Goal: Transaction & Acquisition: Obtain resource

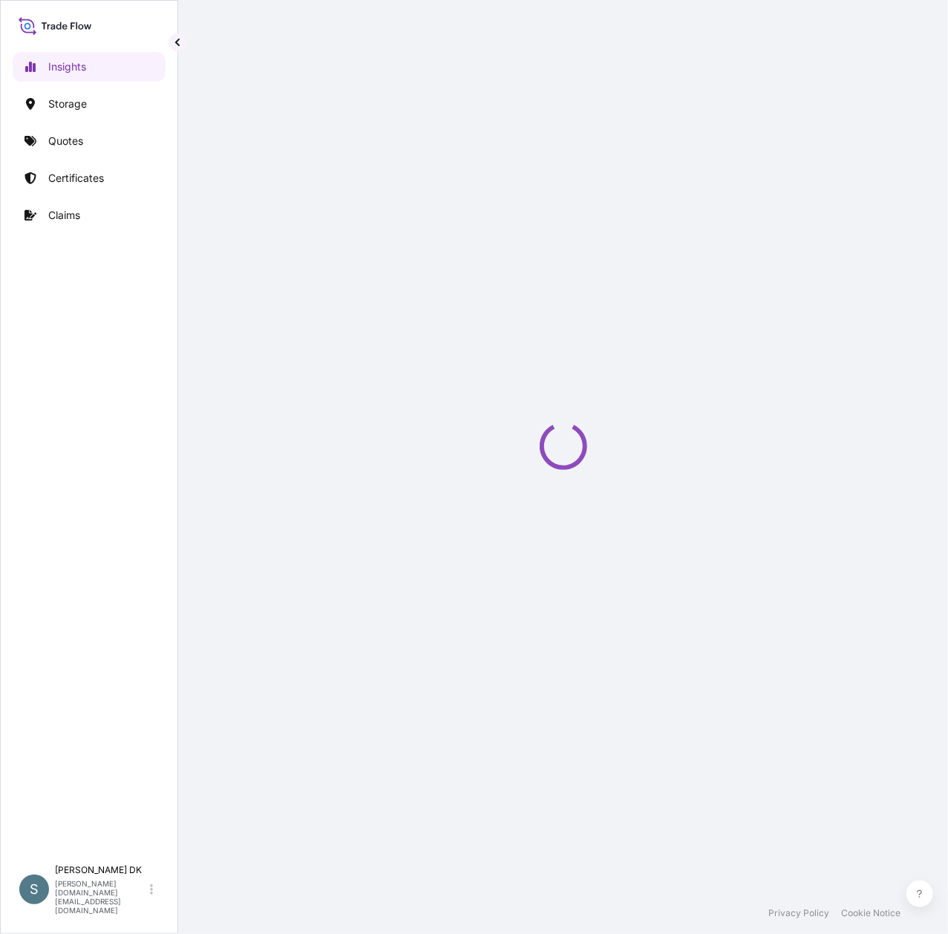
select select "2025"
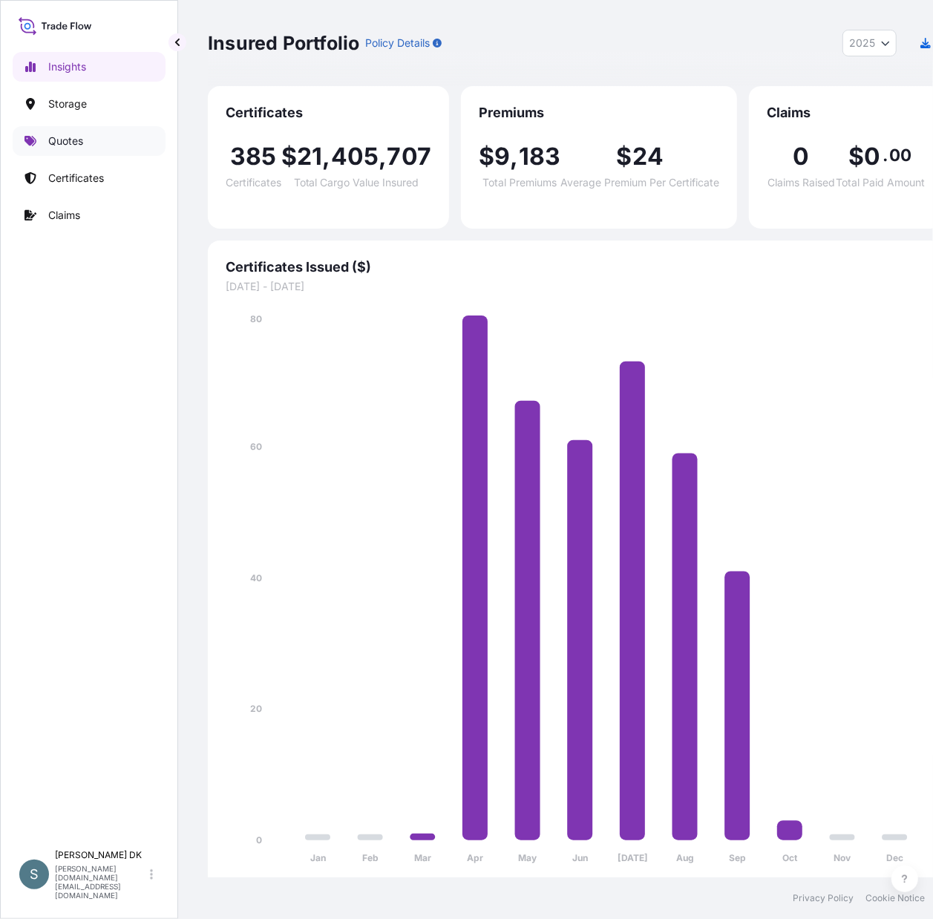
click at [83, 143] on p "Quotes" at bounding box center [65, 141] width 35 height 15
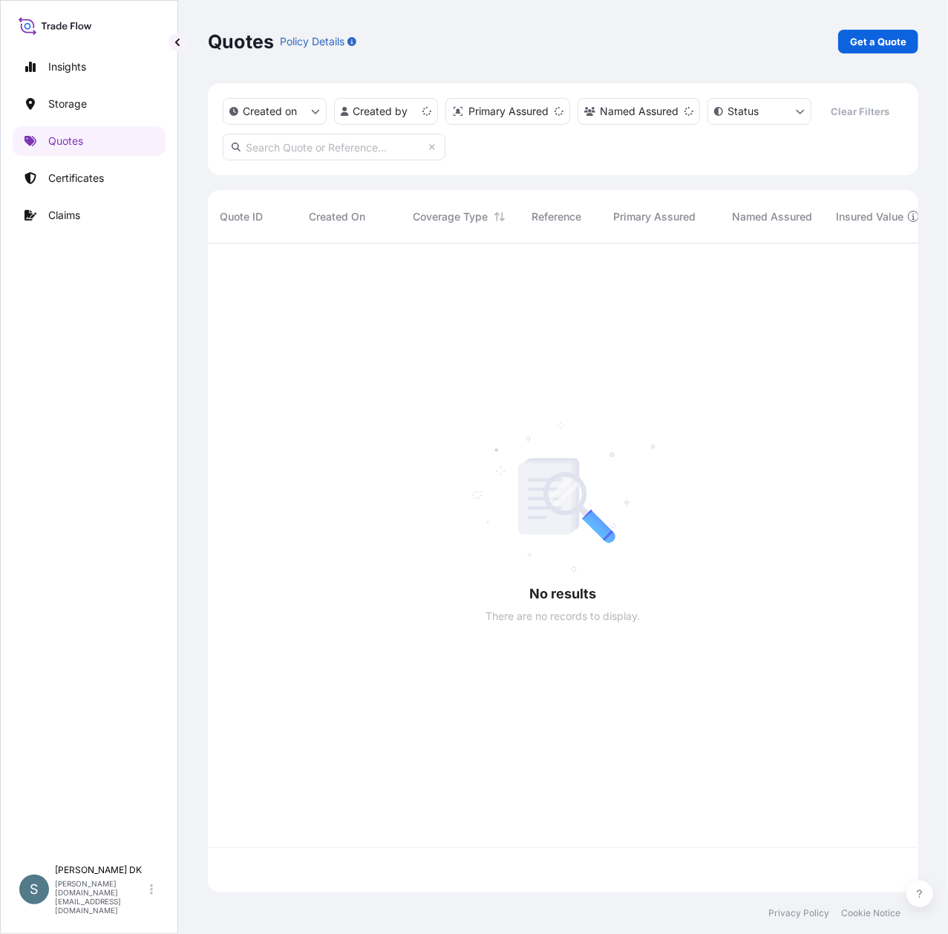
scroll to position [610, 695]
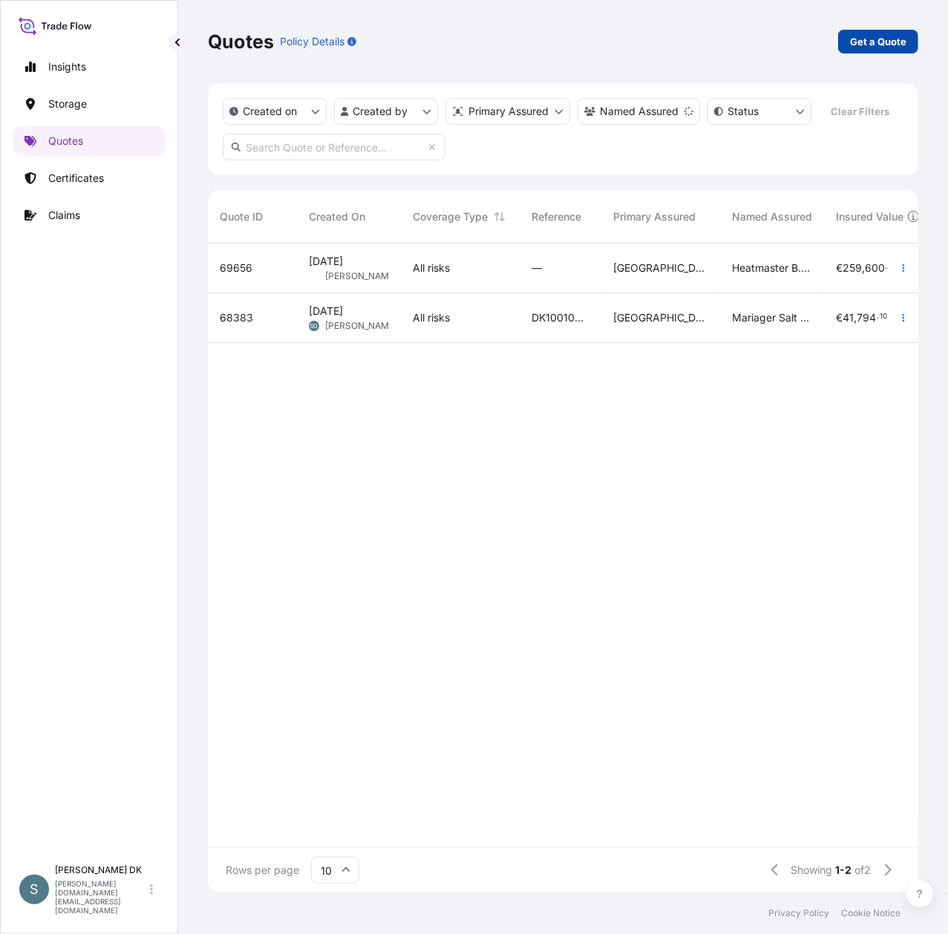
click at [860, 42] on p "Get a Quote" at bounding box center [878, 41] width 56 height 15
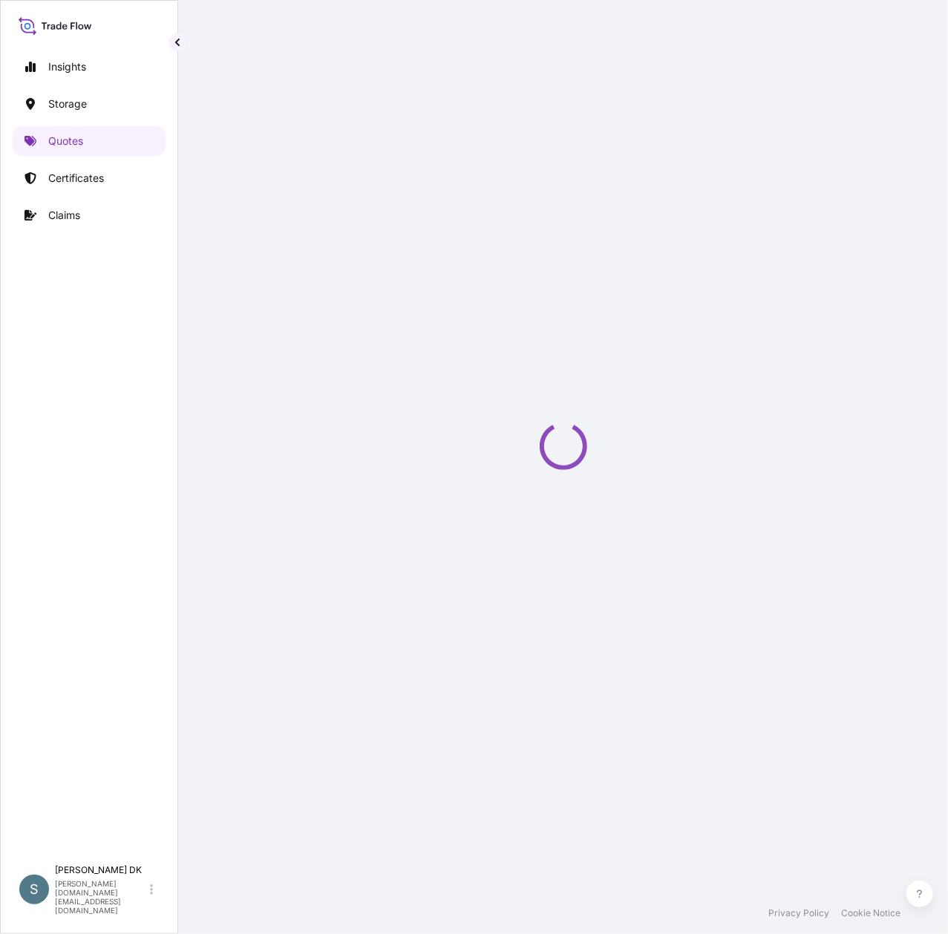
select select "Water"
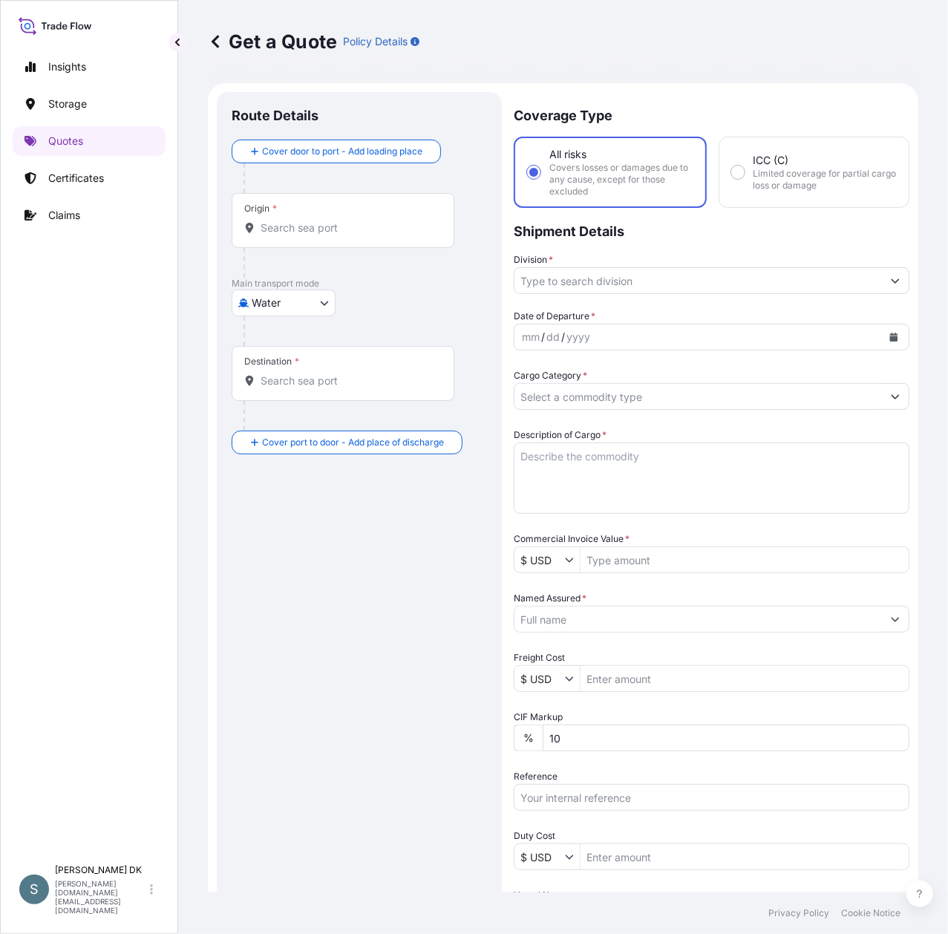
scroll to position [24, 0]
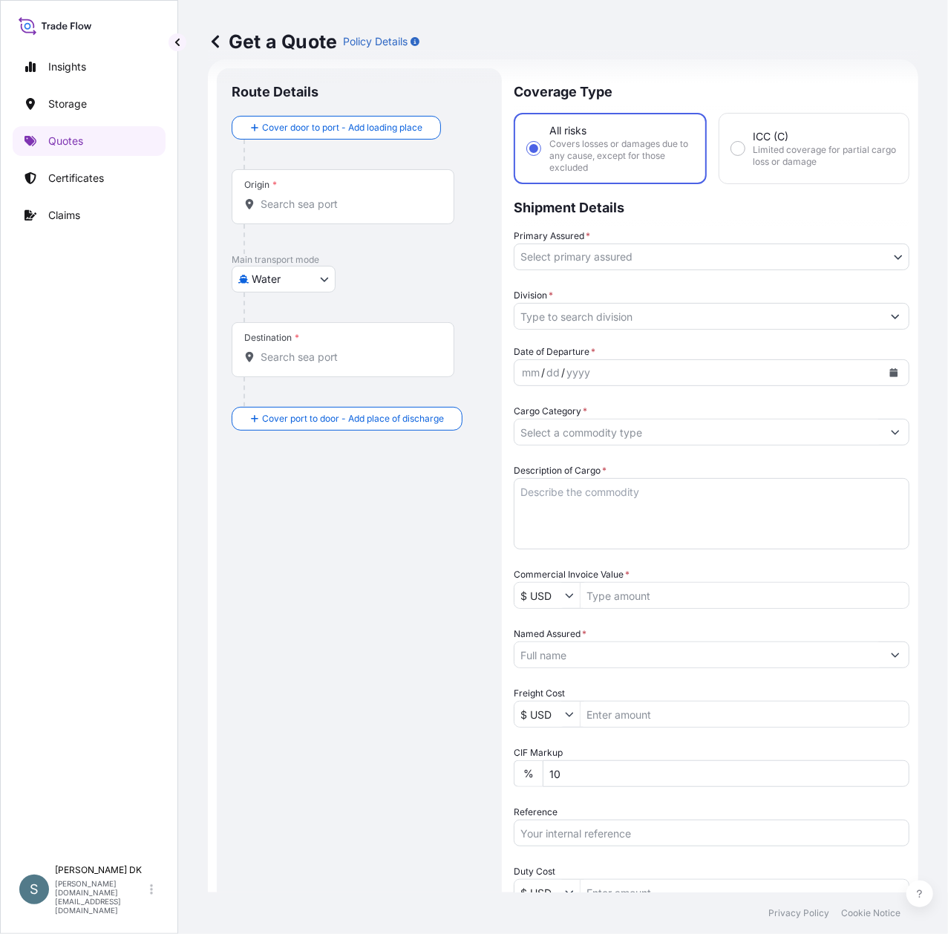
click at [275, 215] on div "Origin *" at bounding box center [343, 196] width 223 height 55
click at [275, 212] on input "Origin *" at bounding box center [348, 204] width 175 height 15
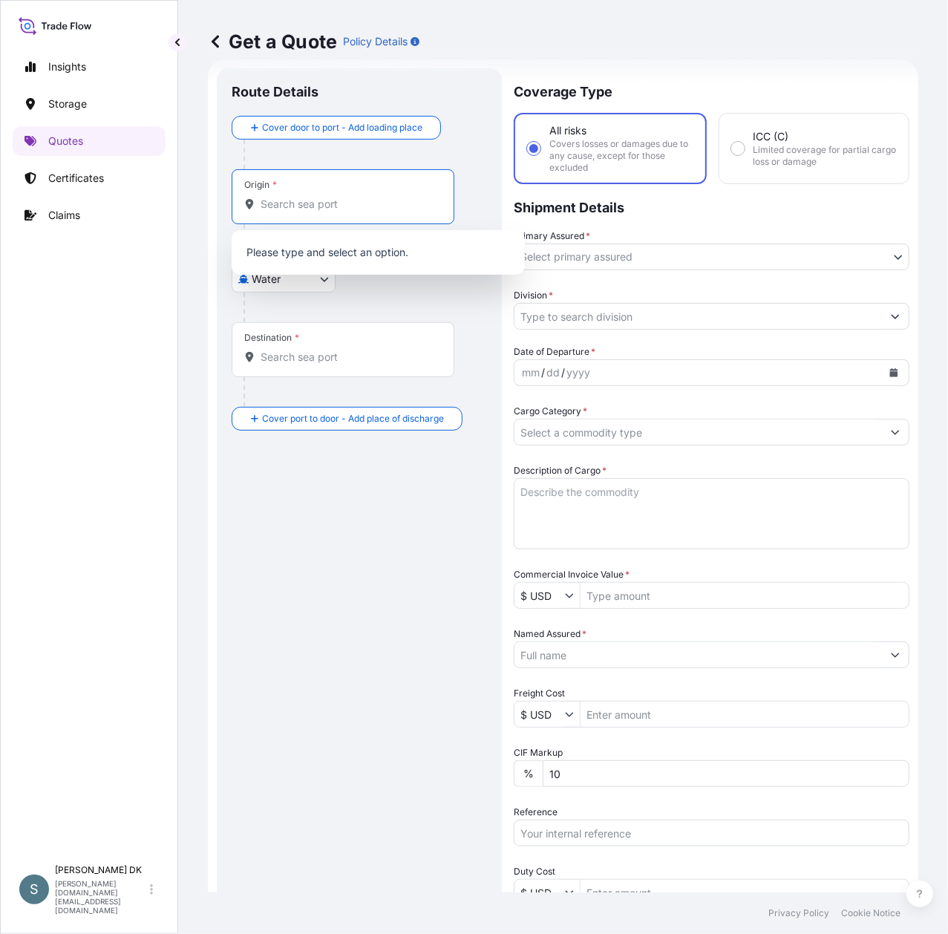
paste input "DKAAR"
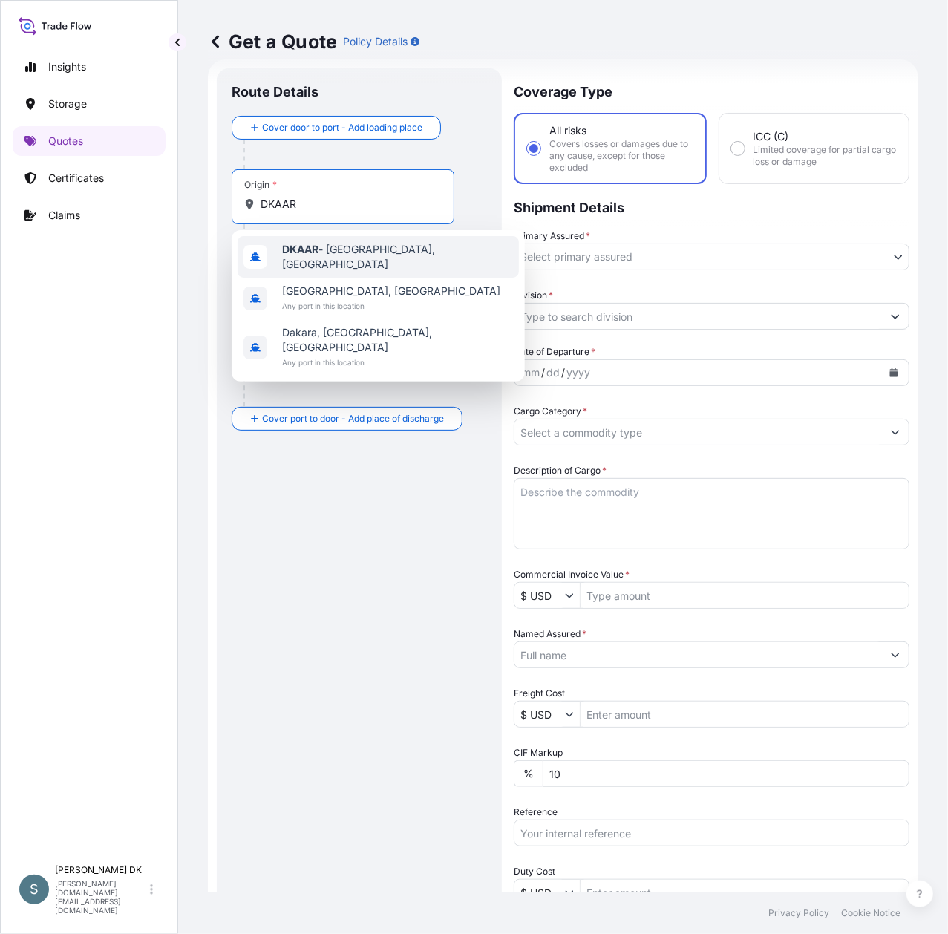
click at [339, 258] on span "DKAAR - [GEOGRAPHIC_DATA], [GEOGRAPHIC_DATA]" at bounding box center [397, 257] width 231 height 30
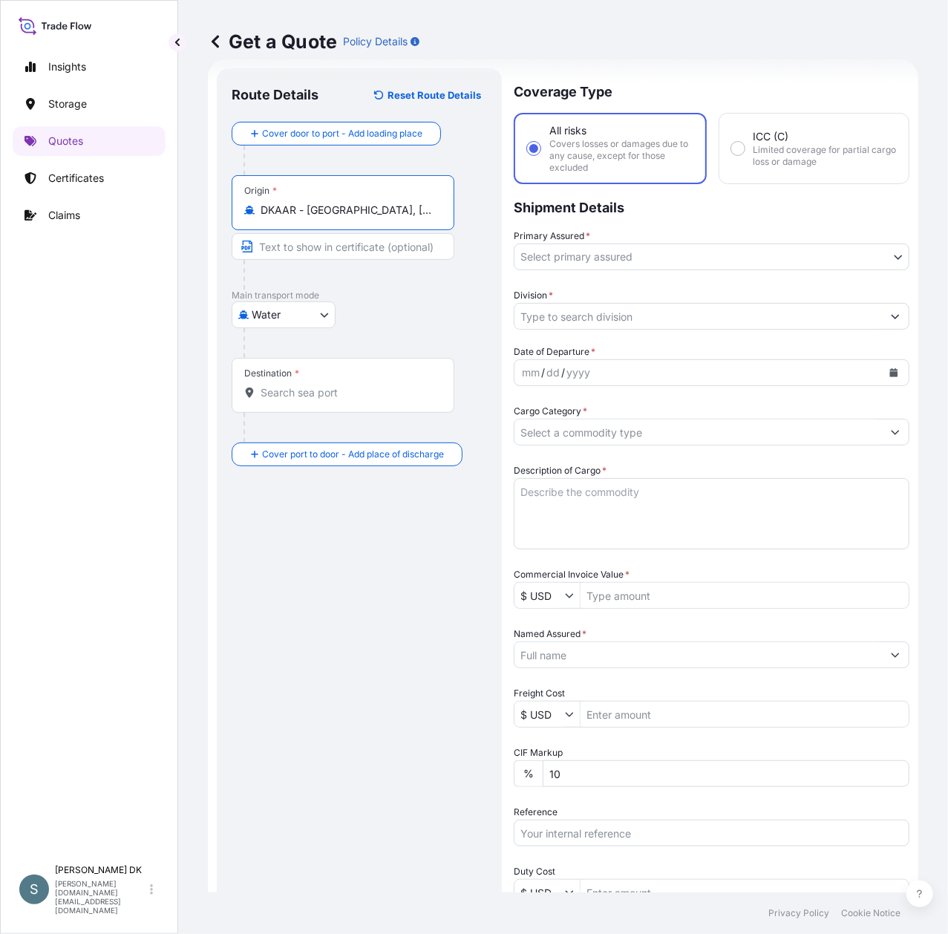
type input "DKAAR - [GEOGRAPHIC_DATA], [GEOGRAPHIC_DATA]"
click at [295, 373] on span "*" at bounding box center [297, 373] width 4 height 12
click at [294, 385] on input "Destination *" at bounding box center [348, 392] width 175 height 15
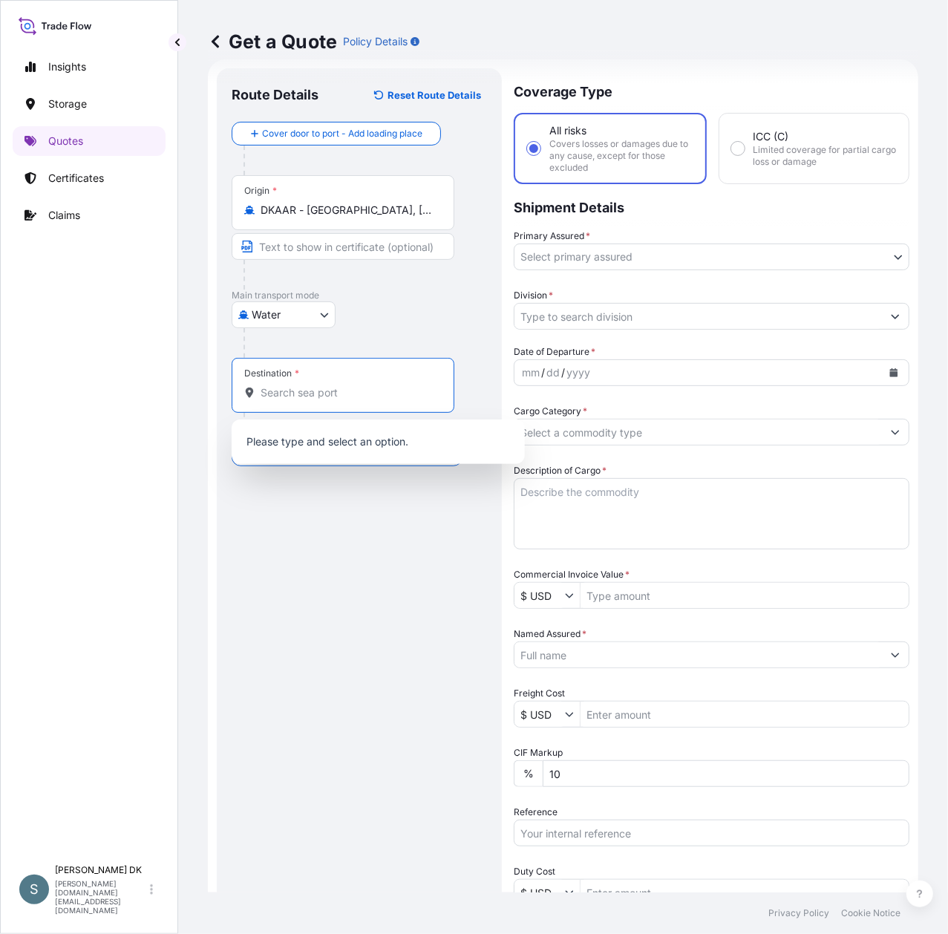
paste input "KRICN"
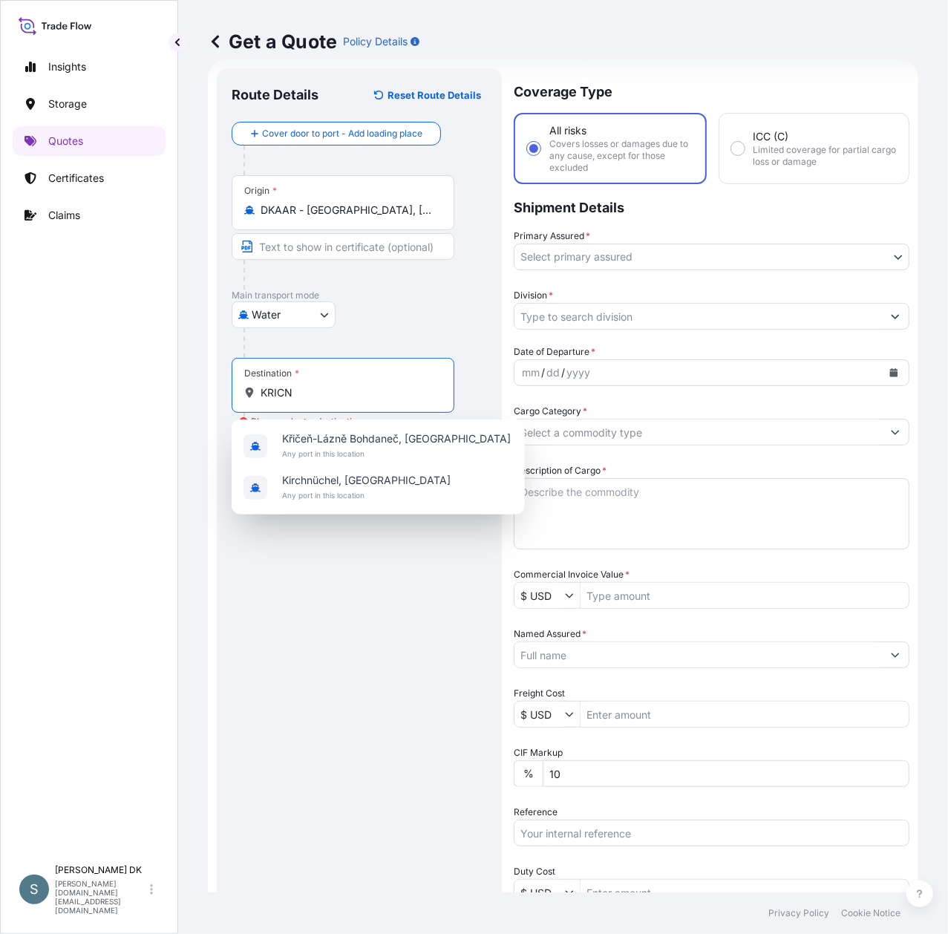
drag, startPoint x: 295, startPoint y: 399, endPoint x: 263, endPoint y: 396, distance: 32.1
click at [263, 396] on input "KRICN" at bounding box center [348, 392] width 175 height 15
paste input "[GEOGRAPHIC_DATA], [GEOGRAPHIC_DATA]"
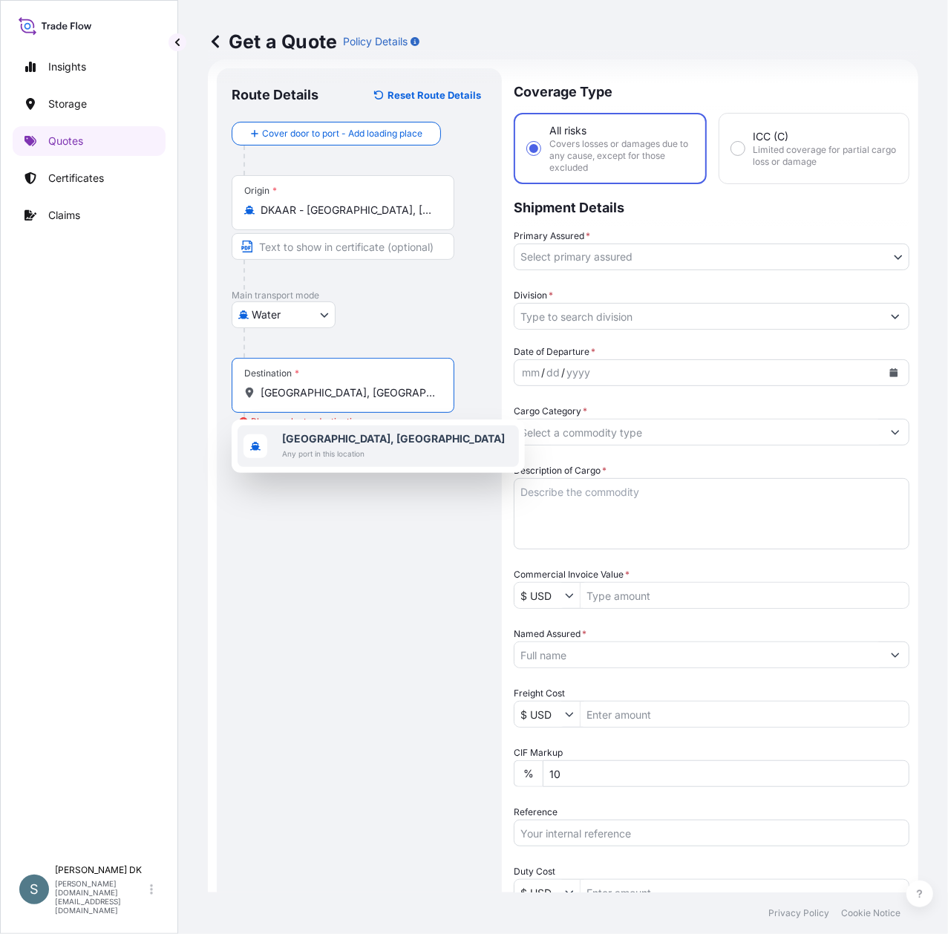
click at [364, 451] on span "Any port in this location" at bounding box center [393, 453] width 223 height 15
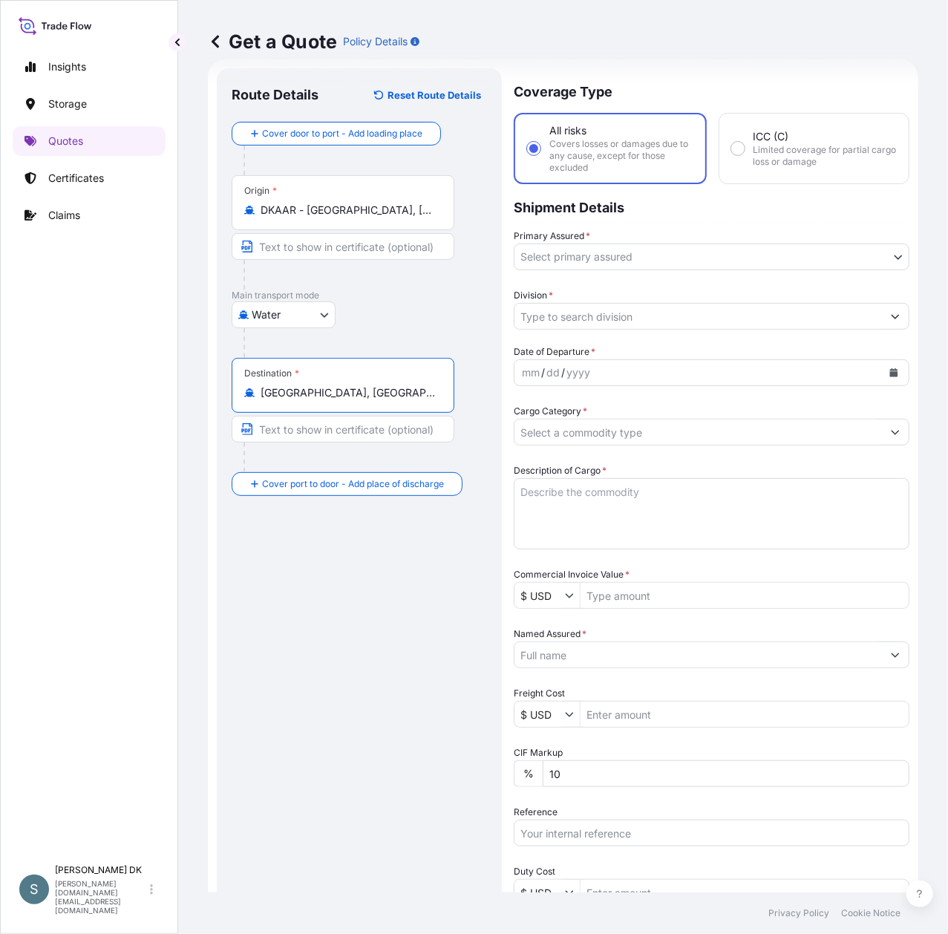
type input "[GEOGRAPHIC_DATA], [GEOGRAPHIC_DATA]"
click at [654, 264] on body "Insights Storage Quotes Certificates Claims S [PERSON_NAME] DK [DOMAIN_NAME][EM…" at bounding box center [474, 467] width 948 height 934
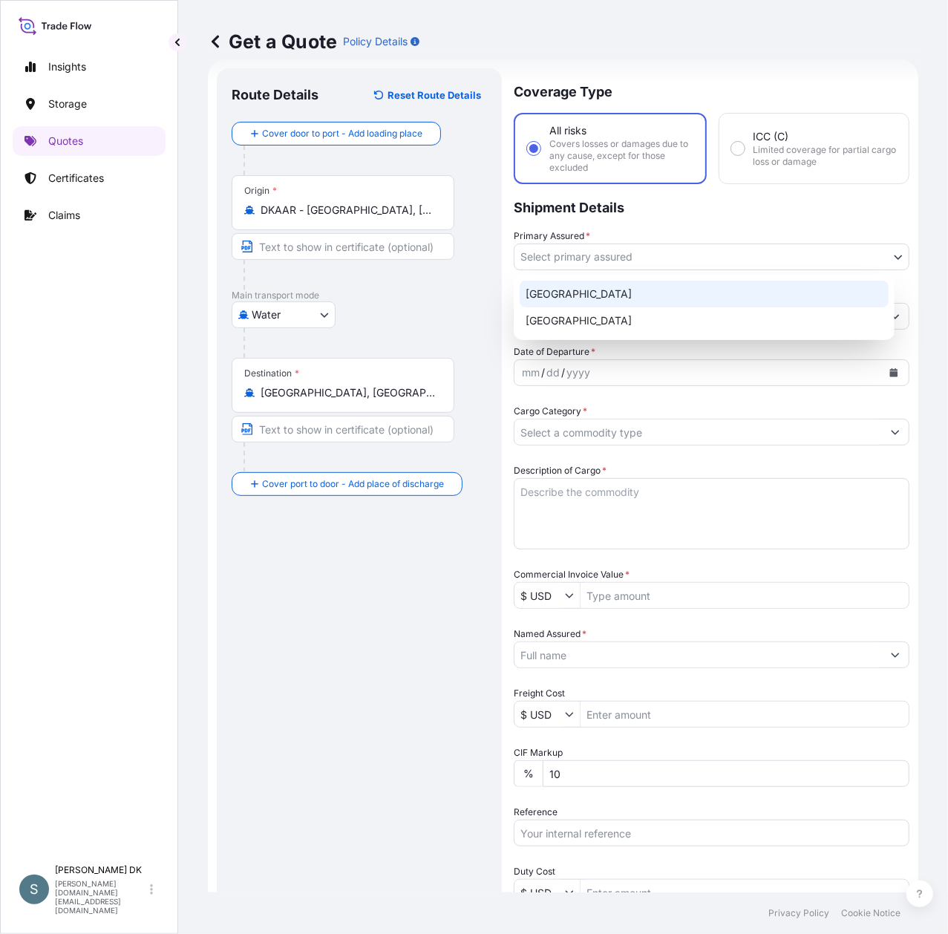
click at [597, 298] on div "[GEOGRAPHIC_DATA]" at bounding box center [704, 294] width 369 height 27
select select "31589"
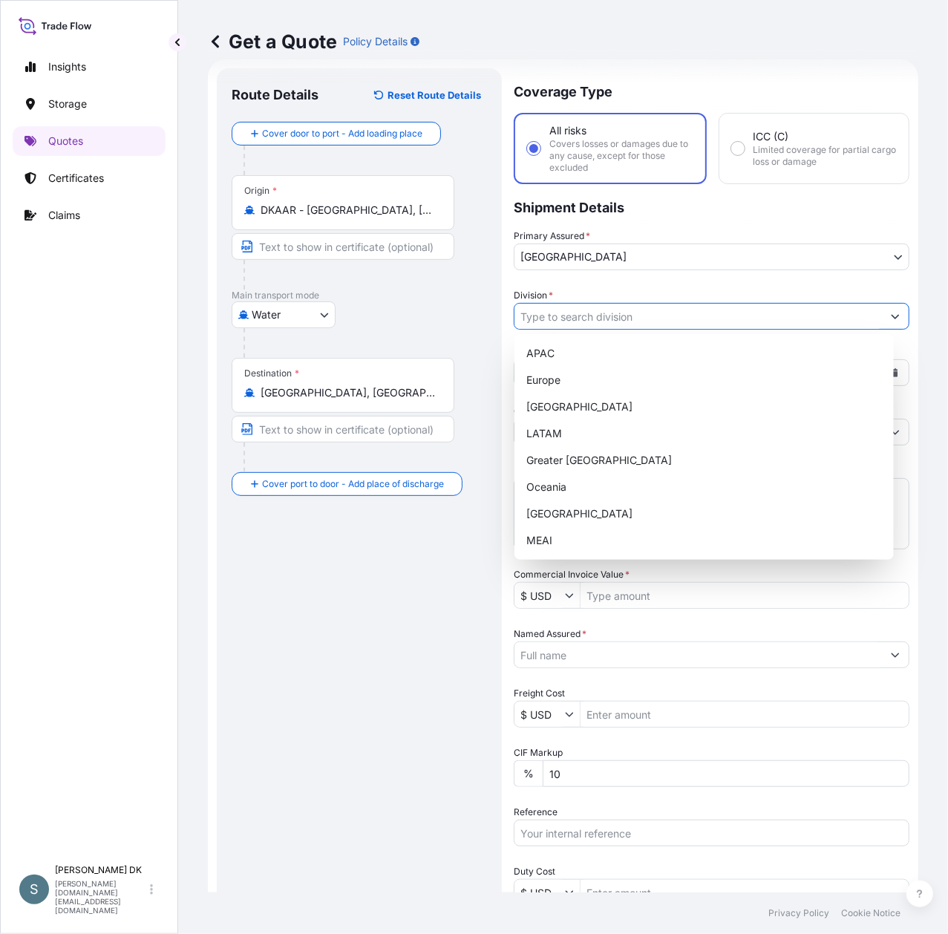
click at [659, 324] on input "Division *" at bounding box center [697, 316] width 367 height 27
click at [594, 389] on div "Europe" at bounding box center [703, 380] width 367 height 27
type input "Europe"
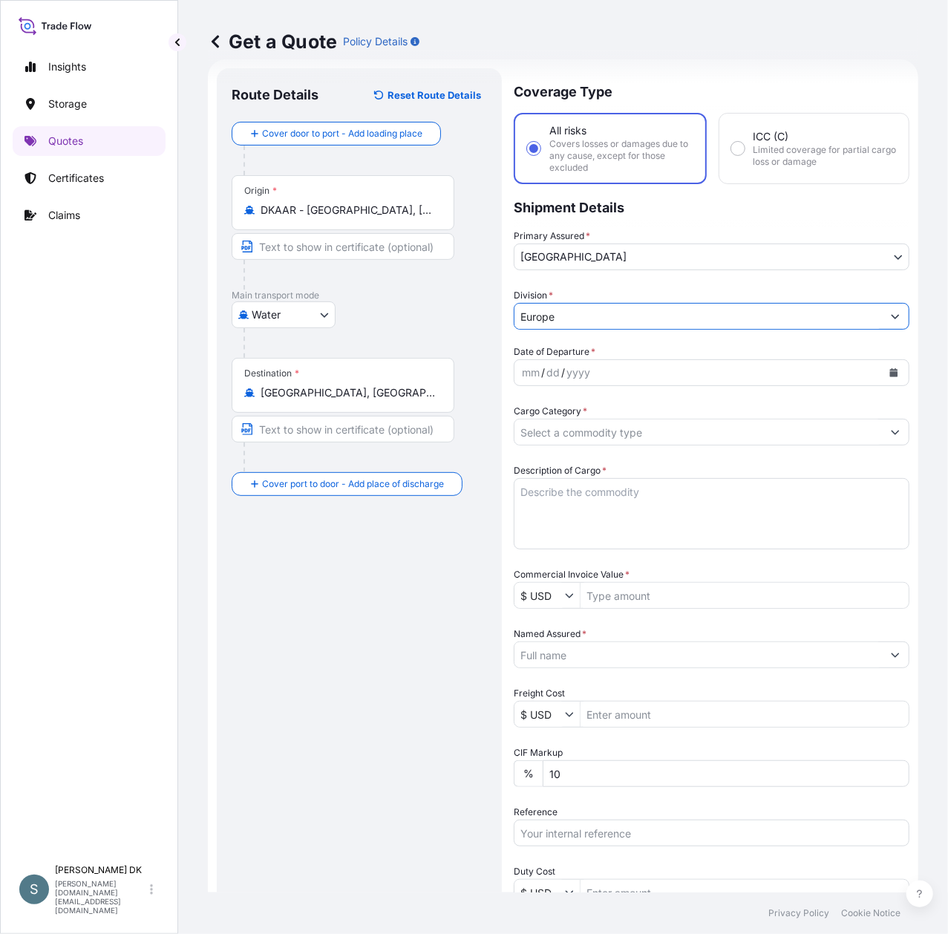
click at [630, 324] on input "Europe" at bounding box center [697, 316] width 367 height 27
click at [636, 313] on input "Europe" at bounding box center [697, 316] width 367 height 27
click at [882, 312] on button "Show suggestions" at bounding box center [895, 316] width 27 height 27
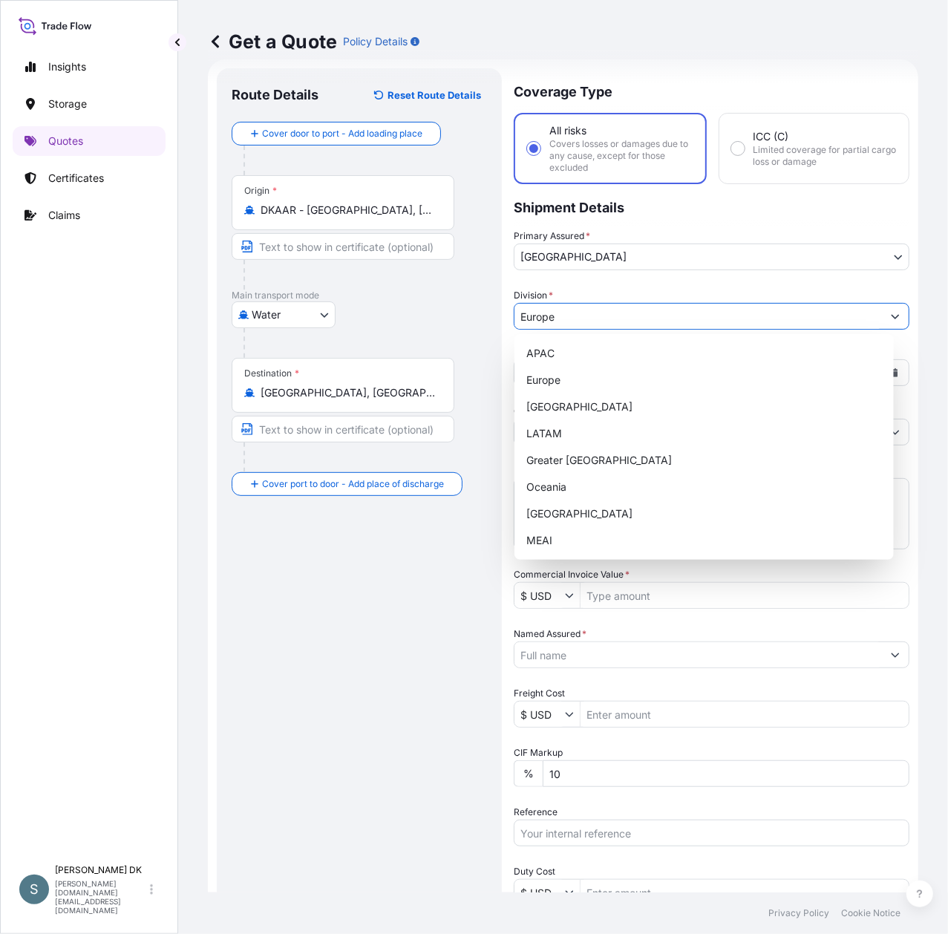
click at [882, 312] on button "Show suggestions" at bounding box center [895, 316] width 27 height 27
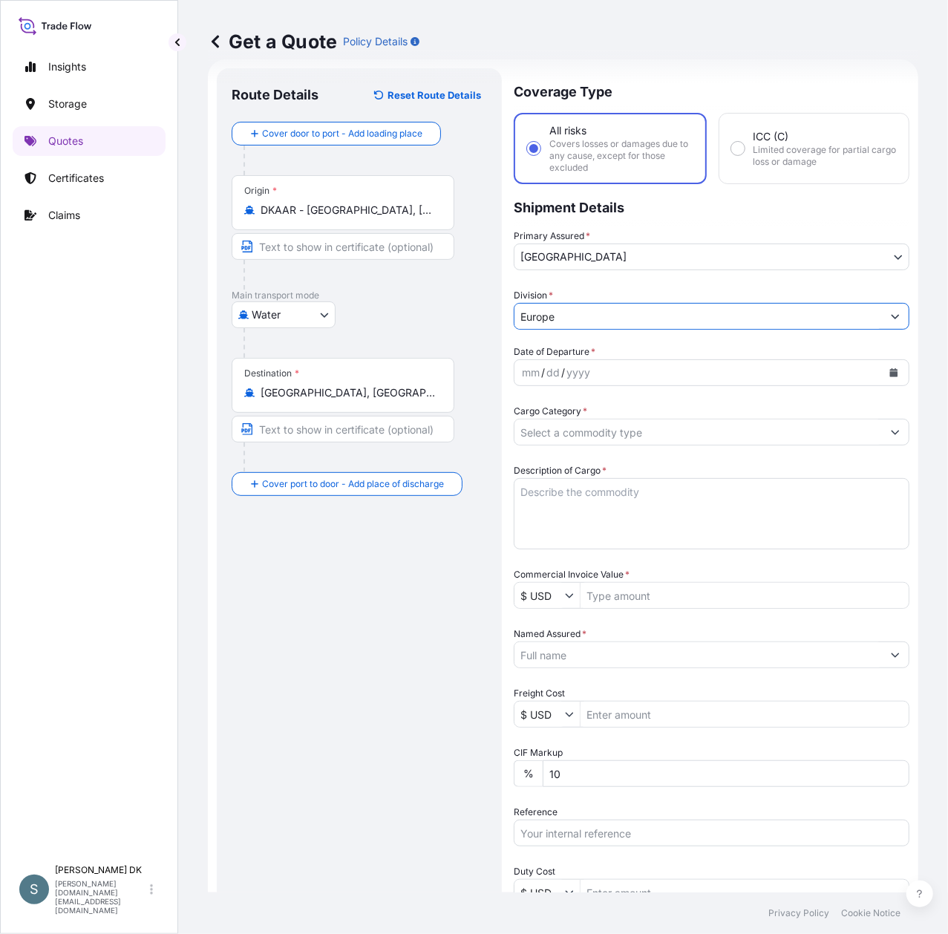
click at [882, 366] on button "Calendar" at bounding box center [894, 373] width 24 height 24
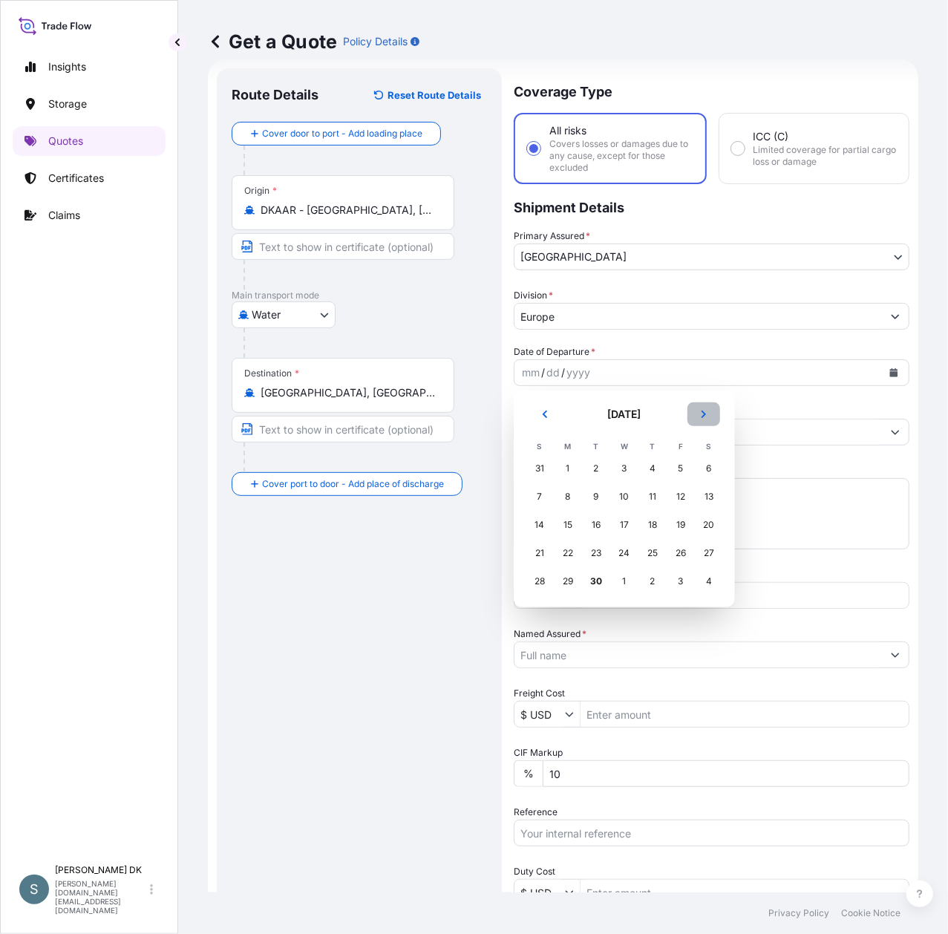
click at [701, 419] on button "Next" at bounding box center [703, 414] width 33 height 24
click at [646, 466] on div "2" at bounding box center [652, 468] width 27 height 27
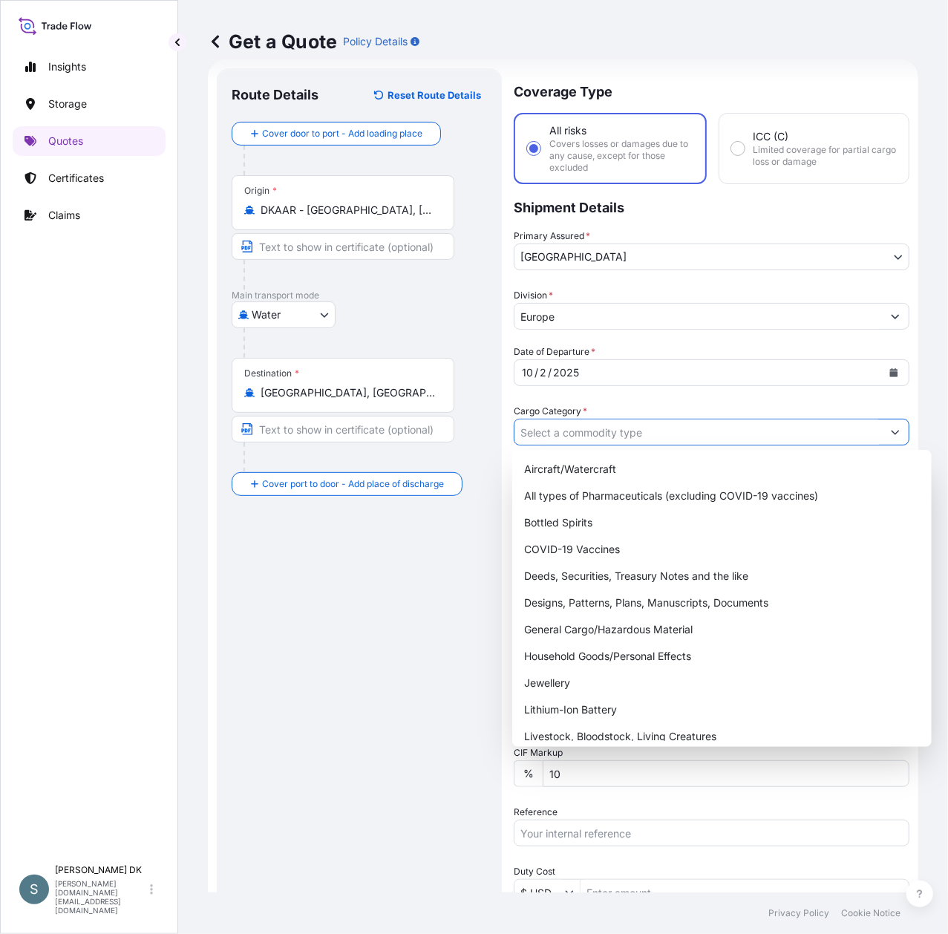
click at [891, 428] on icon "Show suggestions" at bounding box center [895, 432] width 9 height 9
click at [663, 621] on div "General Cargo/Hazardous Material" at bounding box center [721, 629] width 407 height 27
type input "General Cargo/Hazardous Material"
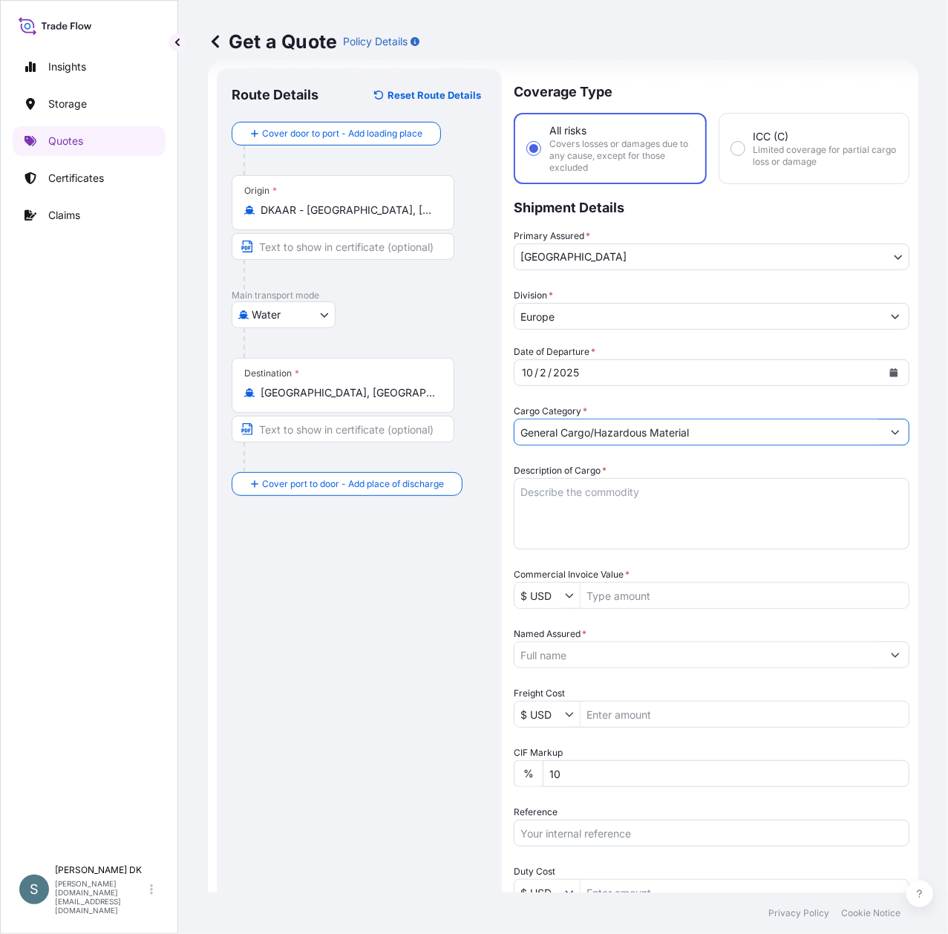
click at [675, 499] on textarea "Description of Cargo *" at bounding box center [712, 513] width 396 height 71
click at [586, 488] on textarea "Description of Cargo *" at bounding box center [712, 513] width 396 height 71
paste textarea "SANAL SQ, [MEDICAL_DATA] (NaCl) CHEMICAL PURE QUALITY"
click at [523, 508] on textarea "SANAL SQ, [MEDICAL_DATA] (NaCl) CHEMICAL PURE QUALITY" at bounding box center [712, 513] width 396 height 71
type textarea "SANAL SQ, [MEDICAL_DATA] (NaCl) CHEMICAL PURE QUALITY"
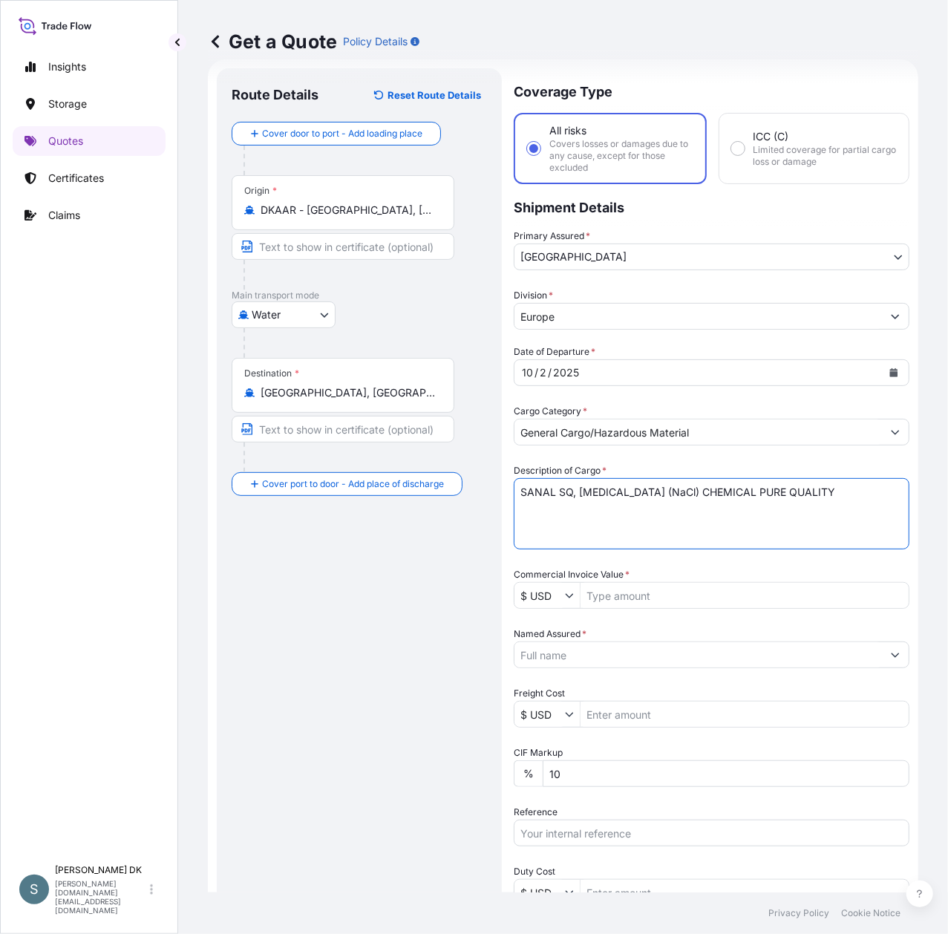
click at [553, 597] on input "$ USD" at bounding box center [539, 595] width 50 height 27
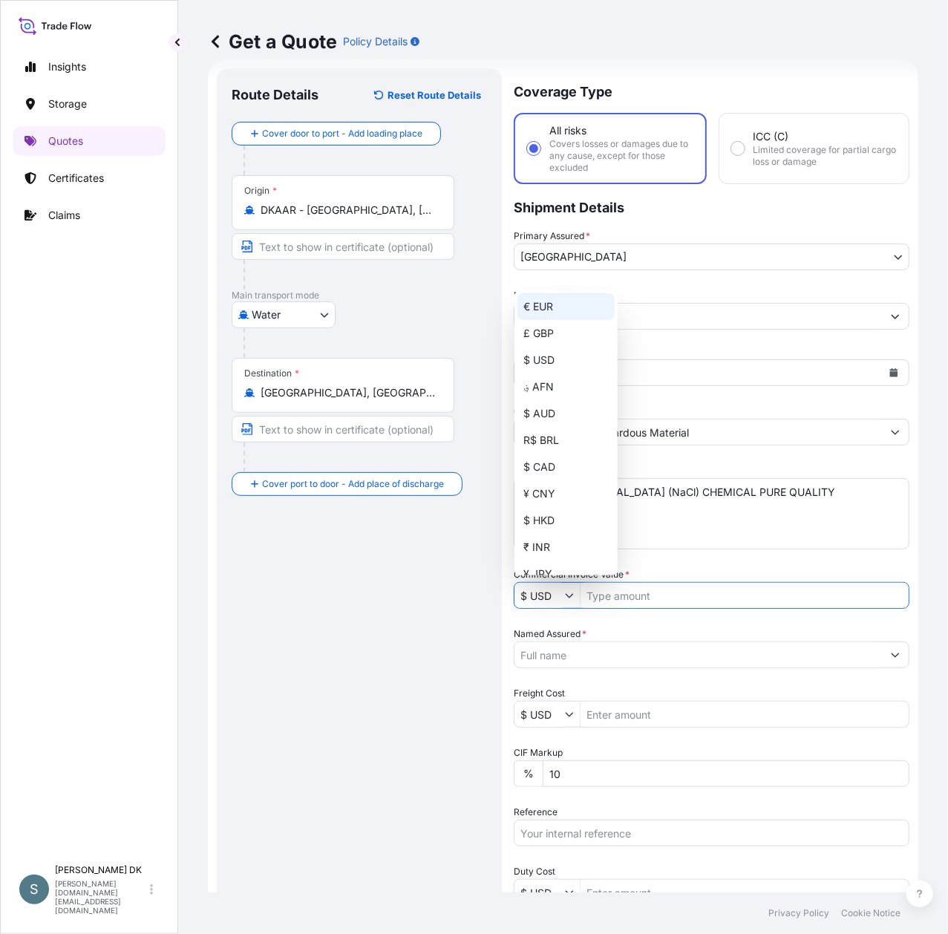
click at [544, 306] on div "€ EUR" at bounding box center [565, 306] width 97 height 27
type input "€ EUR"
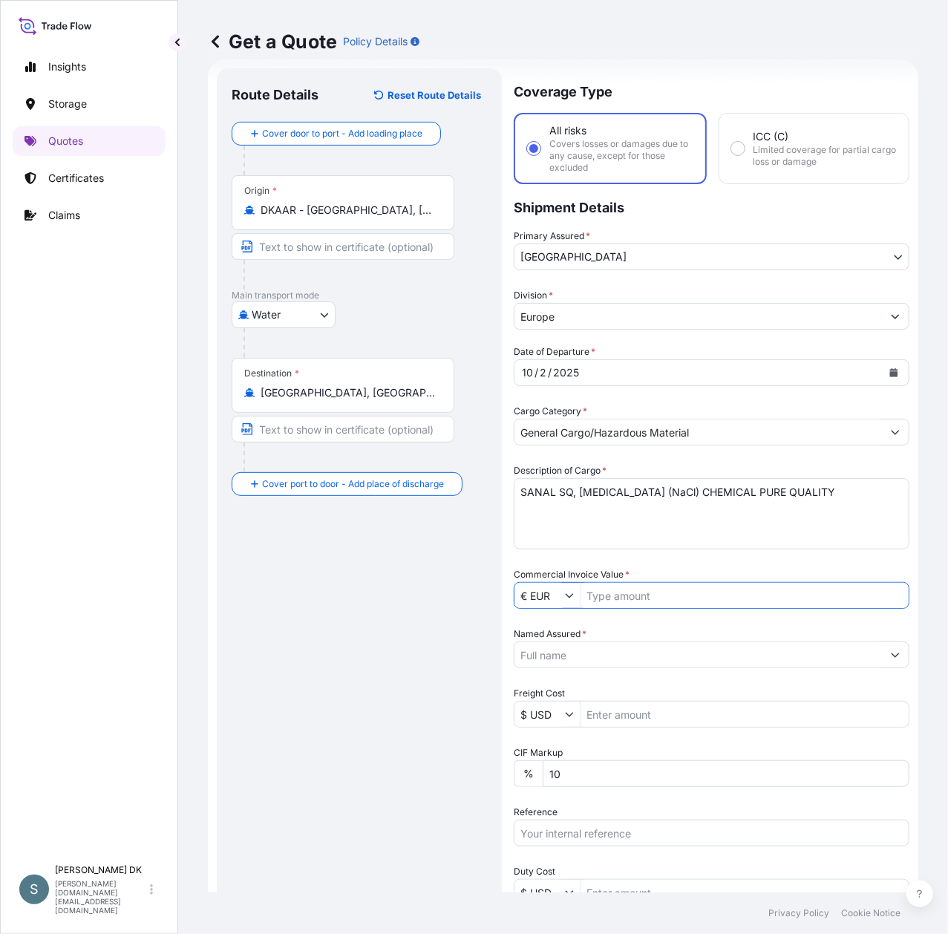
click at [623, 600] on input "Commercial Invoice Value *" at bounding box center [744, 595] width 328 height 27
type input "12,650"
click at [625, 639] on div "Named Assured *" at bounding box center [712, 647] width 396 height 42
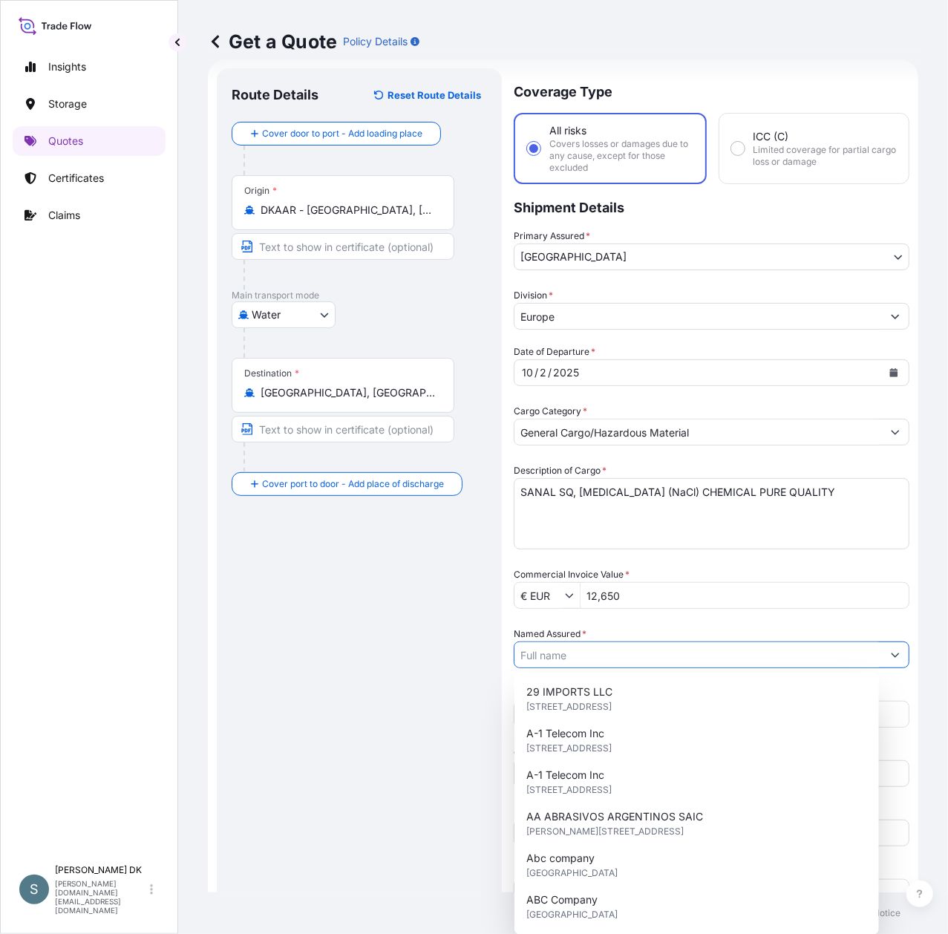
click at [629, 647] on input "Named Assured *" at bounding box center [697, 654] width 367 height 27
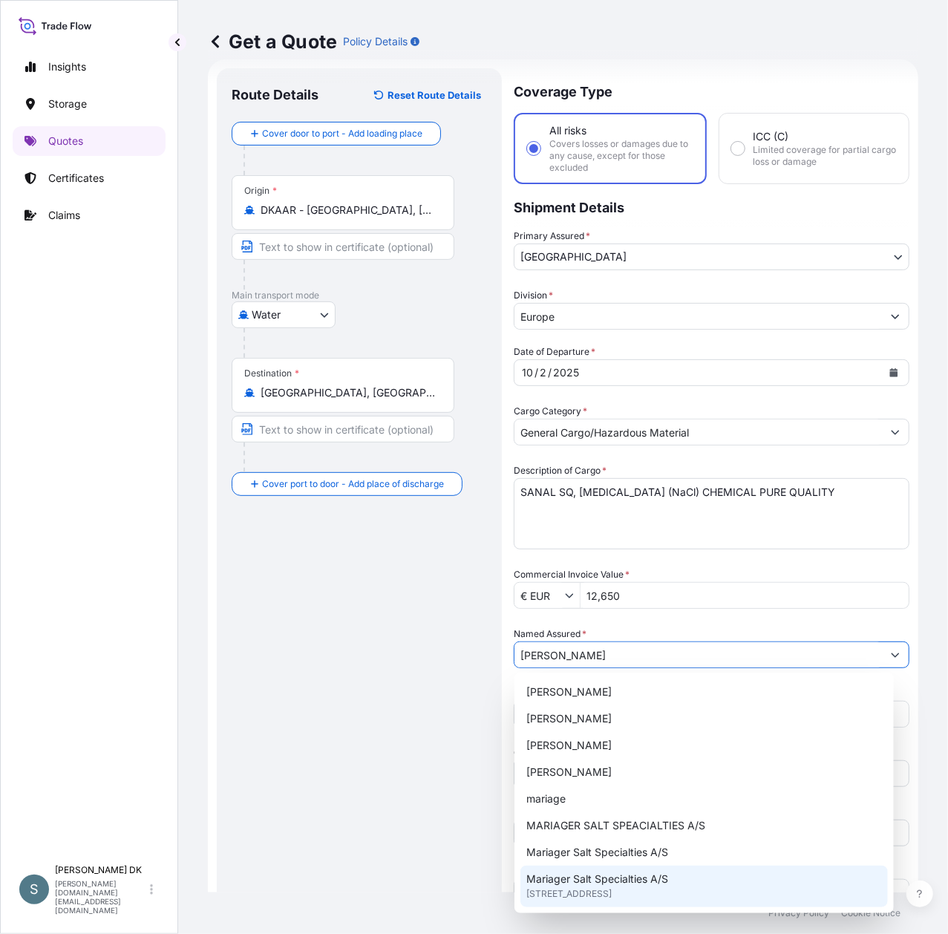
click at [612, 889] on span "[STREET_ADDRESS]" at bounding box center [568, 893] width 85 height 15
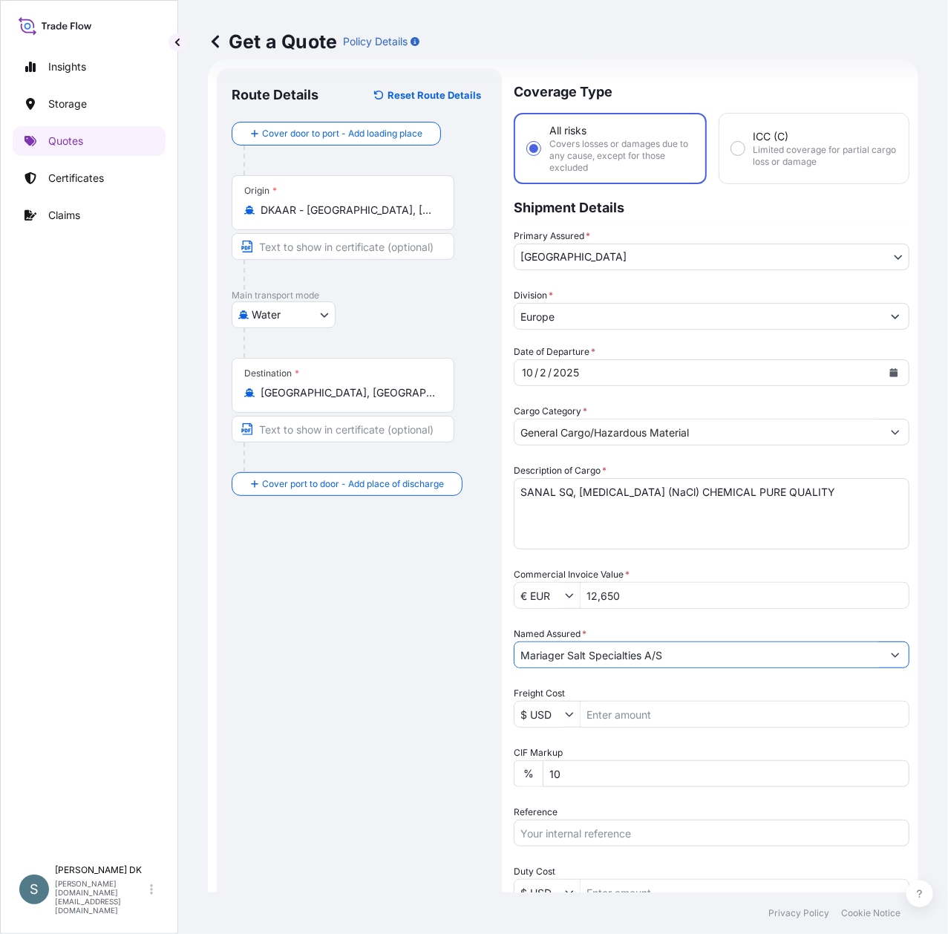
type input "Mariager Salt Specialties A/S"
click at [390, 707] on div "Route Details Reset Route Details Cover door to port - Add loading place Place …" at bounding box center [359, 601] width 255 height 1037
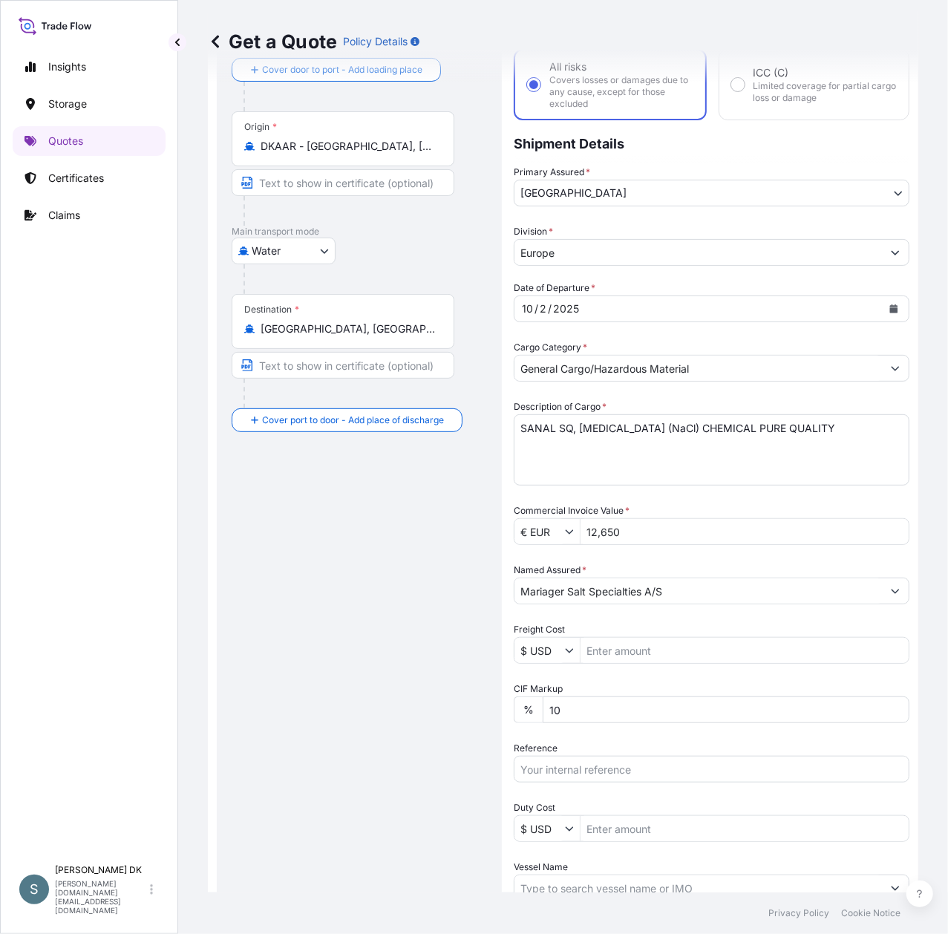
scroll to position [122, 0]
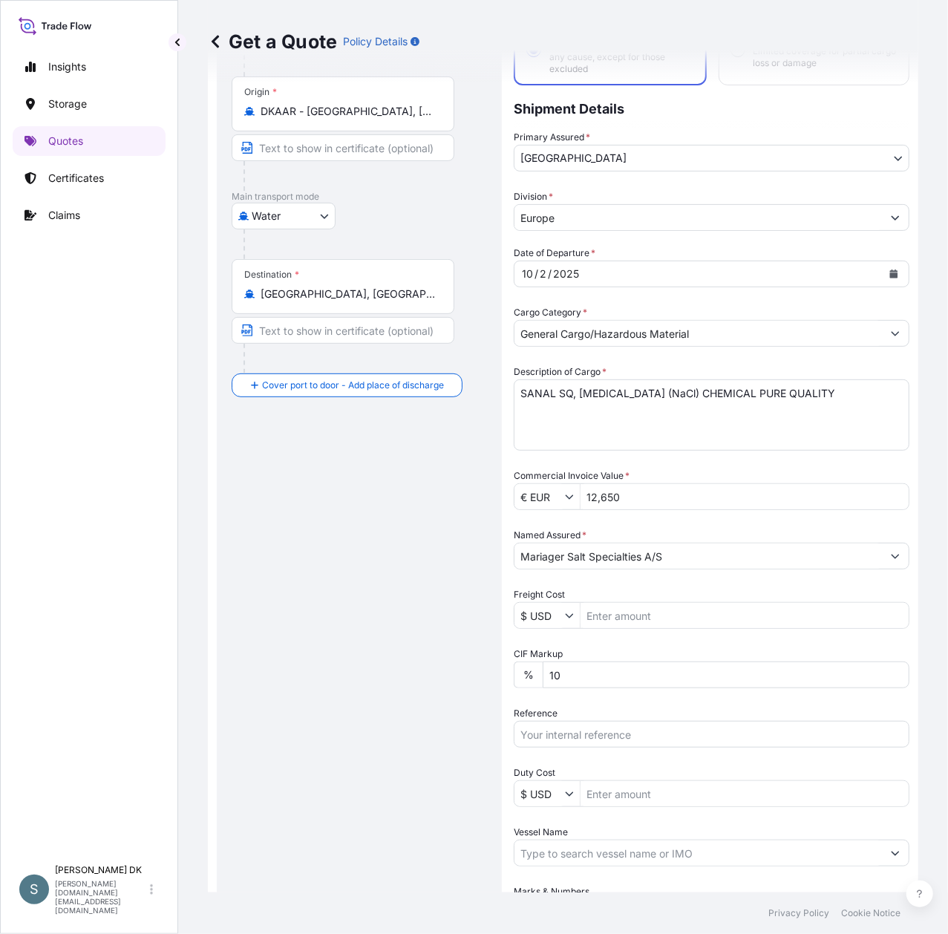
click at [566, 614] on icon "Show suggestions" at bounding box center [570, 616] width 8 height 4
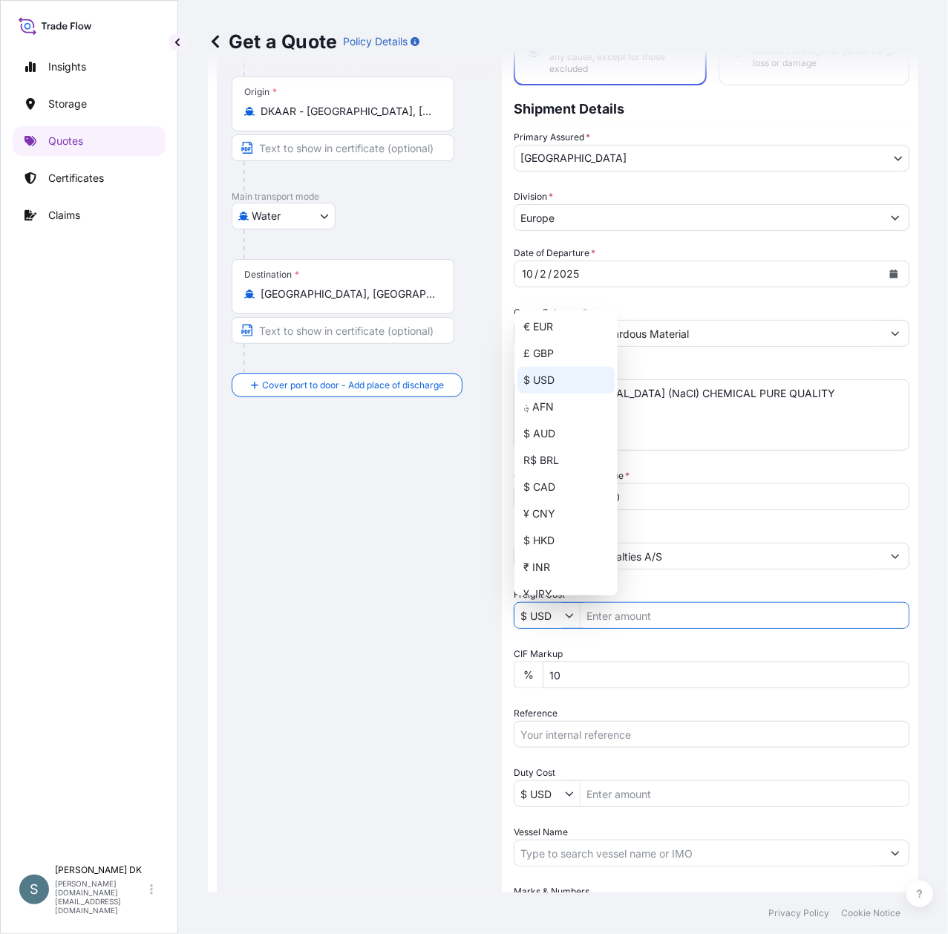
click at [544, 384] on div "$ USD" at bounding box center [565, 380] width 97 height 27
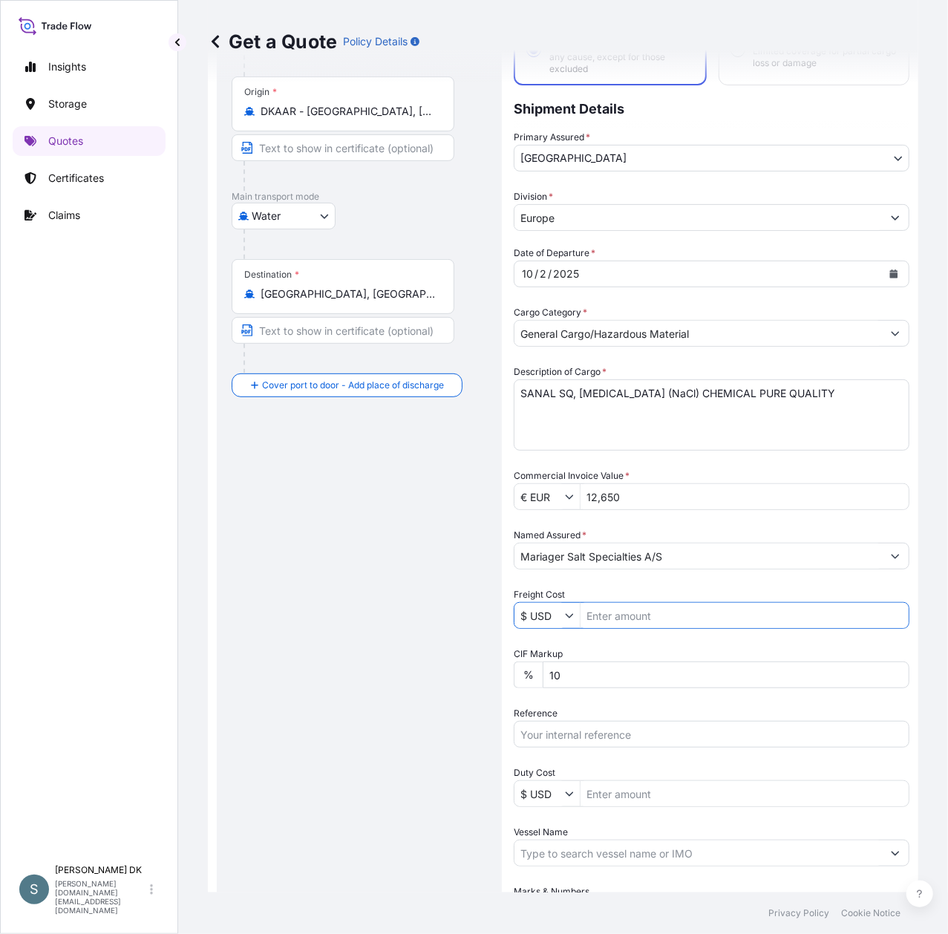
click at [551, 610] on input "$ USD" at bounding box center [539, 615] width 50 height 27
click at [562, 615] on input "$ USD" at bounding box center [539, 615] width 50 height 27
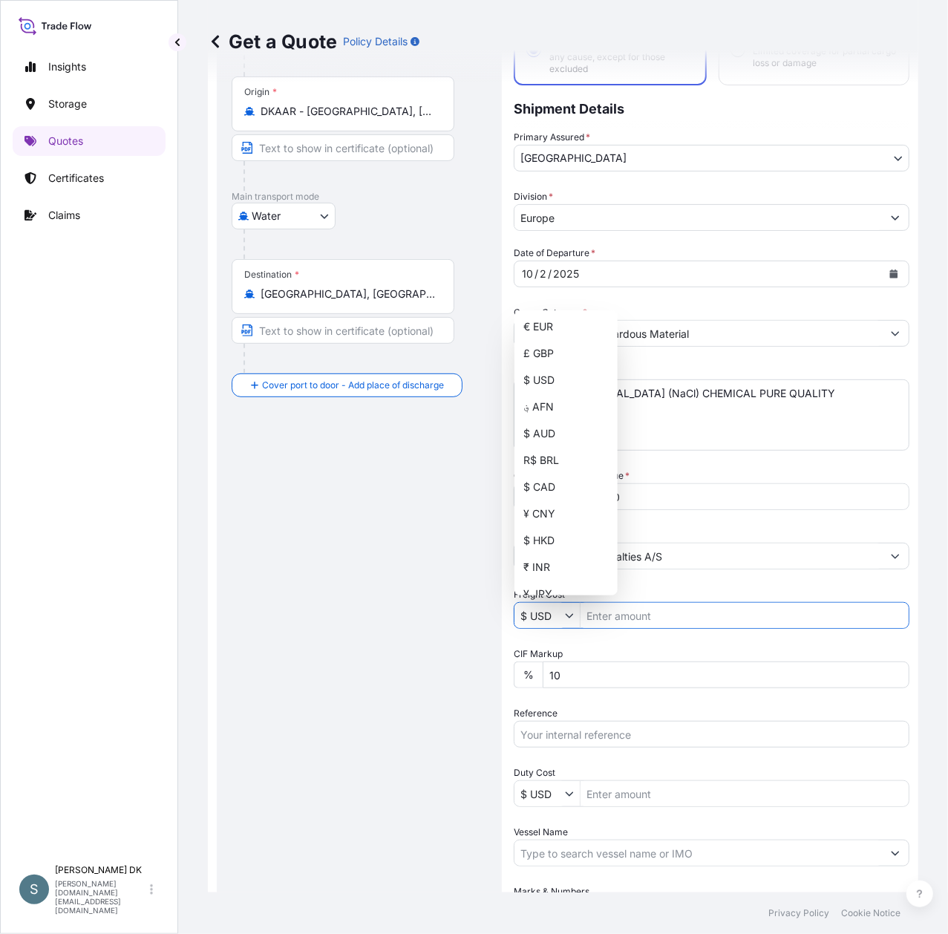
click at [569, 615] on icon "Show suggestions" at bounding box center [570, 616] width 8 height 4
click at [543, 328] on div "€ EUR" at bounding box center [565, 326] width 97 height 27
type input "€ EUR"
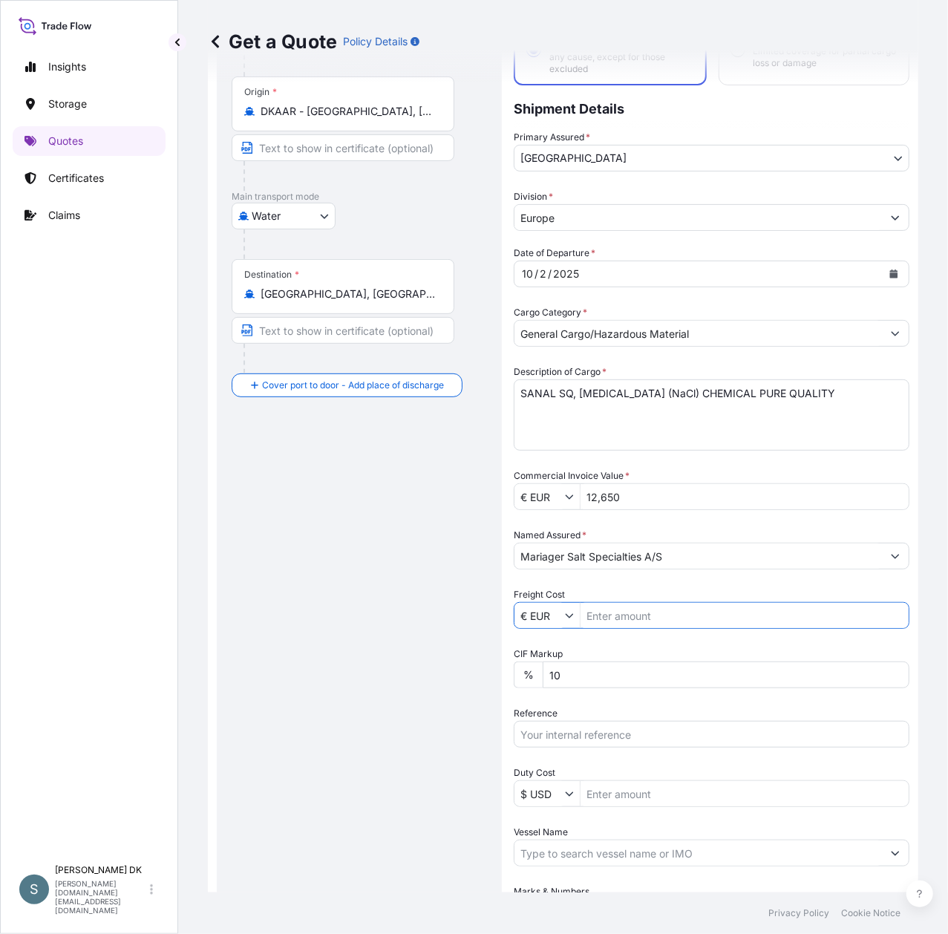
click at [404, 635] on div "Route Details Reset Route Details Cover door to port - Add loading place Place …" at bounding box center [359, 502] width 255 height 1037
click at [631, 612] on input "Freight Cost" at bounding box center [744, 615] width 328 height 27
paste input "1110.75479"
type input "1,110.75"
click at [357, 609] on div "Route Details Reset Route Details Cover door to port - Add loading place Place …" at bounding box center [359, 502] width 255 height 1037
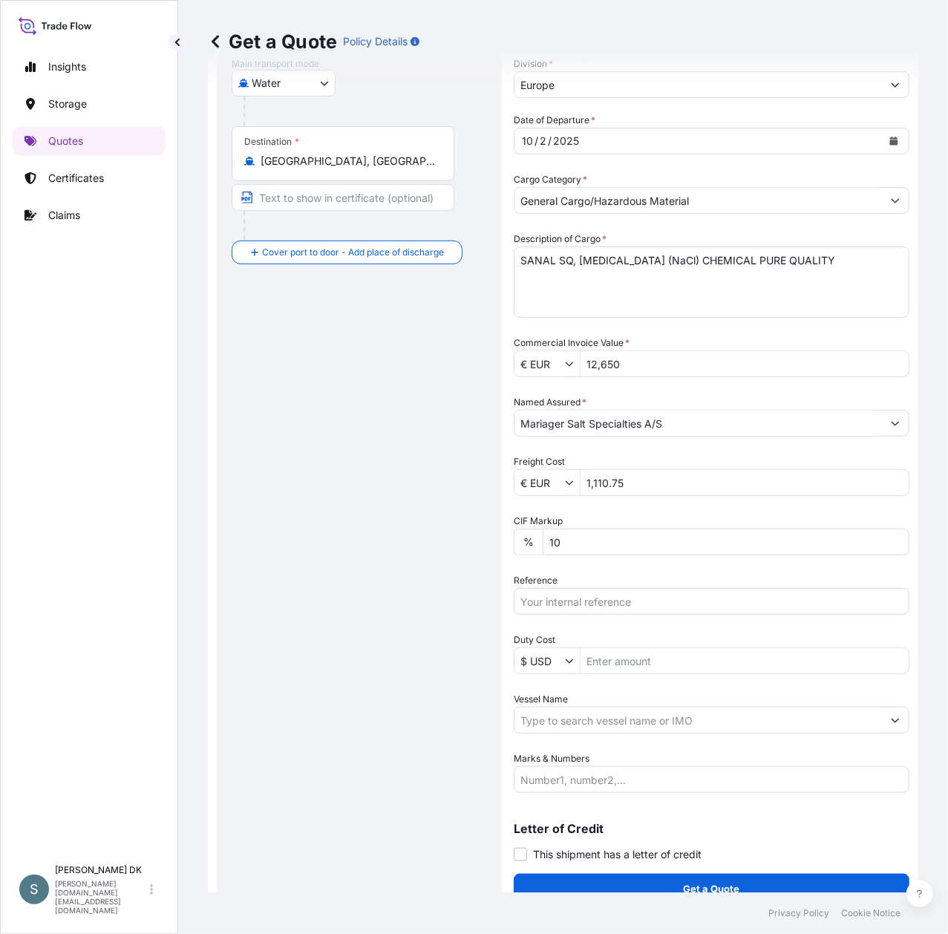
scroll to position [274, 0]
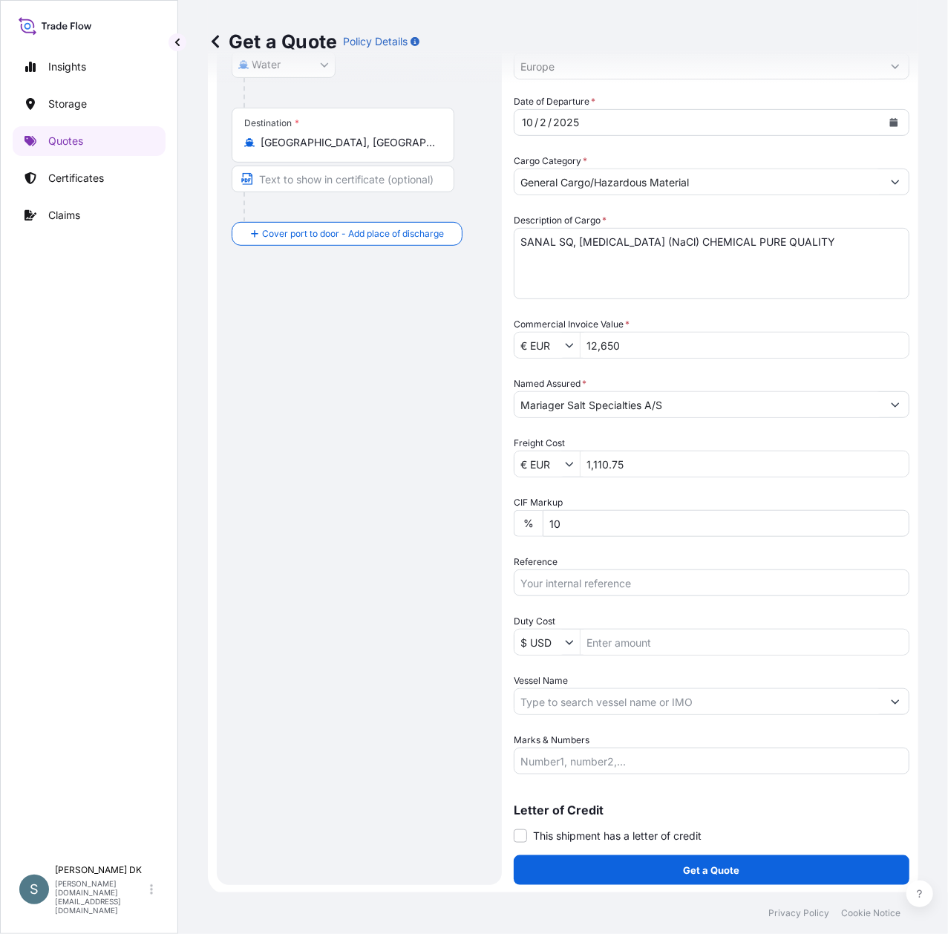
click at [654, 577] on input "Reference" at bounding box center [712, 582] width 396 height 27
click at [595, 582] on input "Reference" at bounding box center [712, 582] width 396 height 27
paste input "DK1001020502"
click at [624, 580] on input "DK1001020502 -" at bounding box center [712, 582] width 396 height 27
paste input "2517255"
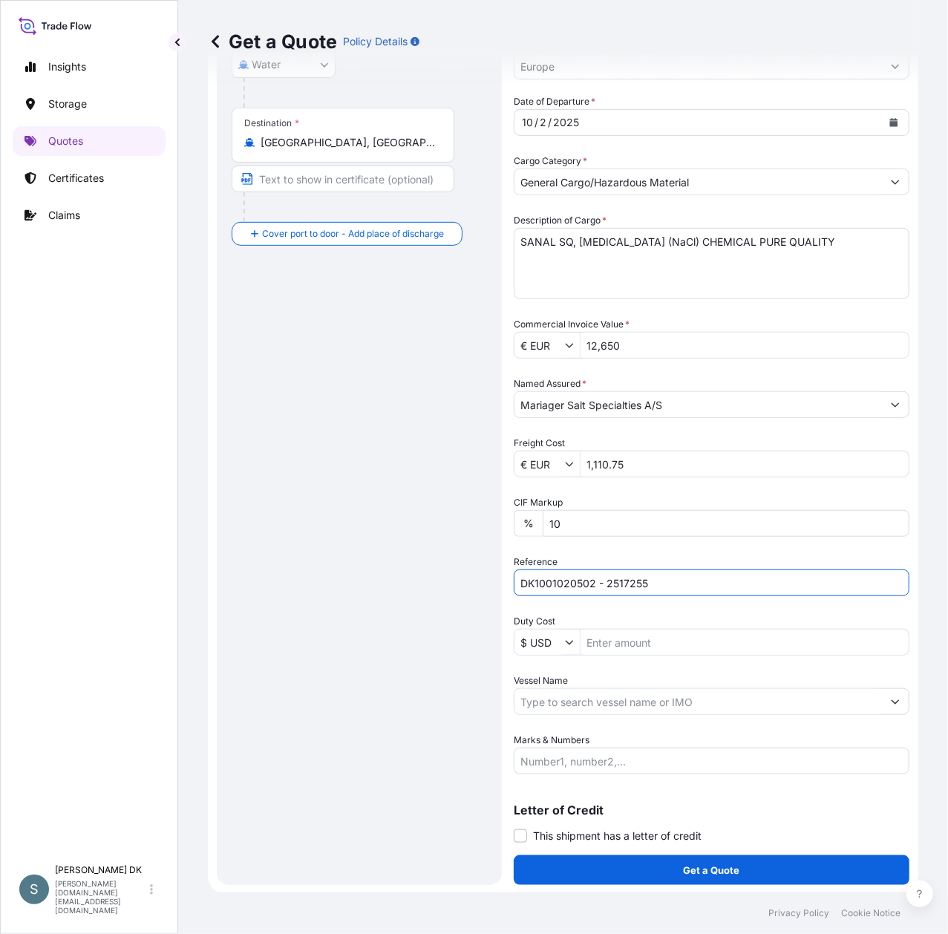
type input "DK1001020502 - 2517255"
click at [361, 549] on div "Route Details Reset Route Details Cover door to port - Add loading place Place …" at bounding box center [359, 351] width 255 height 1037
click at [606, 704] on input "Vessel Name" at bounding box center [697, 701] width 367 height 27
paste input "MSC [GEOGRAPHIC_DATA]"
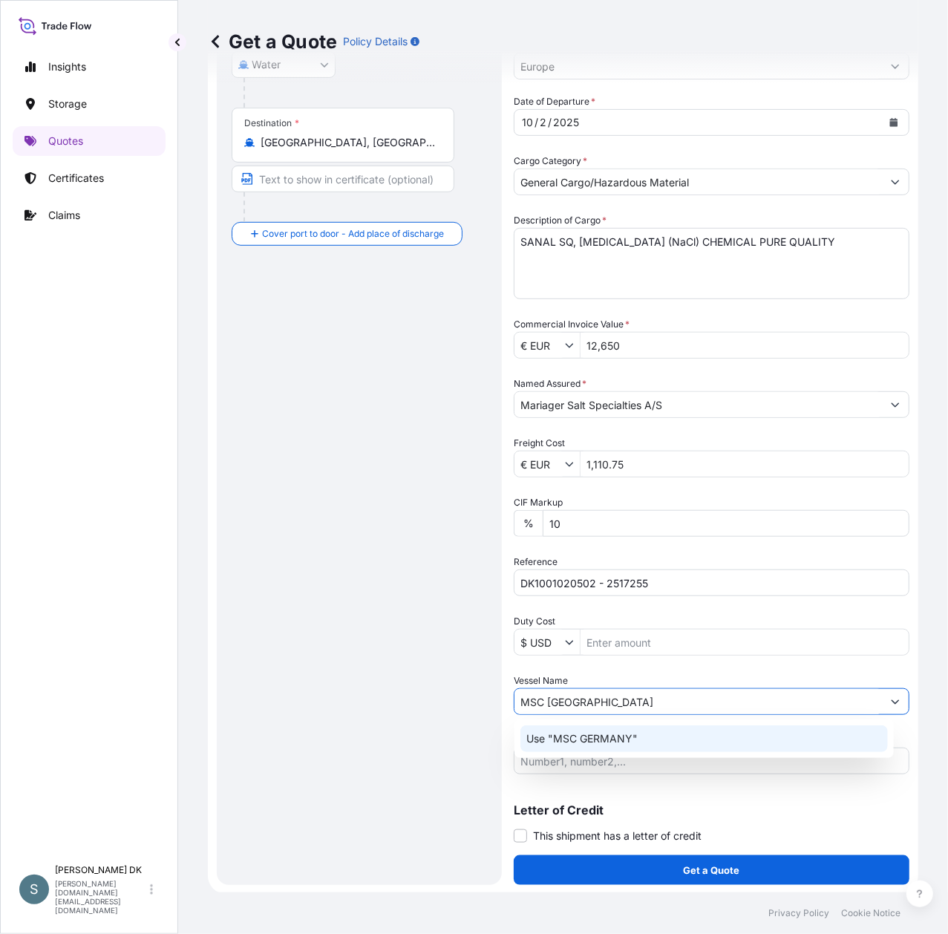
click at [609, 735] on p "Use "MSC GERMANY"" at bounding box center [581, 738] width 111 height 15
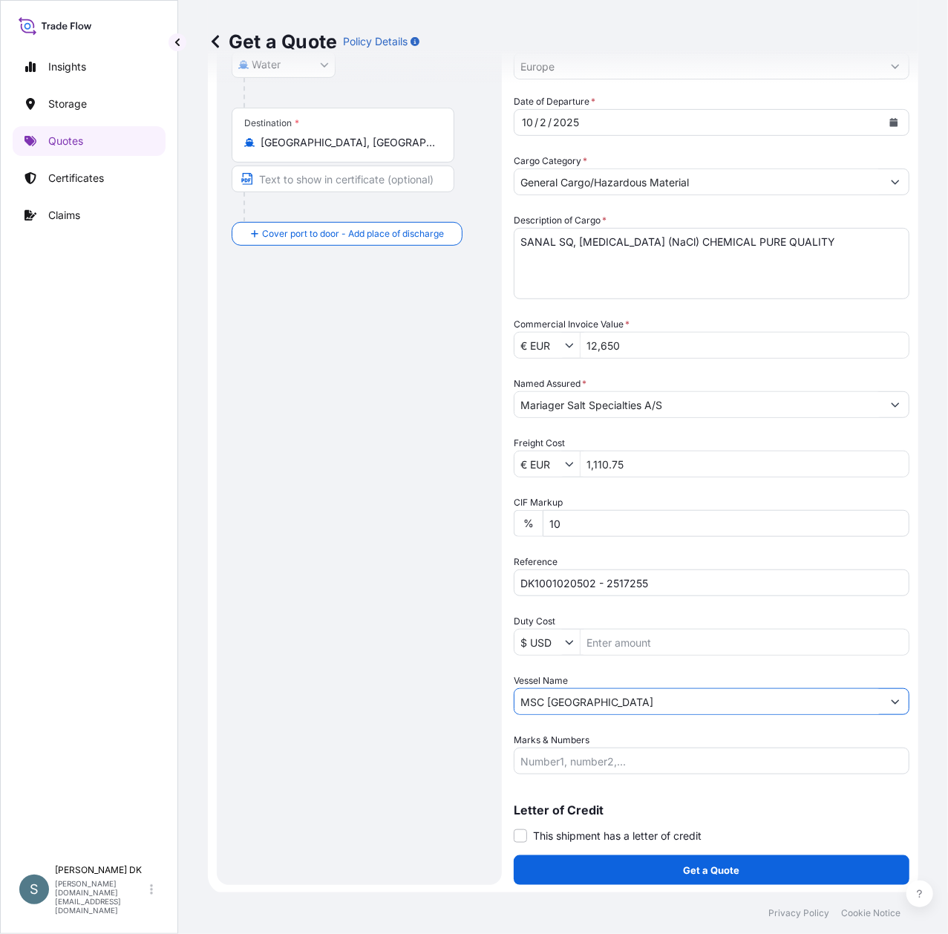
type input "MSC [GEOGRAPHIC_DATA]"
click at [365, 639] on div "Route Details Reset Route Details Cover door to port - Add loading place Place …" at bounding box center [359, 351] width 255 height 1037
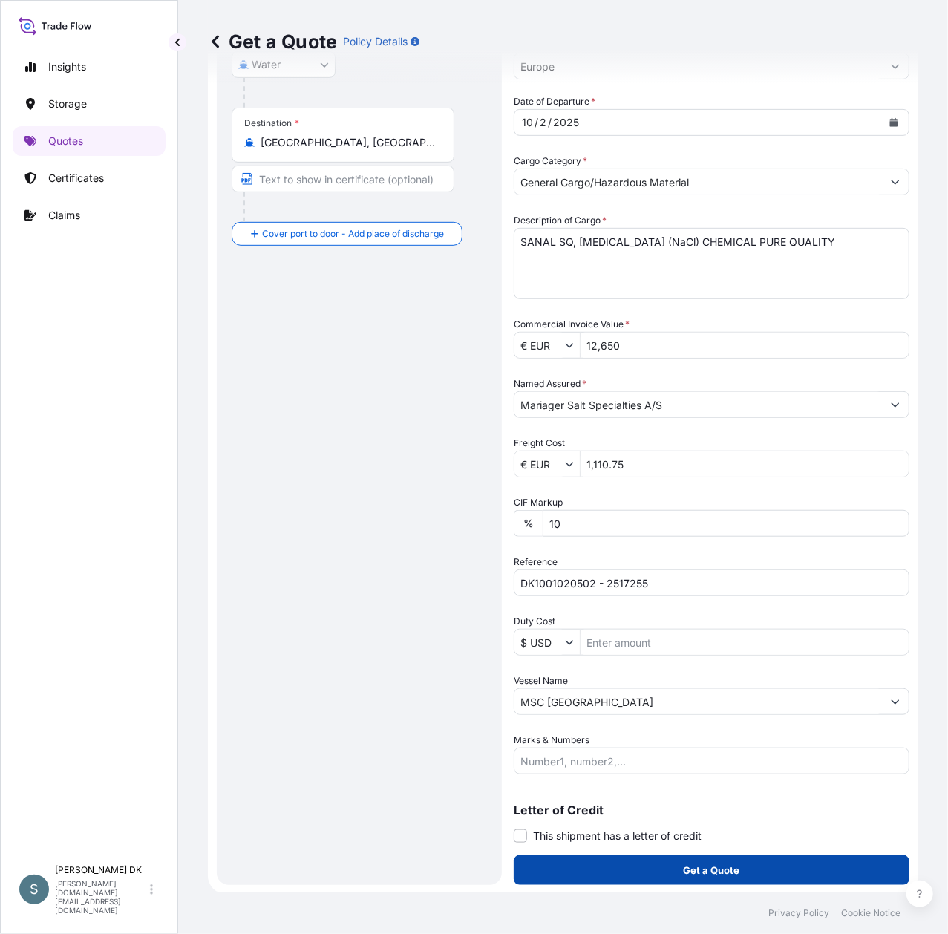
click at [765, 874] on button "Get a Quote" at bounding box center [712, 870] width 396 height 30
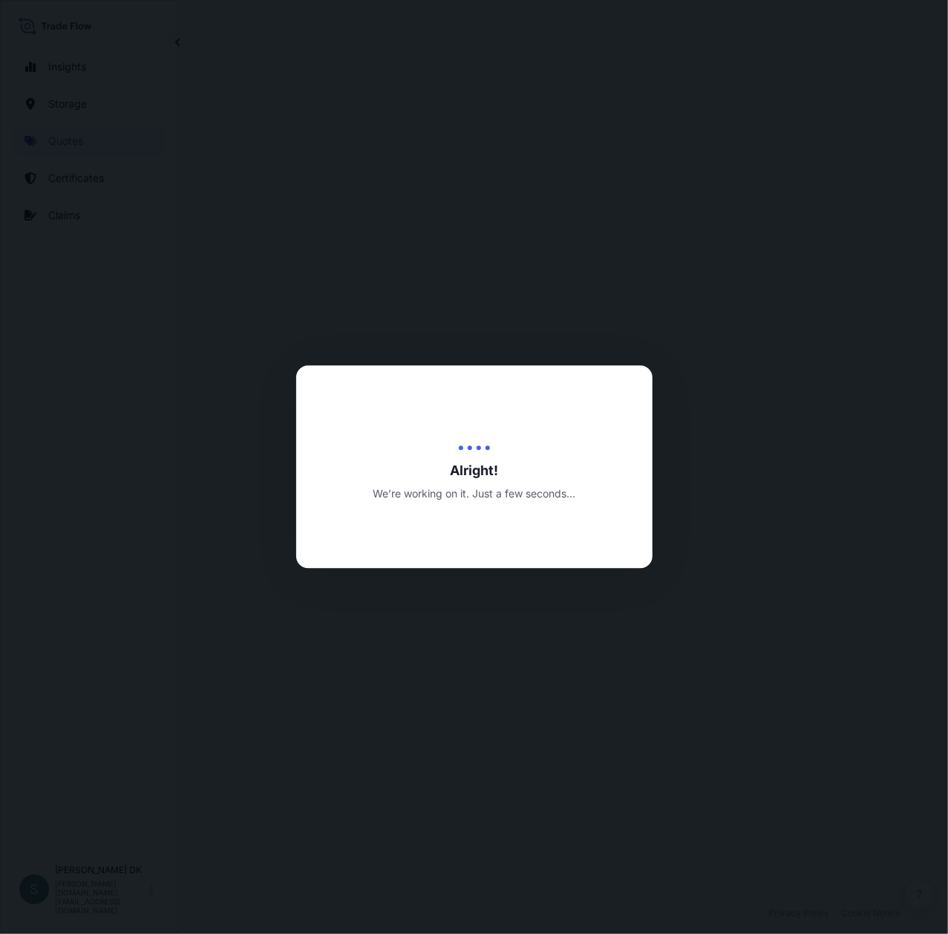
select select "Water"
select select "31589"
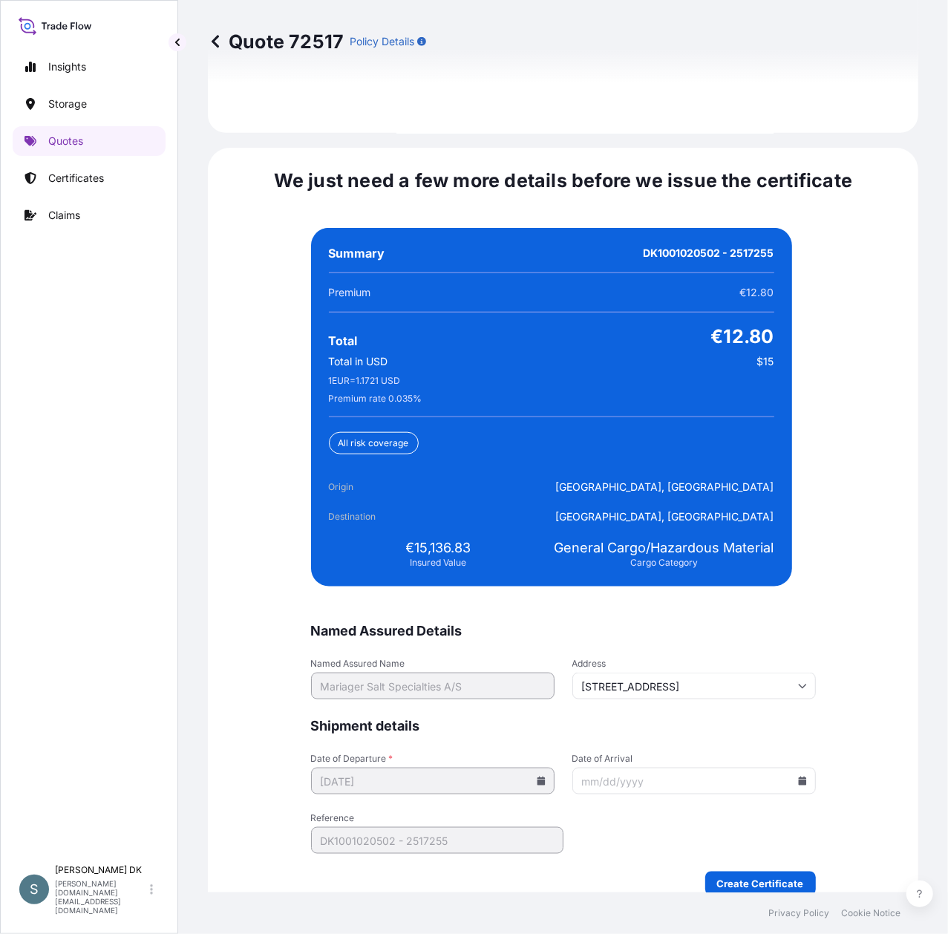
scroll to position [3385, 0]
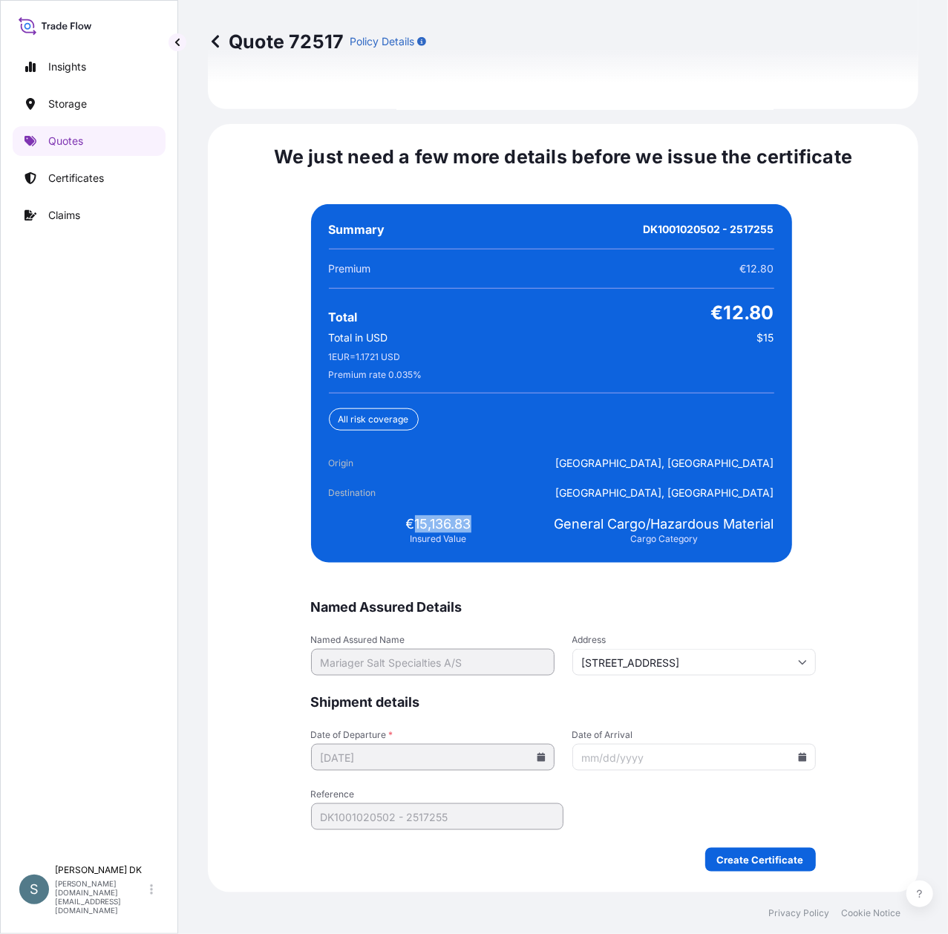
drag, startPoint x: 408, startPoint y: 517, endPoint x: 466, endPoint y: 520, distance: 57.9
click at [466, 520] on div "€15,136.83 Insured Value" at bounding box center [439, 530] width 220 height 30
copy span "15,136.83"
click at [798, 759] on icon at bounding box center [802, 757] width 8 height 9
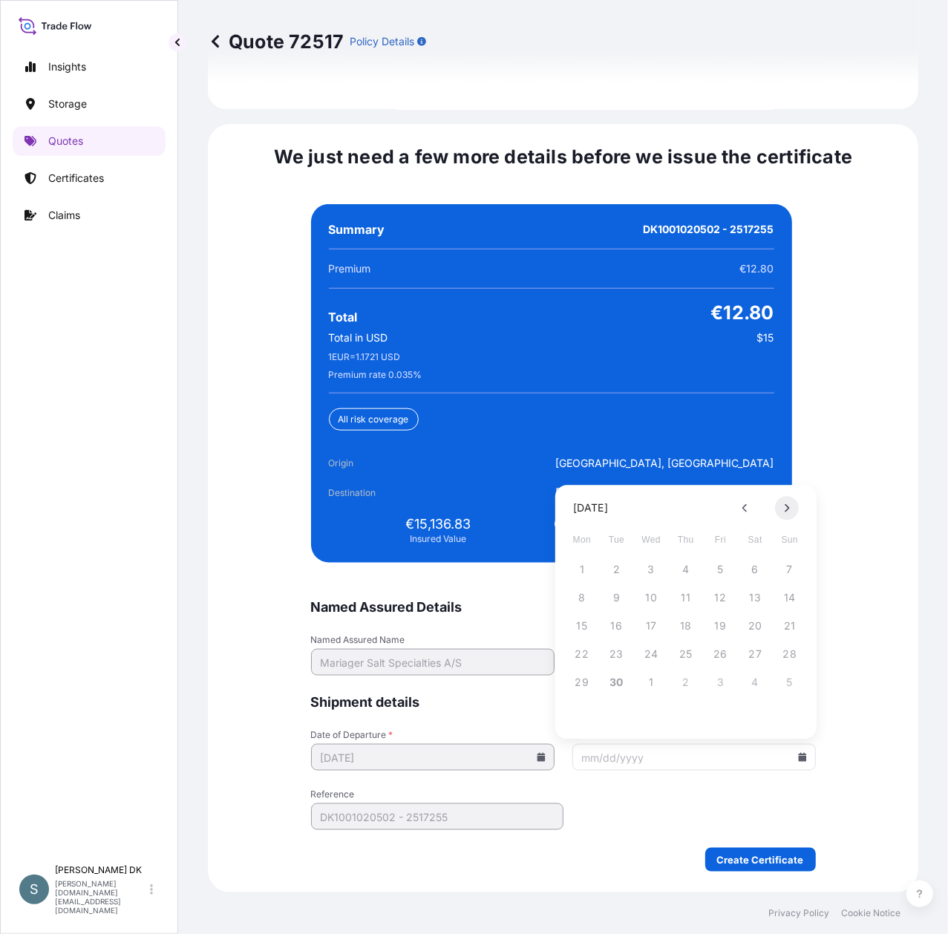
click at [785, 511] on icon at bounding box center [787, 507] width 6 height 9
click at [720, 597] on button "12" at bounding box center [721, 598] width 24 height 24
type input "[DATE]"
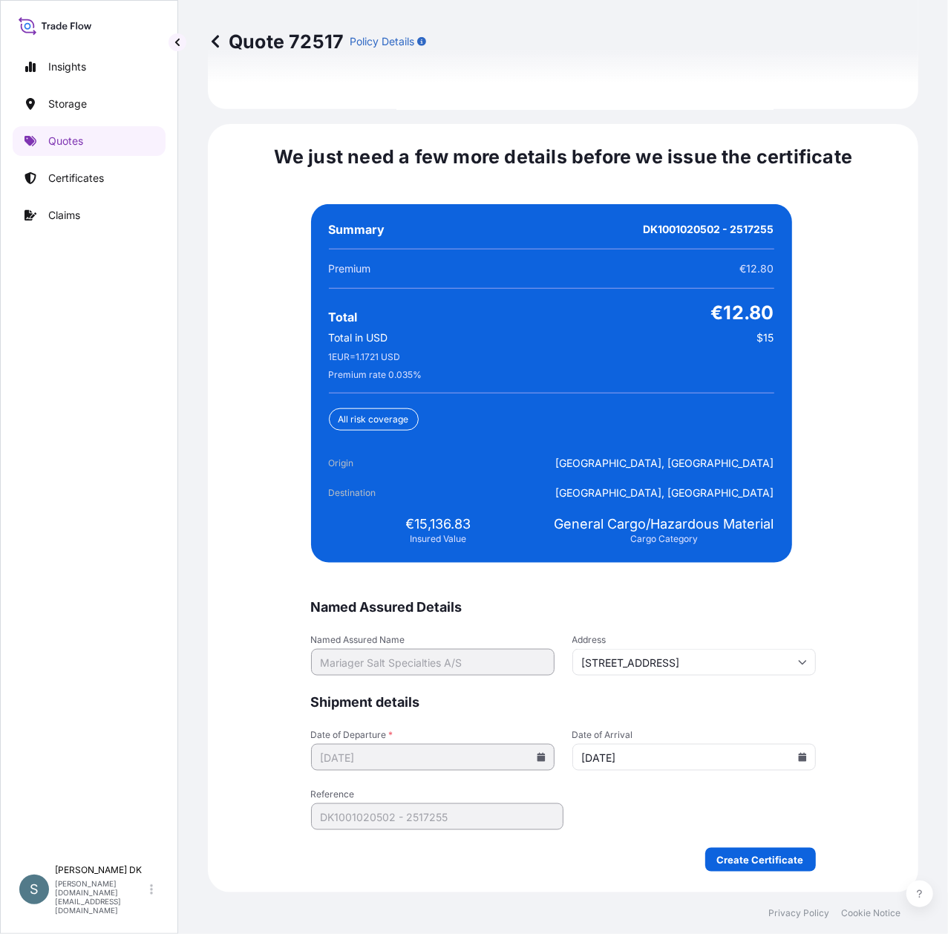
click at [865, 644] on div "We just need a few more details before we issue the certificate Named Assured D…" at bounding box center [563, 508] width 710 height 768
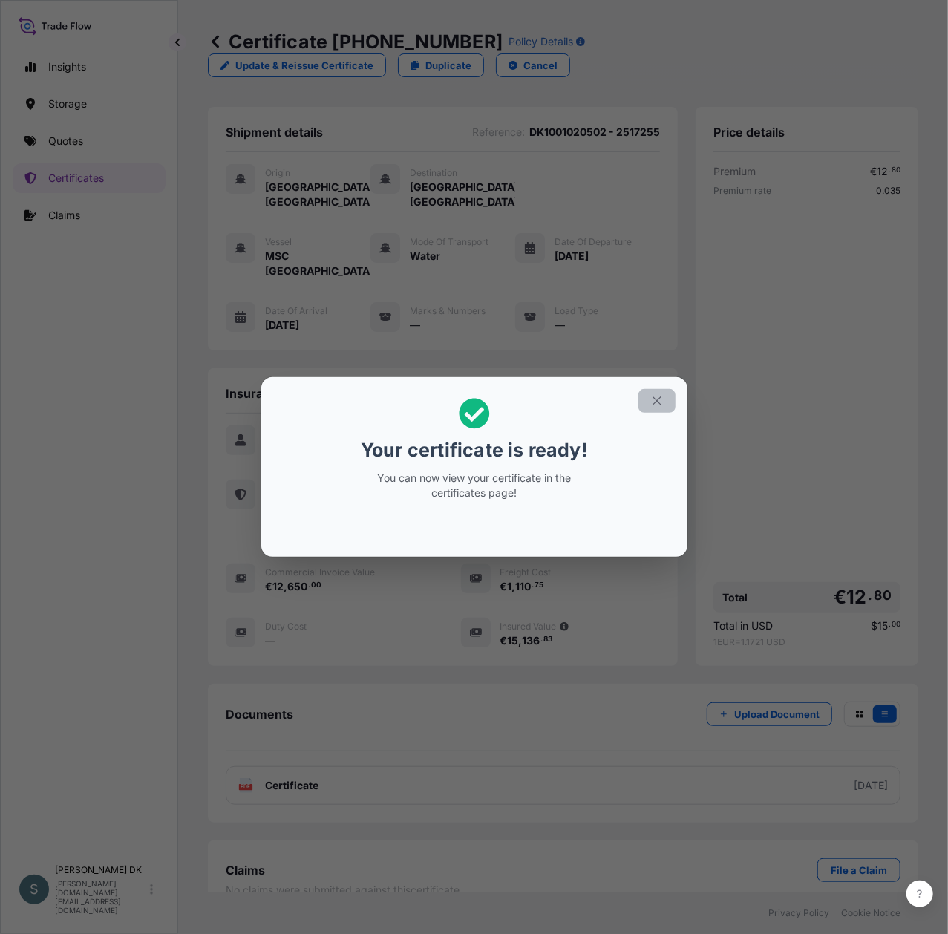
click at [654, 405] on icon "button" at bounding box center [656, 400] width 13 height 13
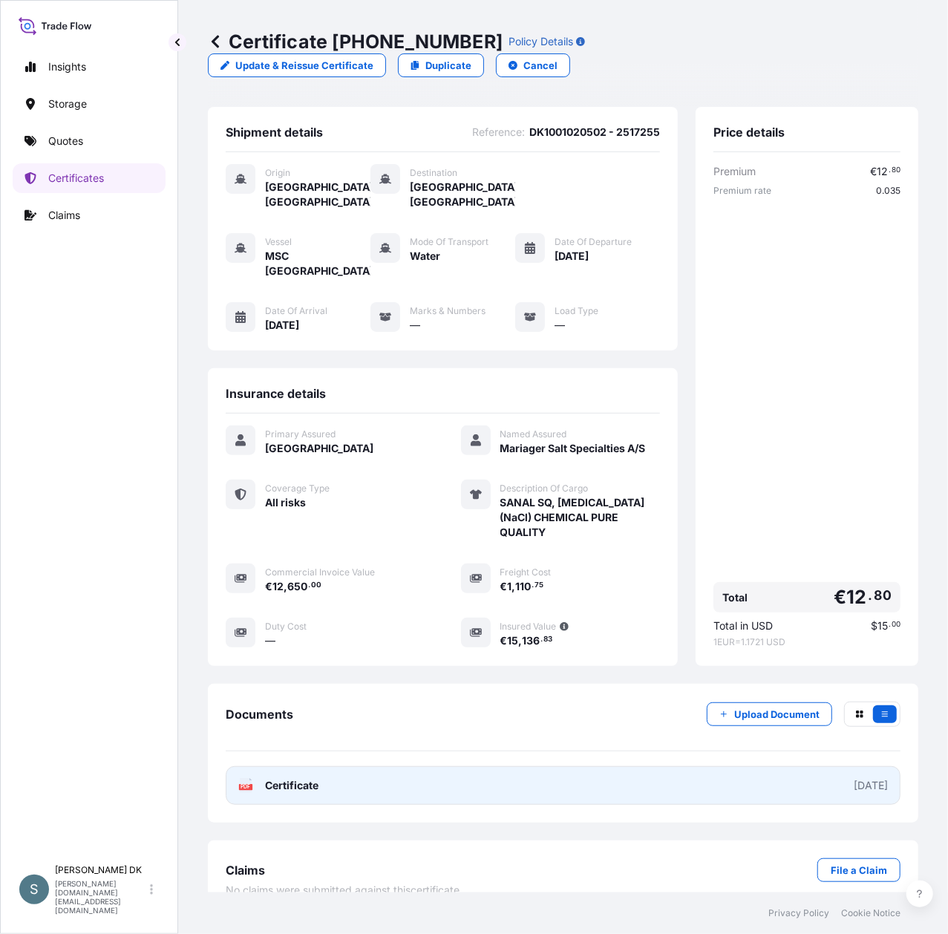
click at [626, 766] on link "PDF Certificate [DATE]" at bounding box center [563, 785] width 675 height 39
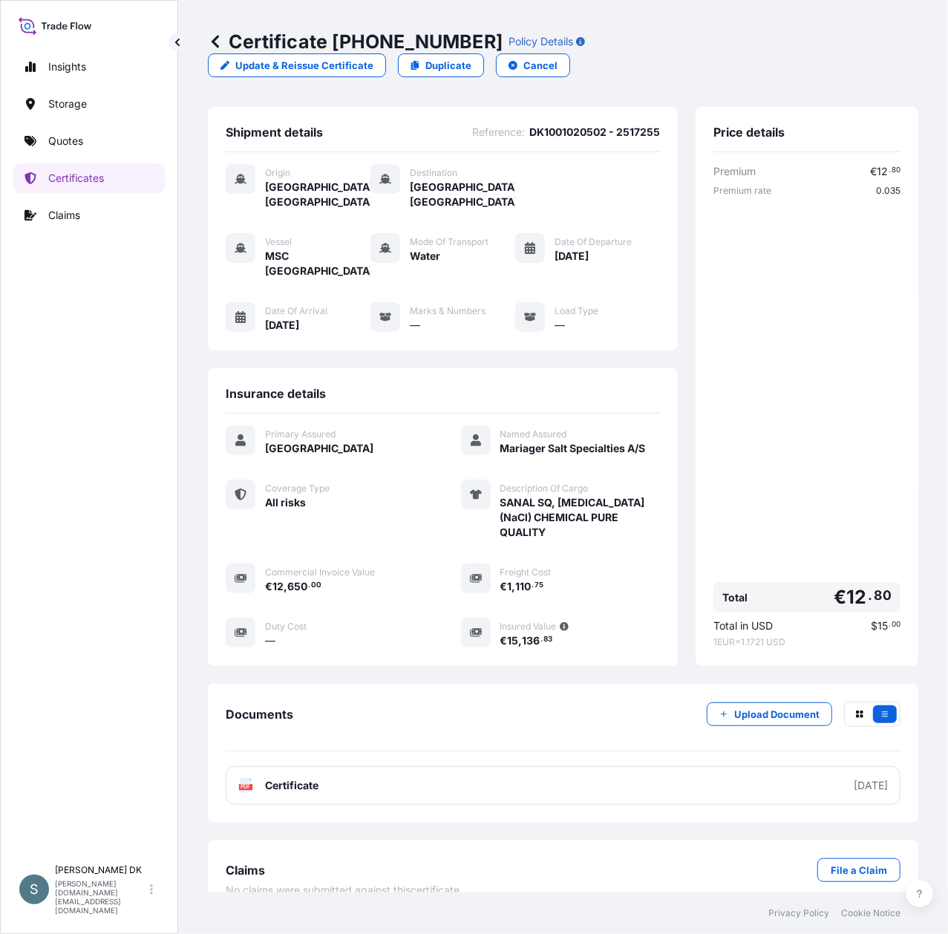
click at [116, 410] on div "Insights Storage Quotes Certificates Claims" at bounding box center [89, 448] width 153 height 819
click at [77, 209] on p "Claims" at bounding box center [64, 215] width 32 height 15
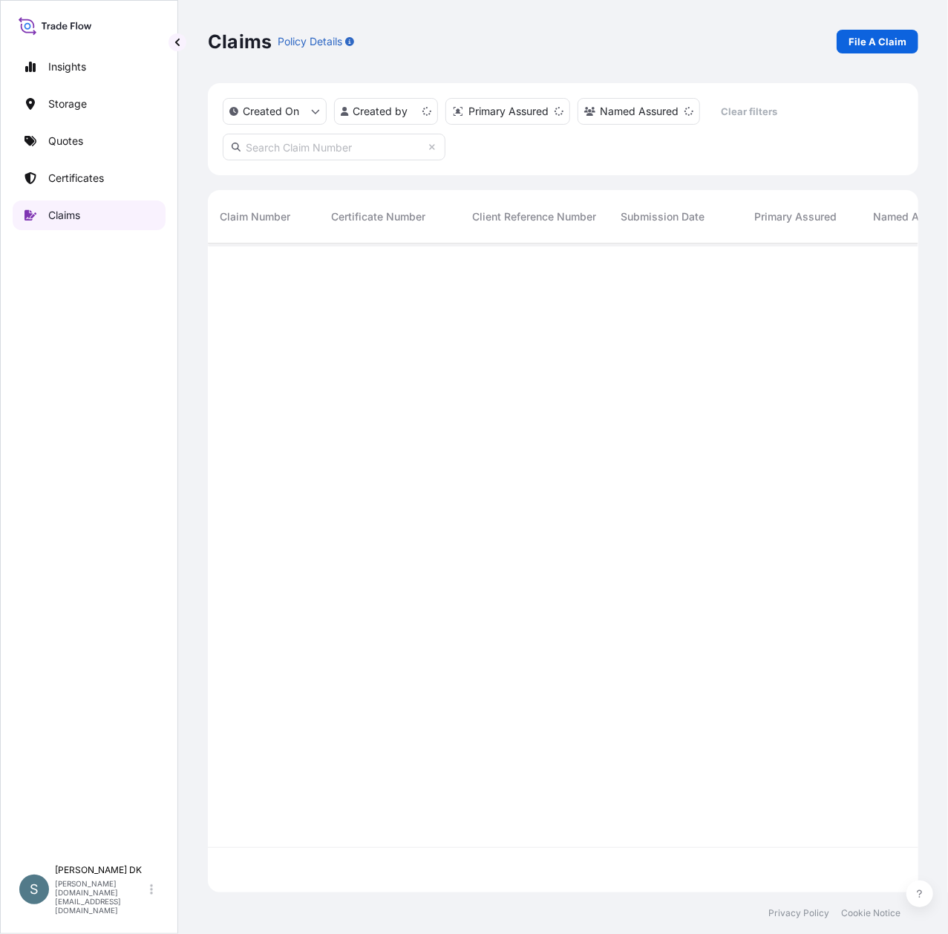
scroll to position [642, 695]
click at [79, 177] on p "Certificates" at bounding box center [76, 178] width 56 height 15
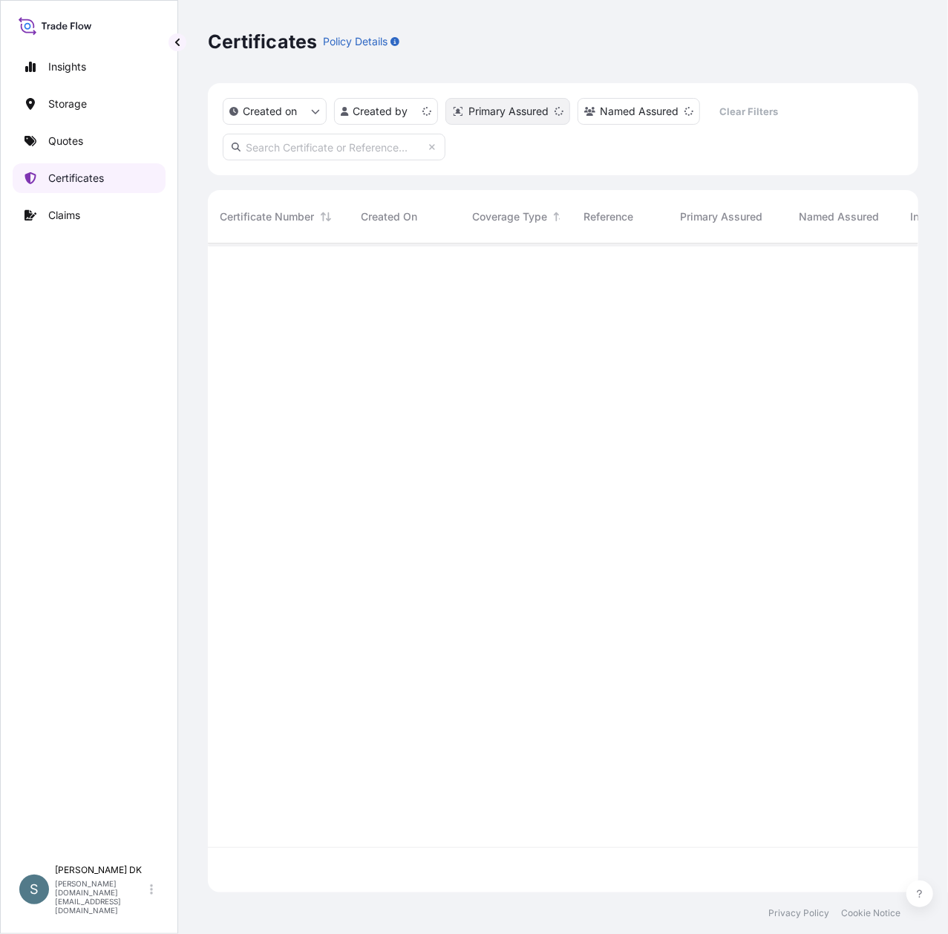
scroll to position [642, 695]
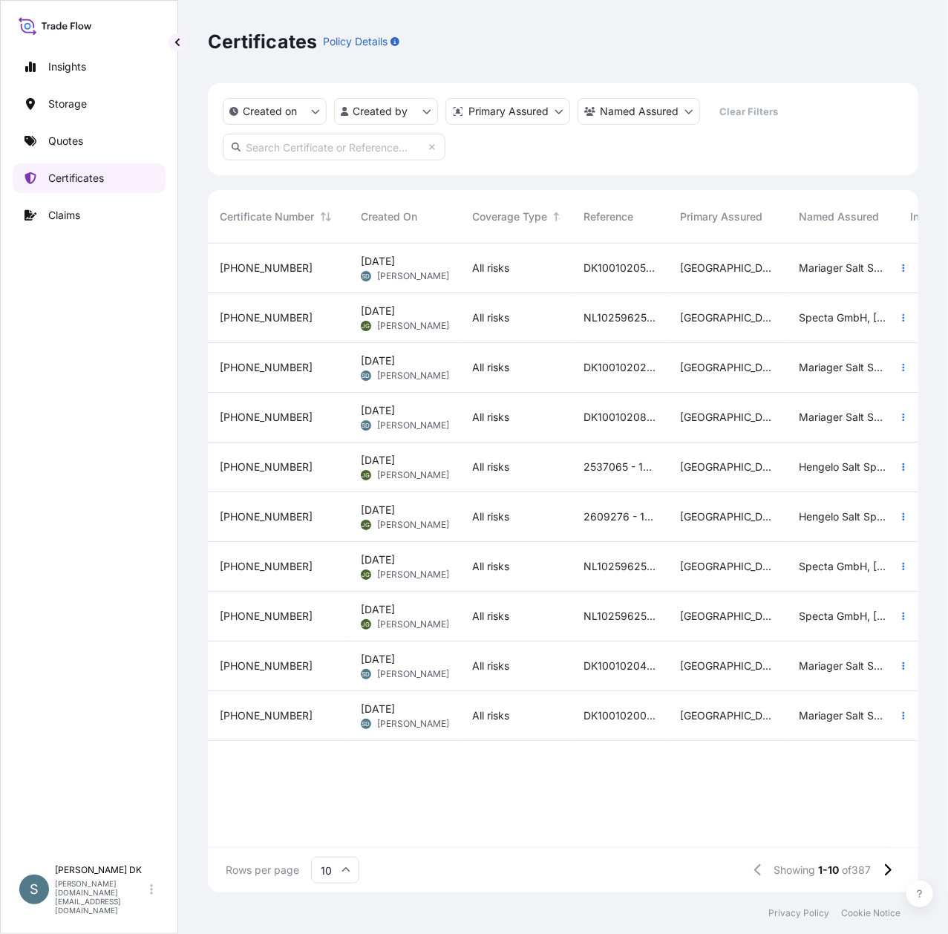
click at [76, 179] on p "Certificates" at bounding box center [76, 178] width 56 height 15
click at [77, 143] on p "Quotes" at bounding box center [65, 141] width 35 height 15
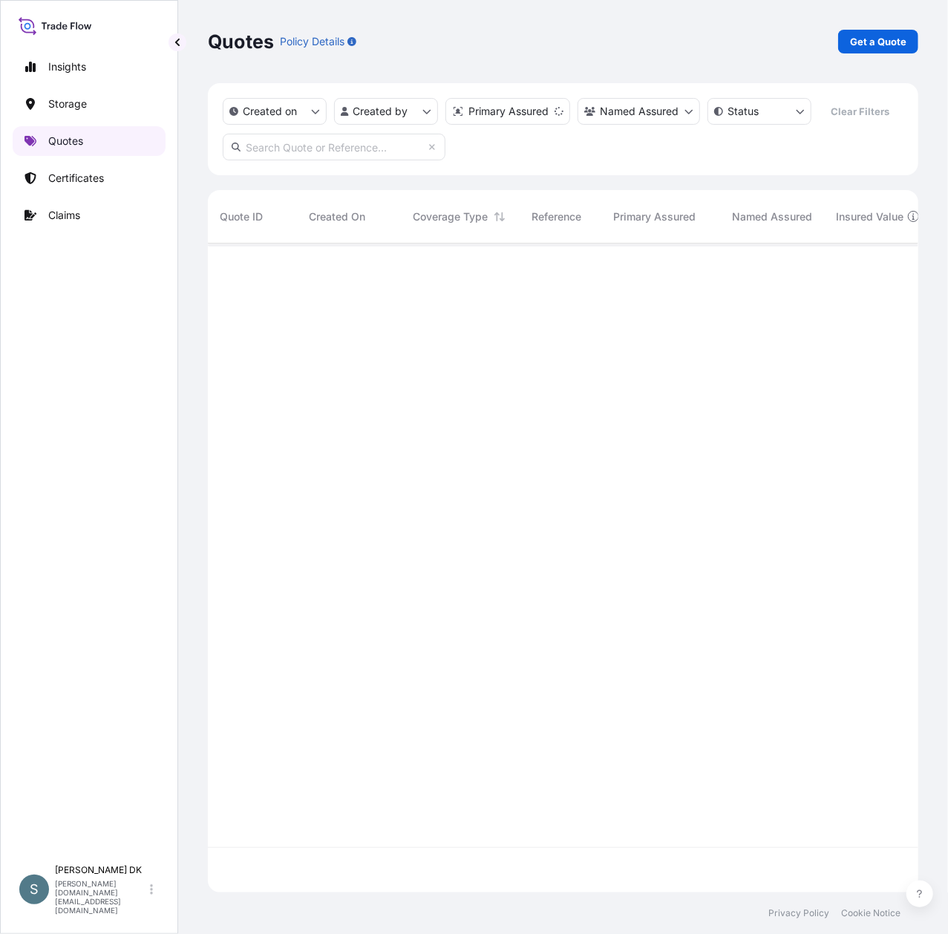
scroll to position [610, 695]
click at [868, 43] on p "Get a Quote" at bounding box center [878, 41] width 56 height 15
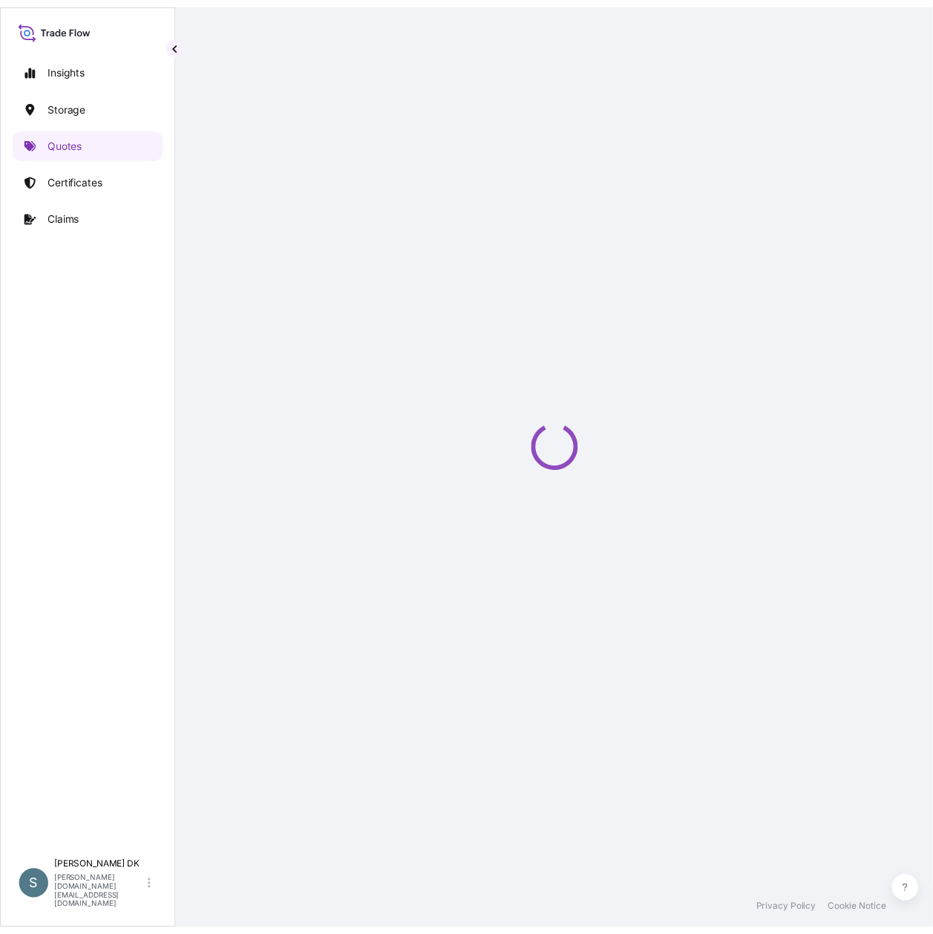
scroll to position [24, 0]
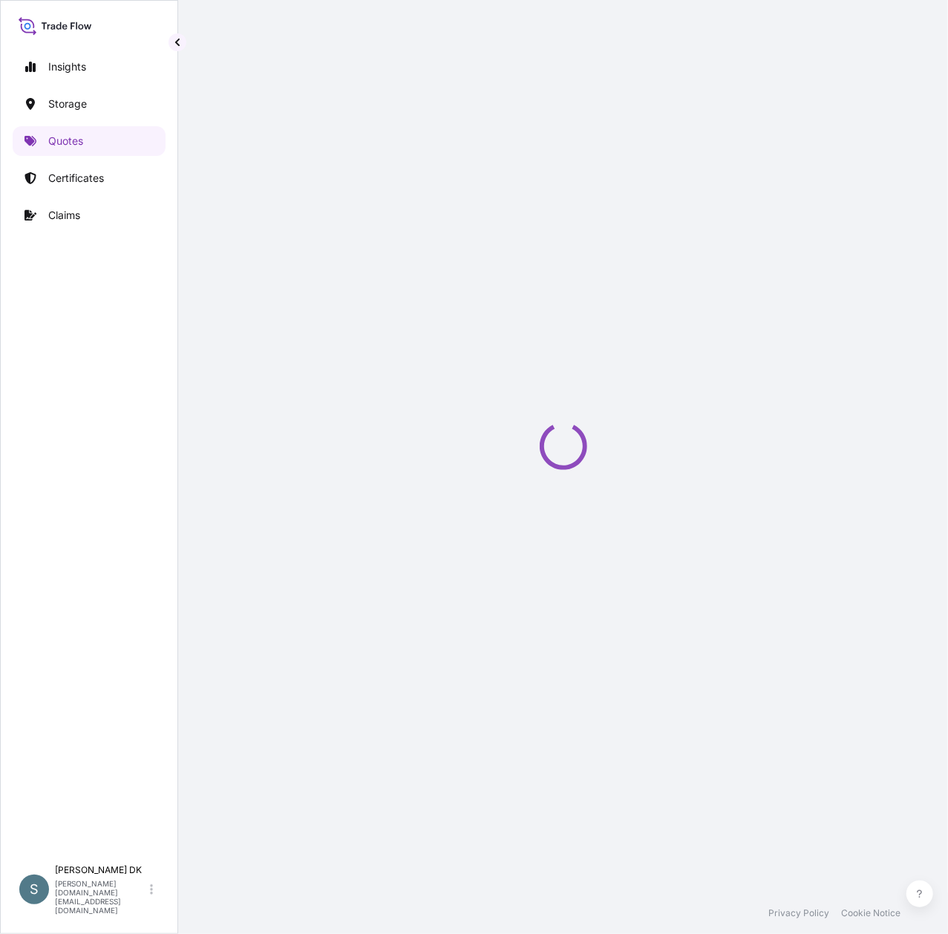
select select "Water"
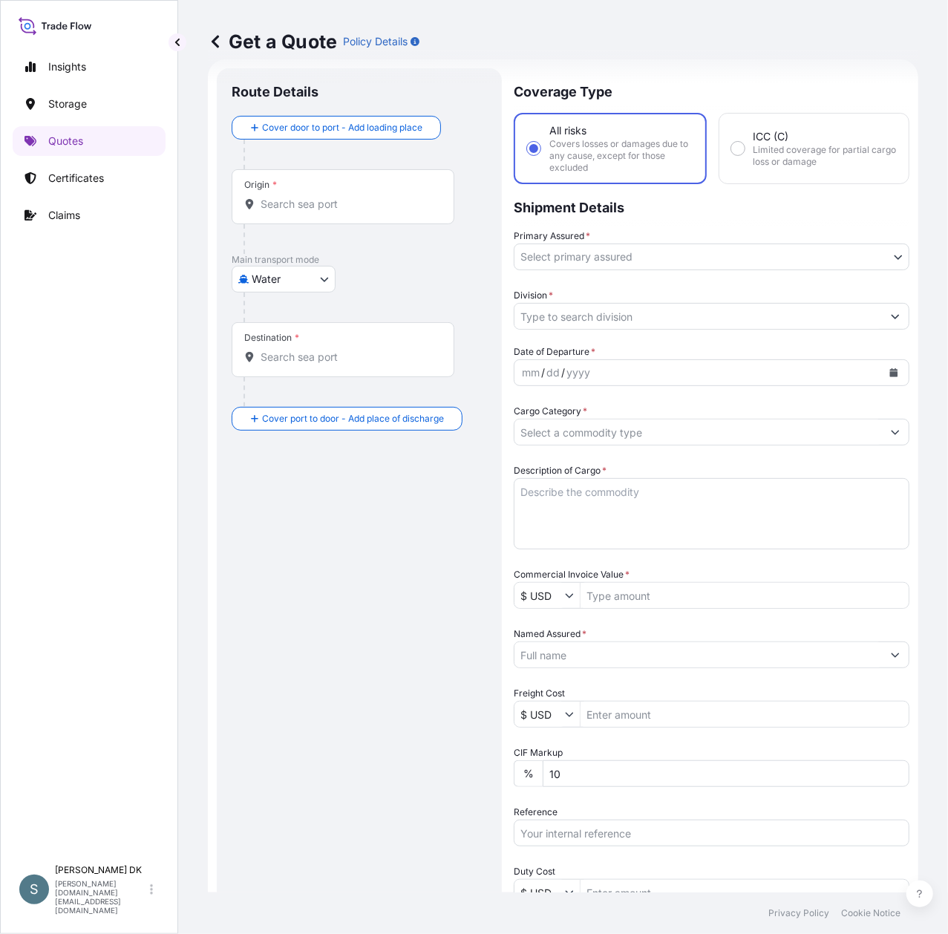
click at [325, 206] on input "Origin *" at bounding box center [348, 204] width 175 height 15
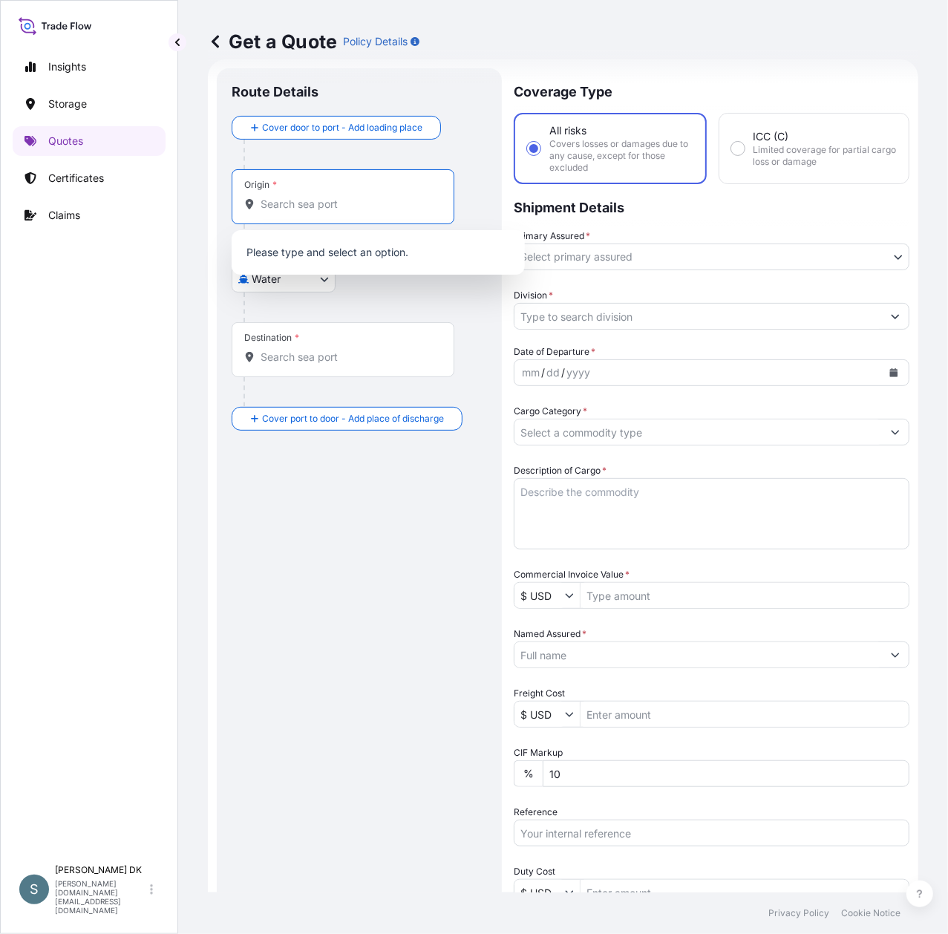
paste input "DKAAR"
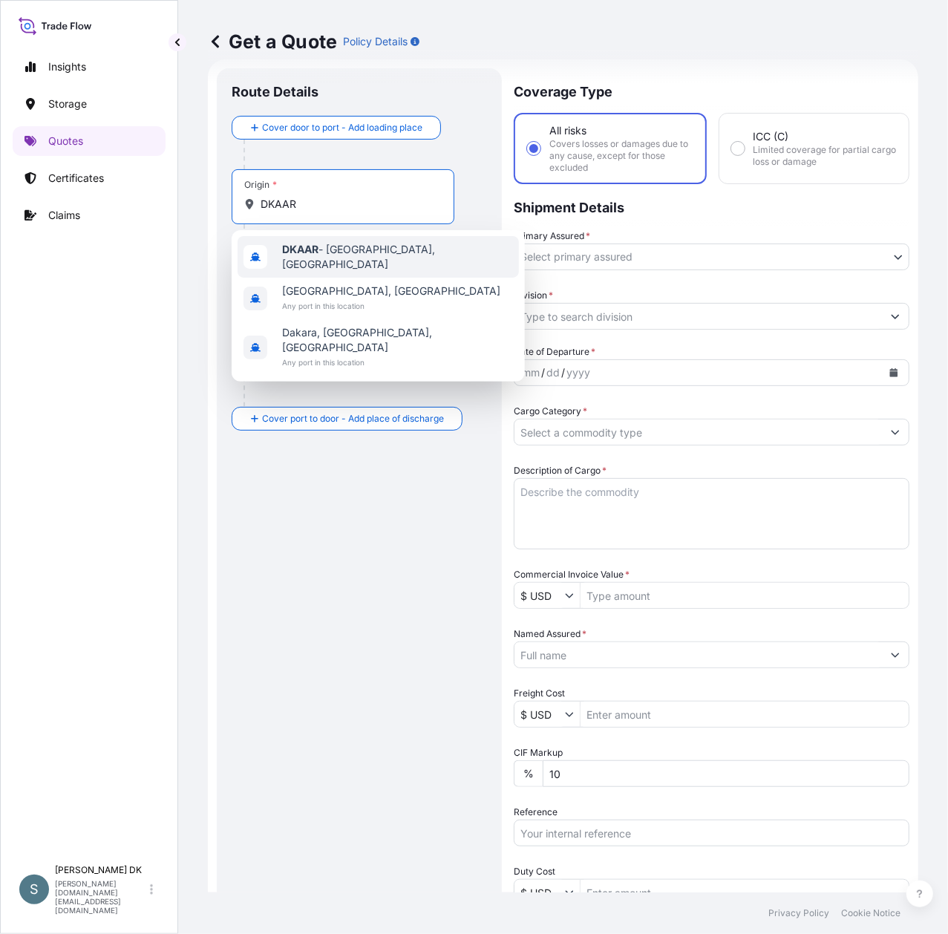
click at [379, 261] on div "DKAAR - [GEOGRAPHIC_DATA], [GEOGRAPHIC_DATA]" at bounding box center [378, 257] width 281 height 42
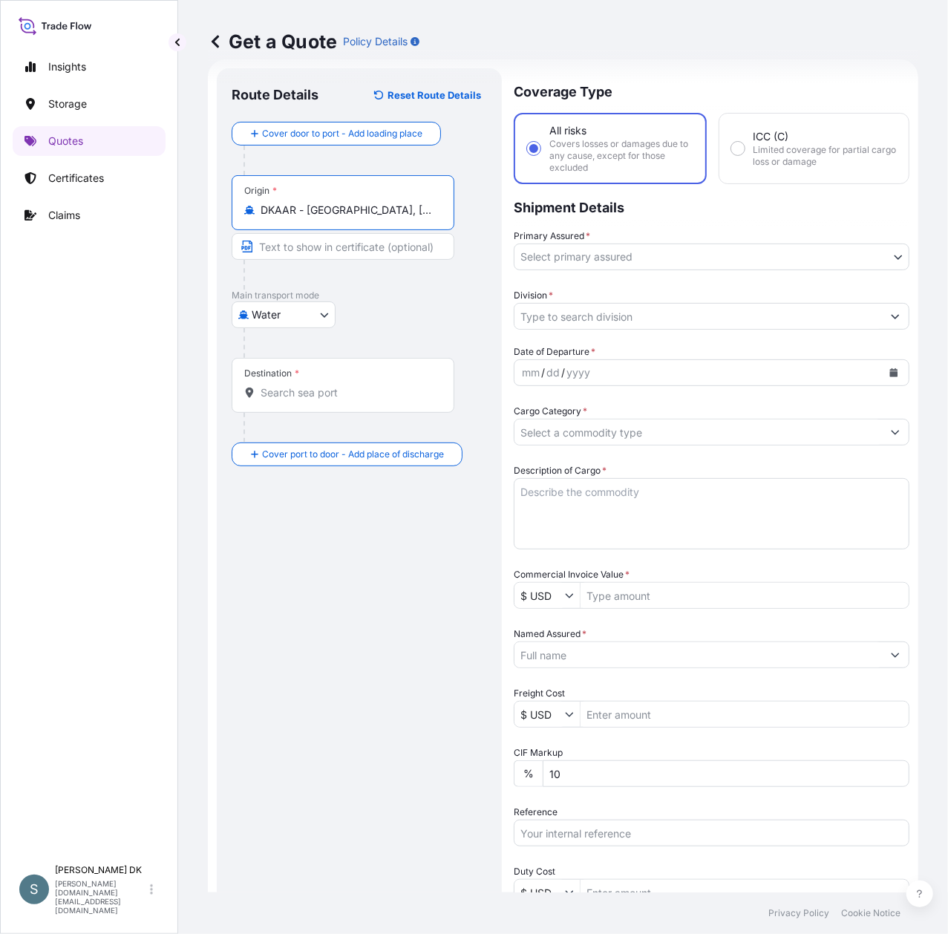
type input "DKAAR - [GEOGRAPHIC_DATA], [GEOGRAPHIC_DATA]"
click at [278, 396] on input "Destination *" at bounding box center [348, 392] width 175 height 15
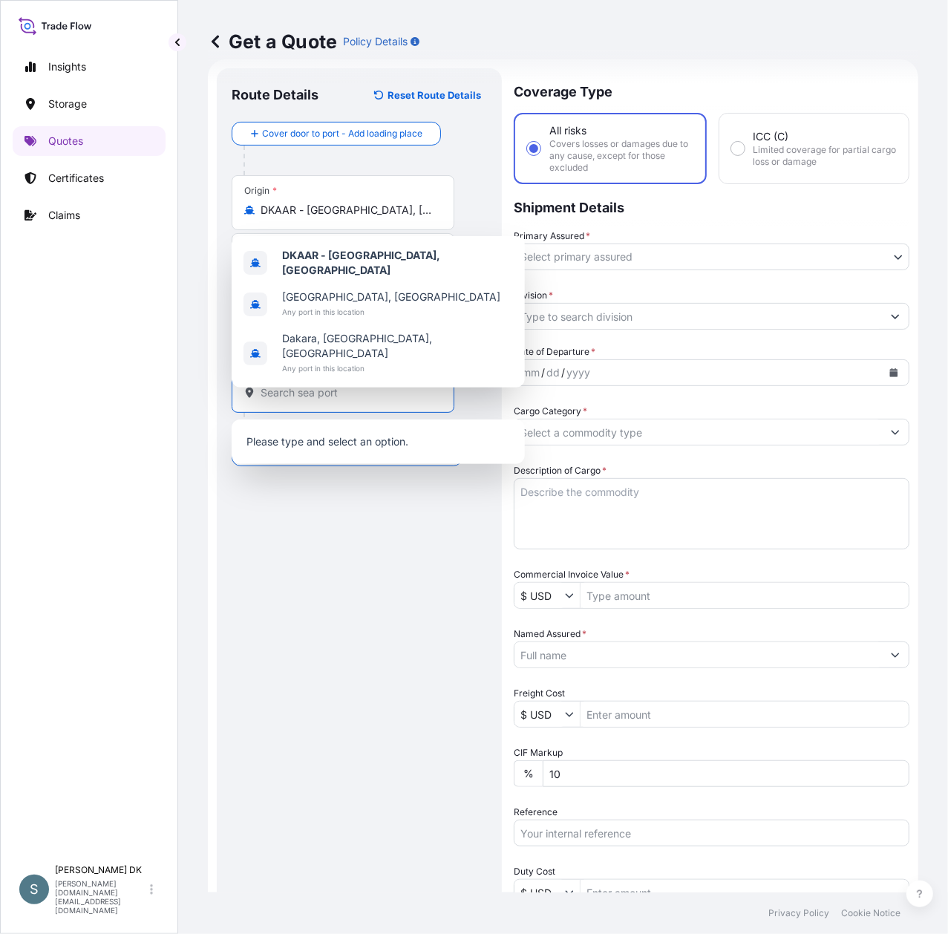
paste input "CNHUA"
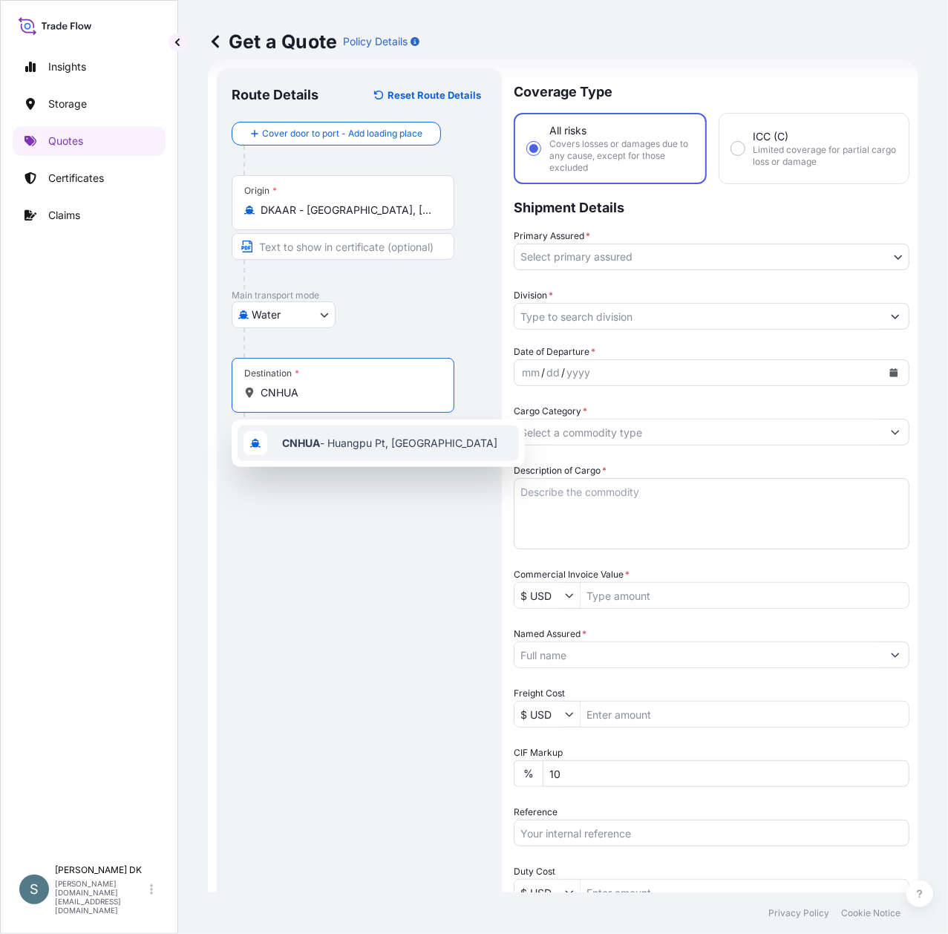
click at [364, 445] on span "CNHUA - Huangpu Pt, [GEOGRAPHIC_DATA]" at bounding box center [389, 443] width 215 height 15
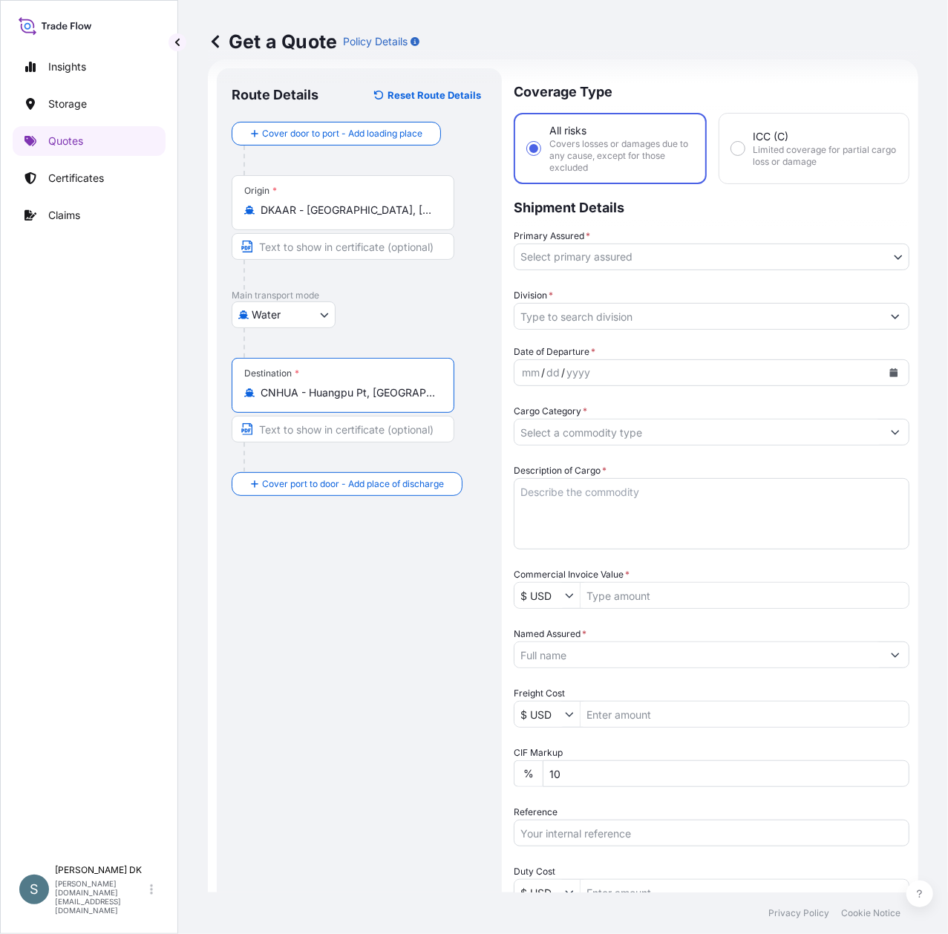
type input "CNHUA - Huangpu Pt, [GEOGRAPHIC_DATA]"
click at [647, 256] on body "Insights Storage Quotes Certificates Claims S [PERSON_NAME] DK [DOMAIN_NAME][EM…" at bounding box center [474, 467] width 948 height 934
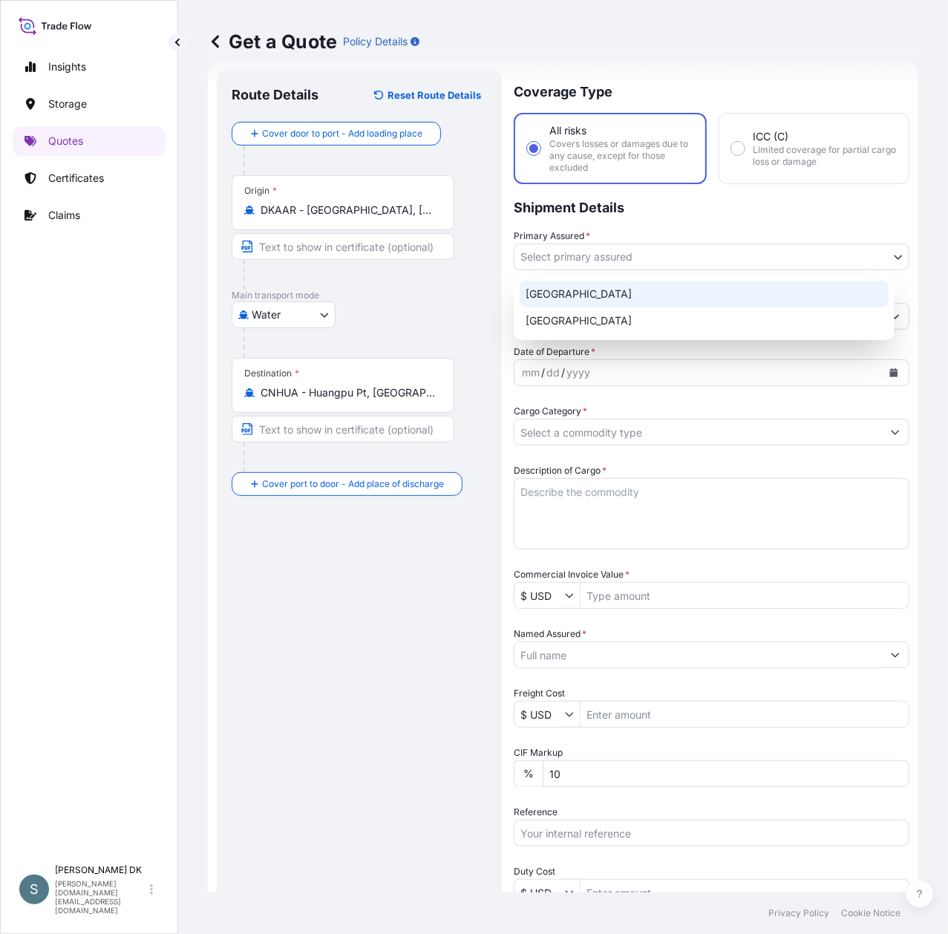
click at [586, 301] on div "[GEOGRAPHIC_DATA]" at bounding box center [704, 294] width 369 height 27
select select "31589"
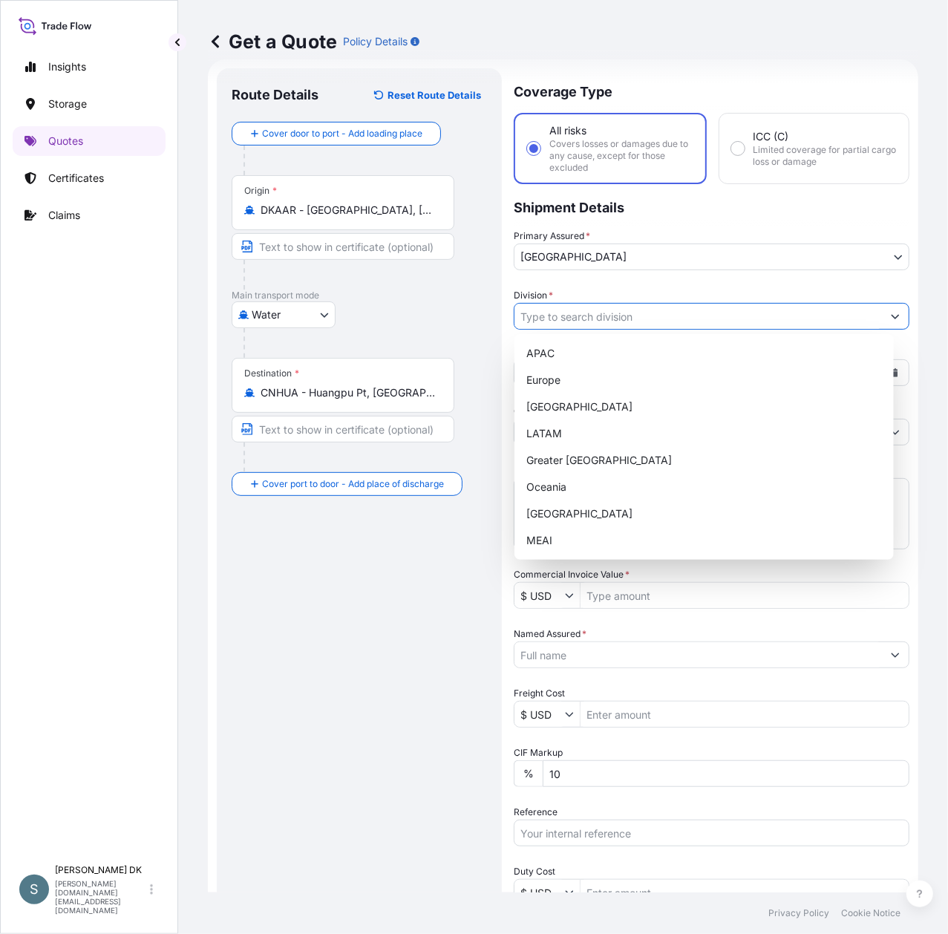
click at [634, 327] on input "Division *" at bounding box center [697, 316] width 367 height 27
click at [561, 386] on div "Europe" at bounding box center [703, 380] width 367 height 27
type input "Europe"
click at [879, 370] on div "Europe" at bounding box center [703, 380] width 367 height 27
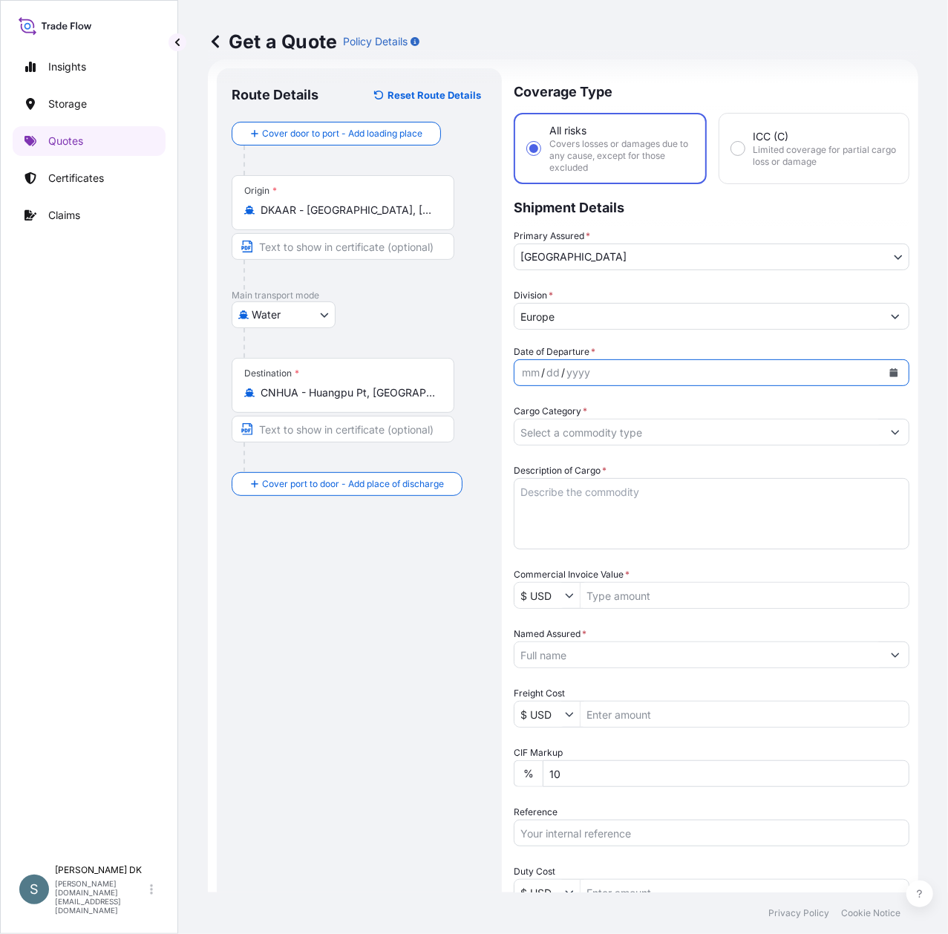
click at [890, 375] on icon "Calendar" at bounding box center [894, 372] width 8 height 9
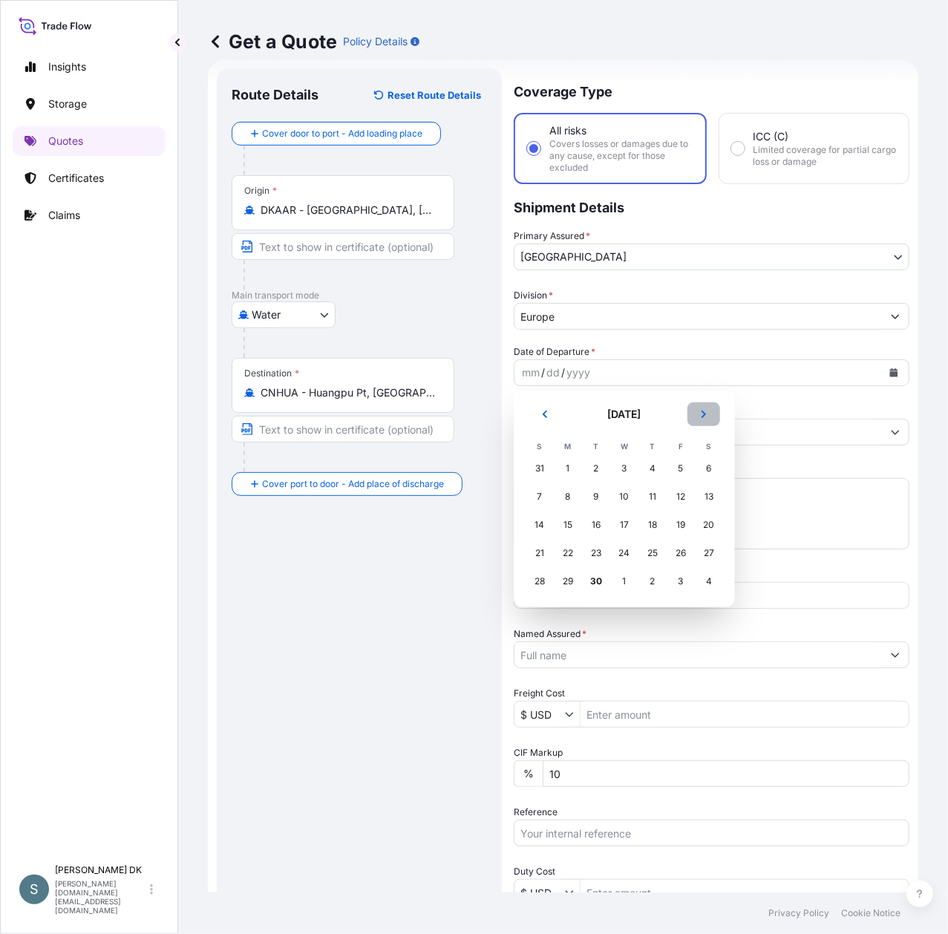
click at [701, 410] on icon "Next" at bounding box center [703, 414] width 9 height 9
click at [648, 469] on div "2" at bounding box center [652, 468] width 27 height 27
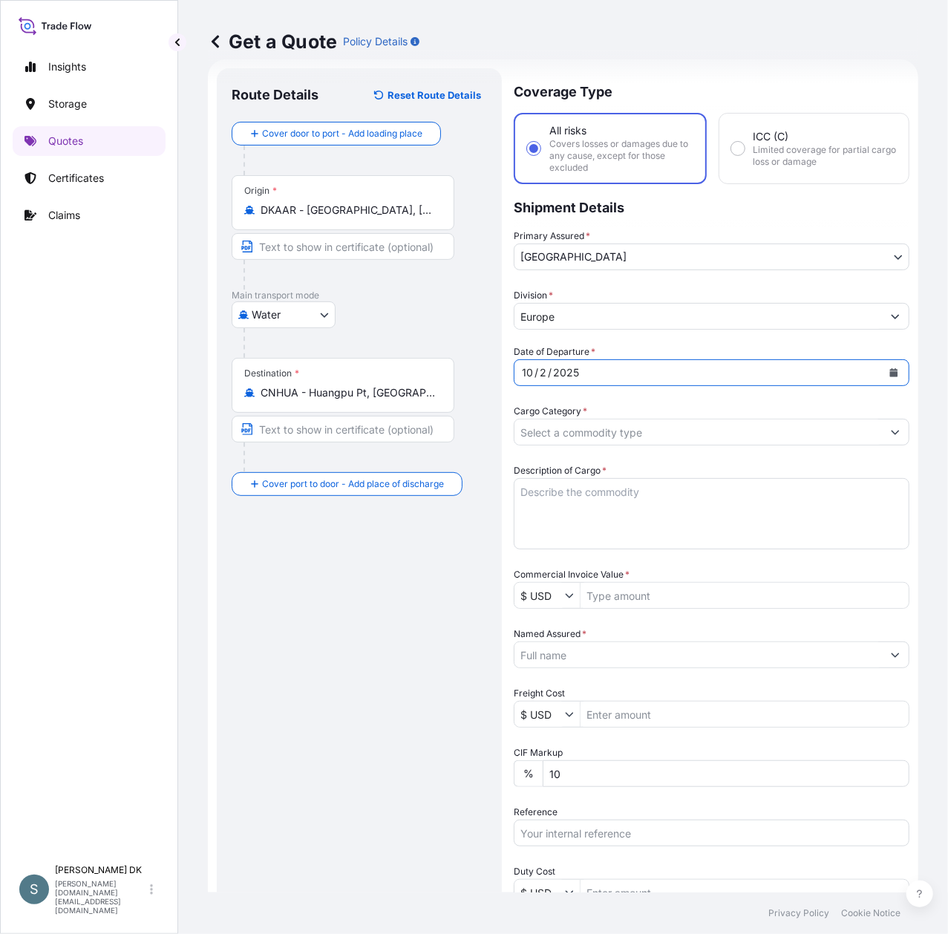
click at [882, 429] on button "Show suggestions" at bounding box center [895, 432] width 27 height 27
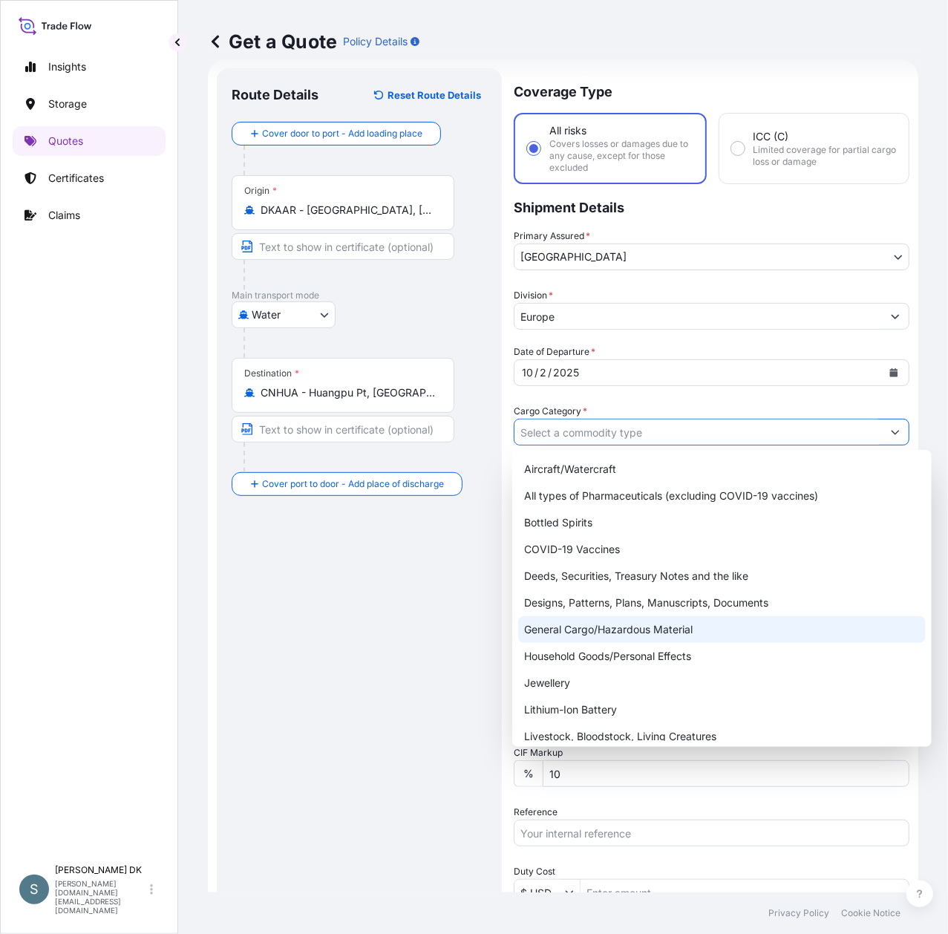
click at [621, 627] on div "General Cargo/Hazardous Material" at bounding box center [721, 629] width 407 height 27
type input "General Cargo/Hazardous Material"
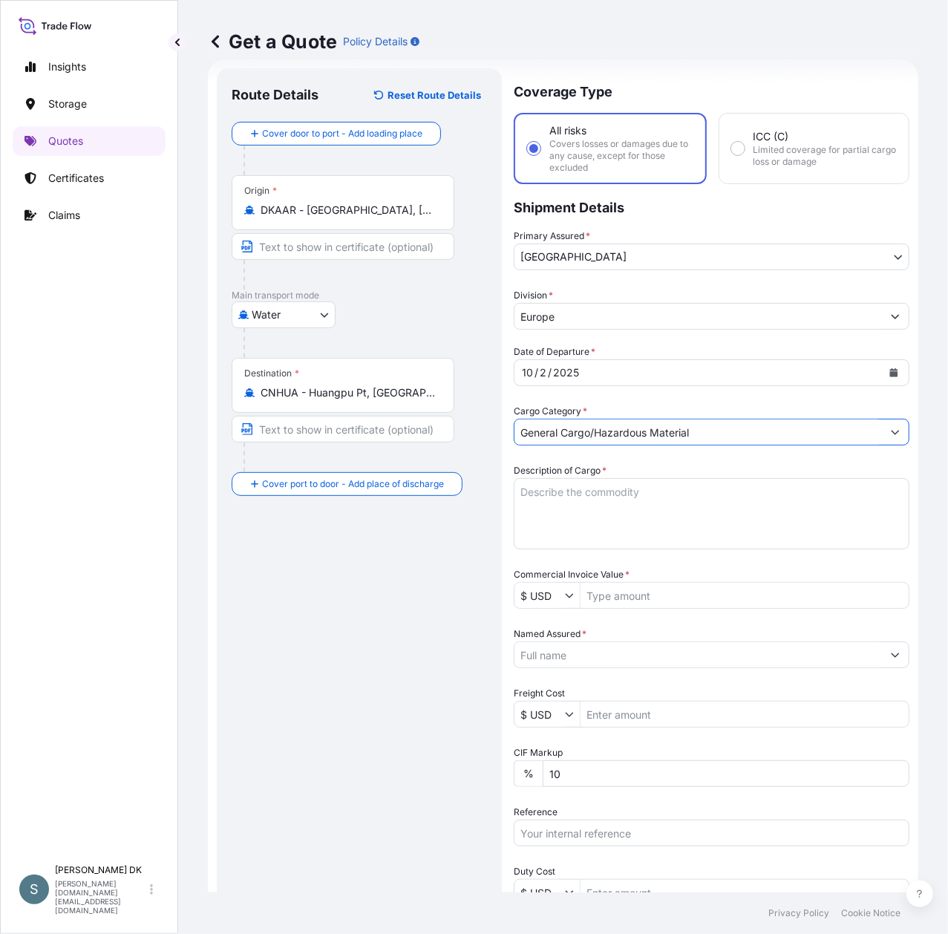
click at [717, 509] on textarea "Description of Cargo *" at bounding box center [712, 513] width 396 height 71
click at [577, 493] on textarea "Description of Cargo *" at bounding box center [712, 513] width 396 height 71
paste textarea "SANAL P®+ CHINA, [MEDICAL_DATA], PHARMACEUTICAL QUALITY,"
click at [523, 505] on textarea "SANAL P®+ CHINA, [MEDICAL_DATA], PHARMACEUTICAL QUALITY" at bounding box center [712, 513] width 396 height 71
type textarea "SANAL P®+ CHINA, [MEDICAL_DATA], PHARMACEUTICAL QUALITY"
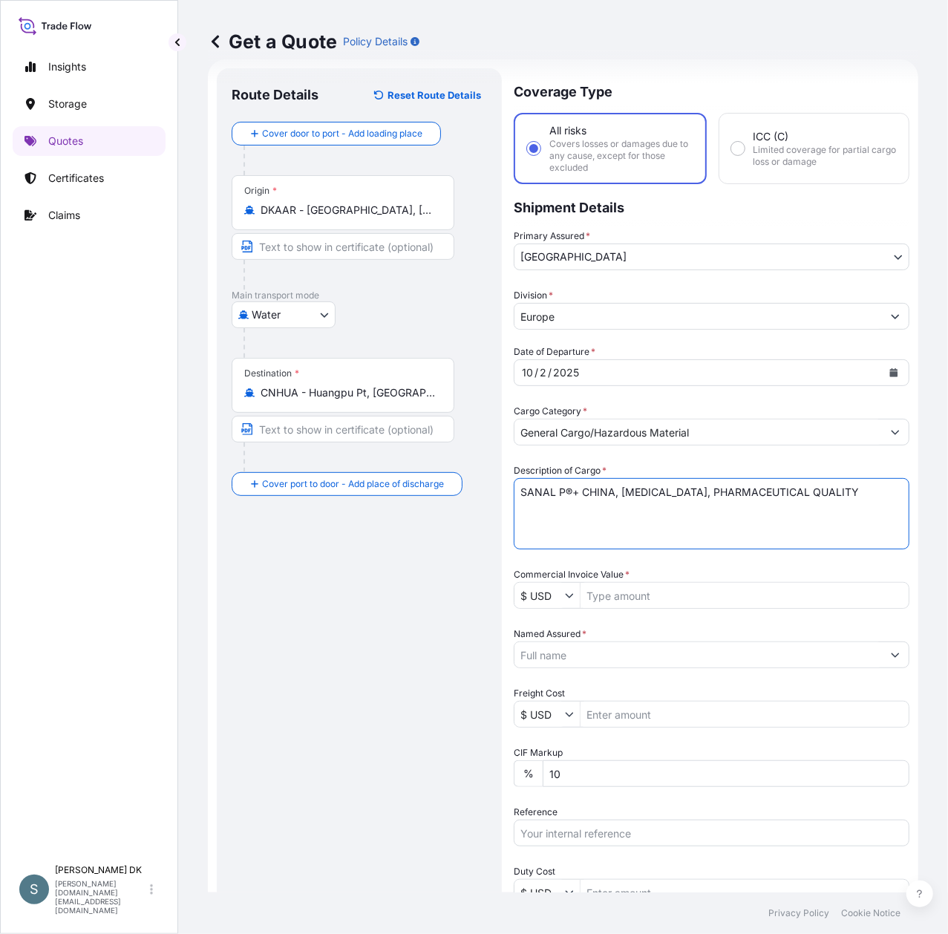
click at [778, 561] on div "Date of Departure * [DATE] Cargo Category * General Cargo/Hazardous Material De…" at bounding box center [712, 684] width 396 height 680
click at [533, 600] on input "$ USD" at bounding box center [539, 595] width 50 height 27
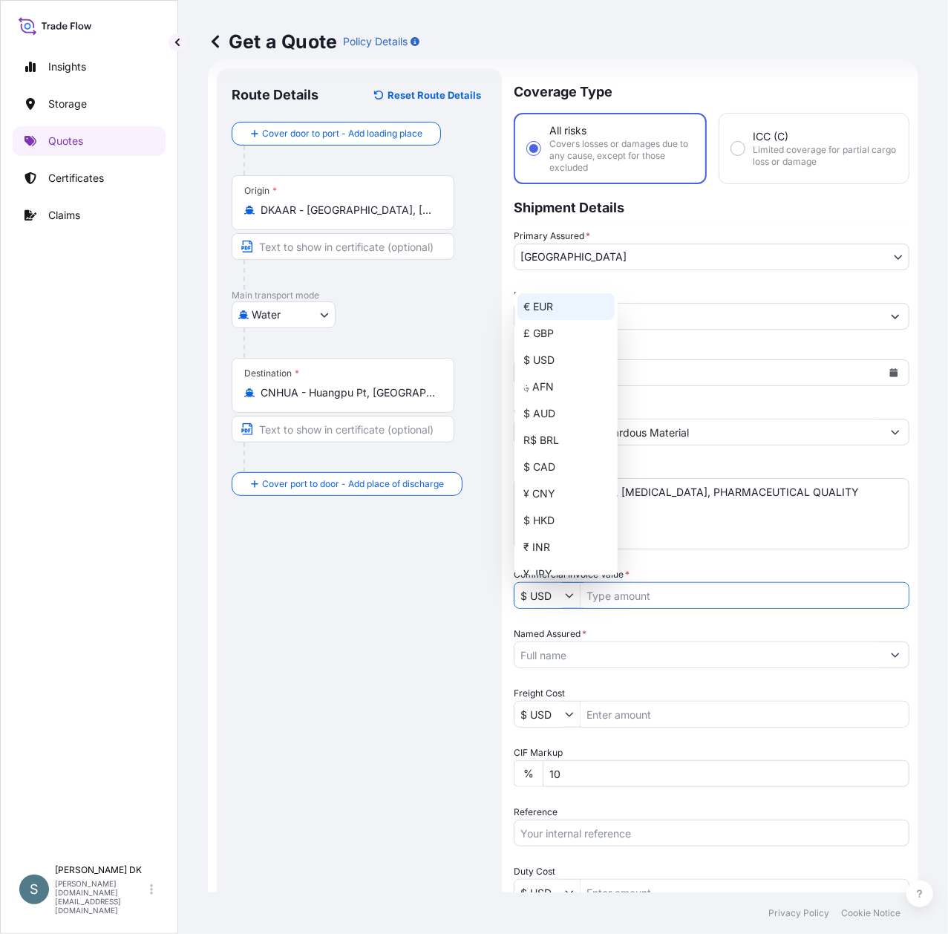
click at [537, 307] on div "€ EUR" at bounding box center [565, 306] width 97 height 27
type input "€ EUR"
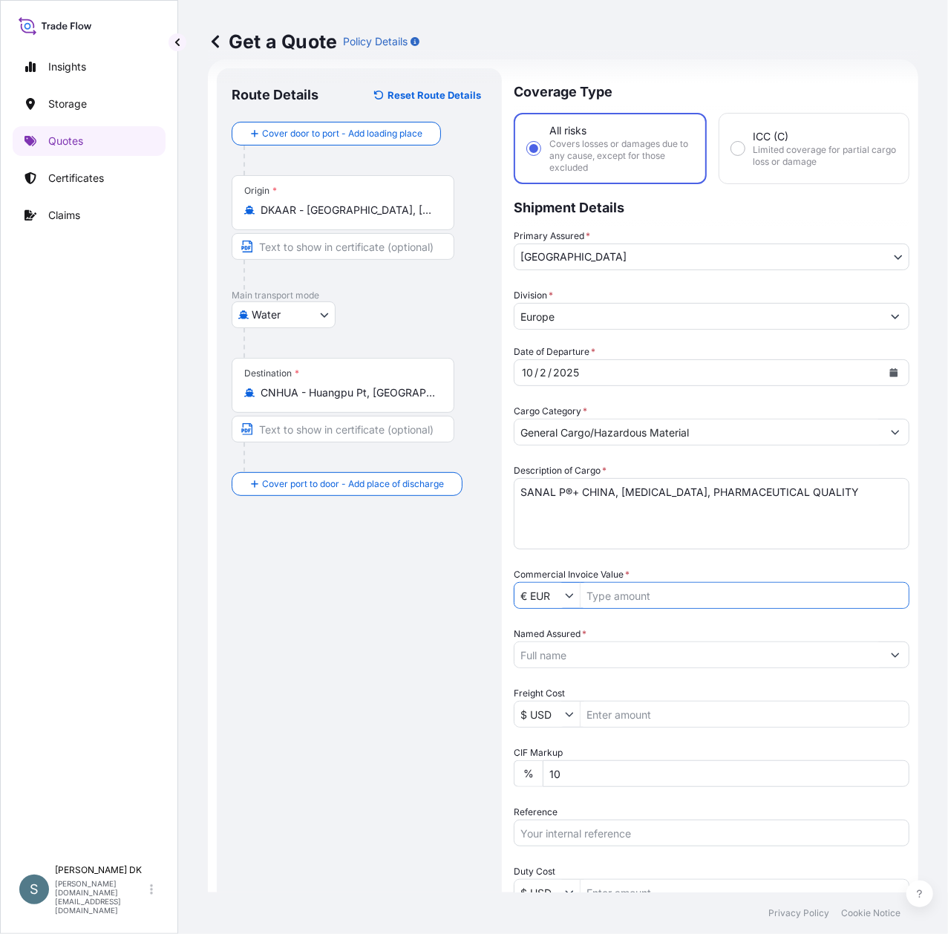
click at [661, 597] on input "Commercial Invoice Value *" at bounding box center [744, 595] width 328 height 27
click at [627, 597] on input "Commercial Invoice Value *" at bounding box center [744, 595] width 328 height 27
paste input "51706.809"
type input "51,706.81"
click at [695, 622] on div "Date of Departure * [DATE] Cargo Category * General Cargo/Hazardous Material De…" at bounding box center [712, 684] width 396 height 680
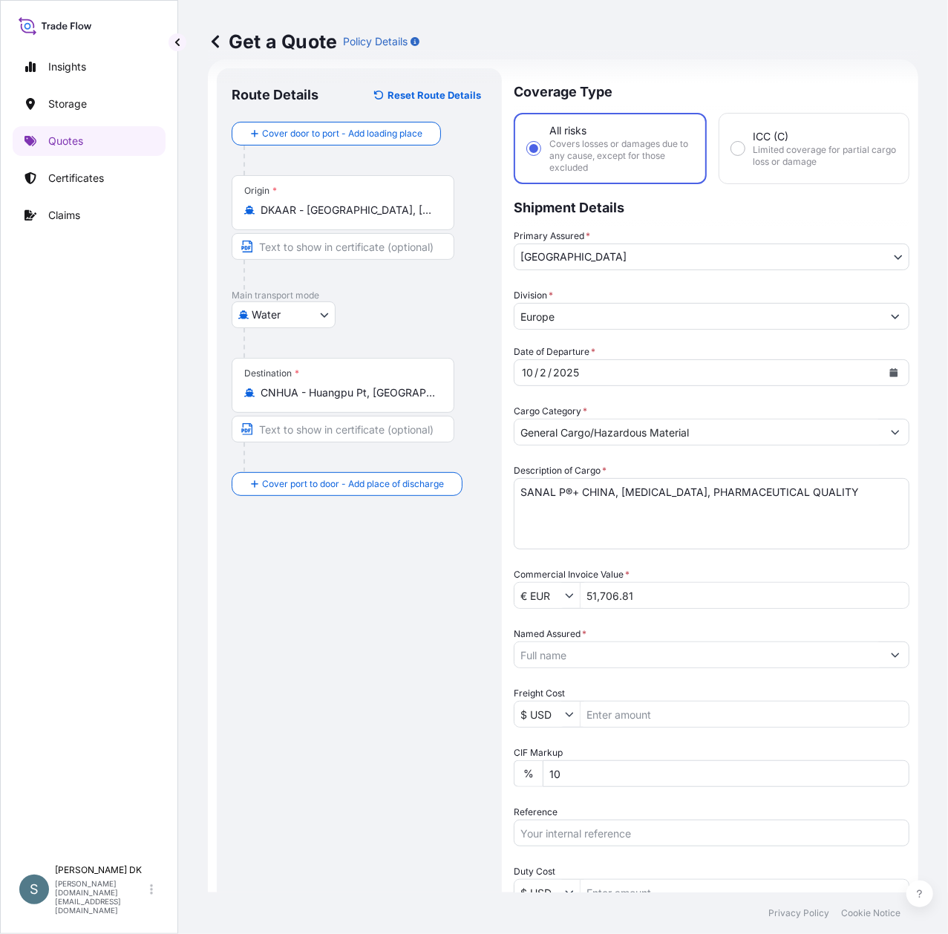
click at [742, 650] on input "Named Assured *" at bounding box center [697, 654] width 367 height 27
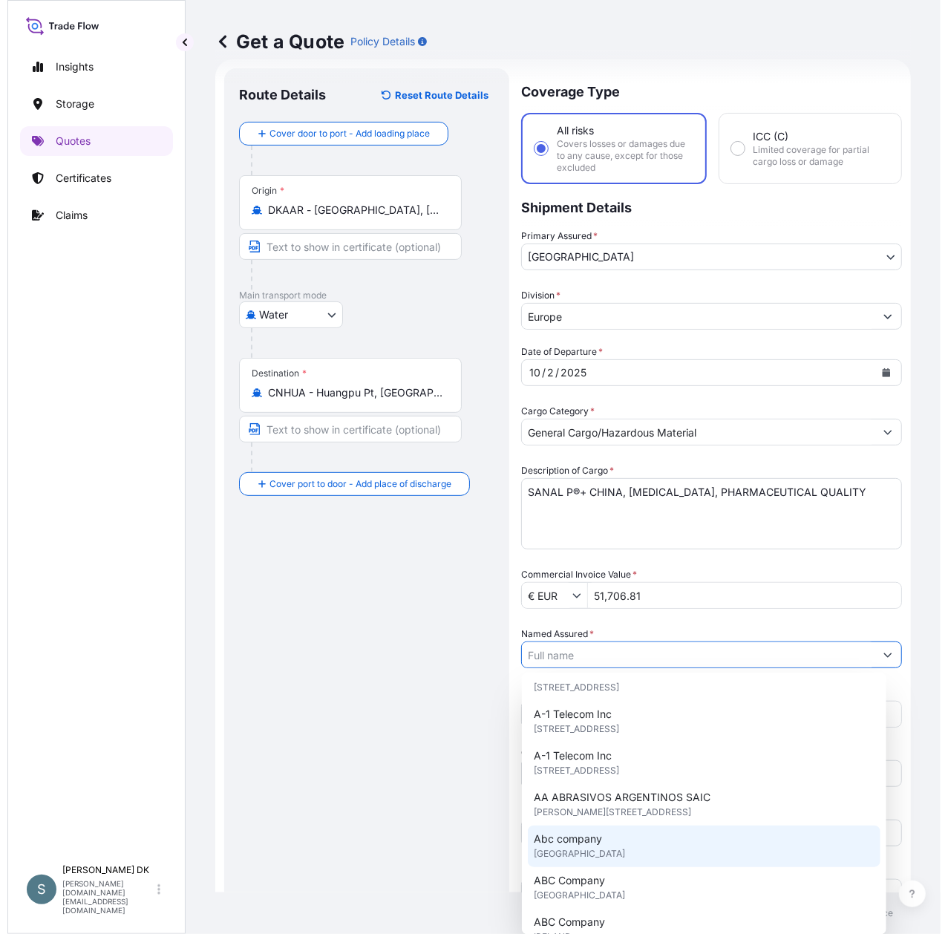
scroll to position [48, 0]
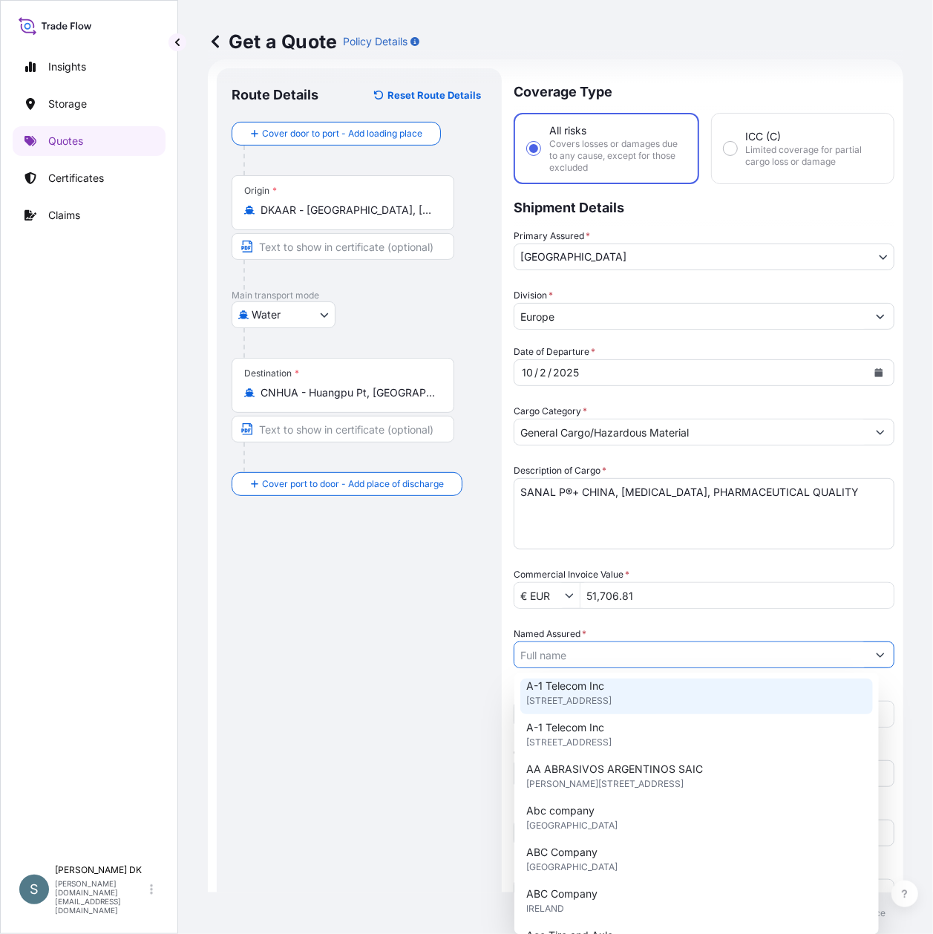
click at [594, 656] on input "Named Assured *" at bounding box center [690, 654] width 353 height 27
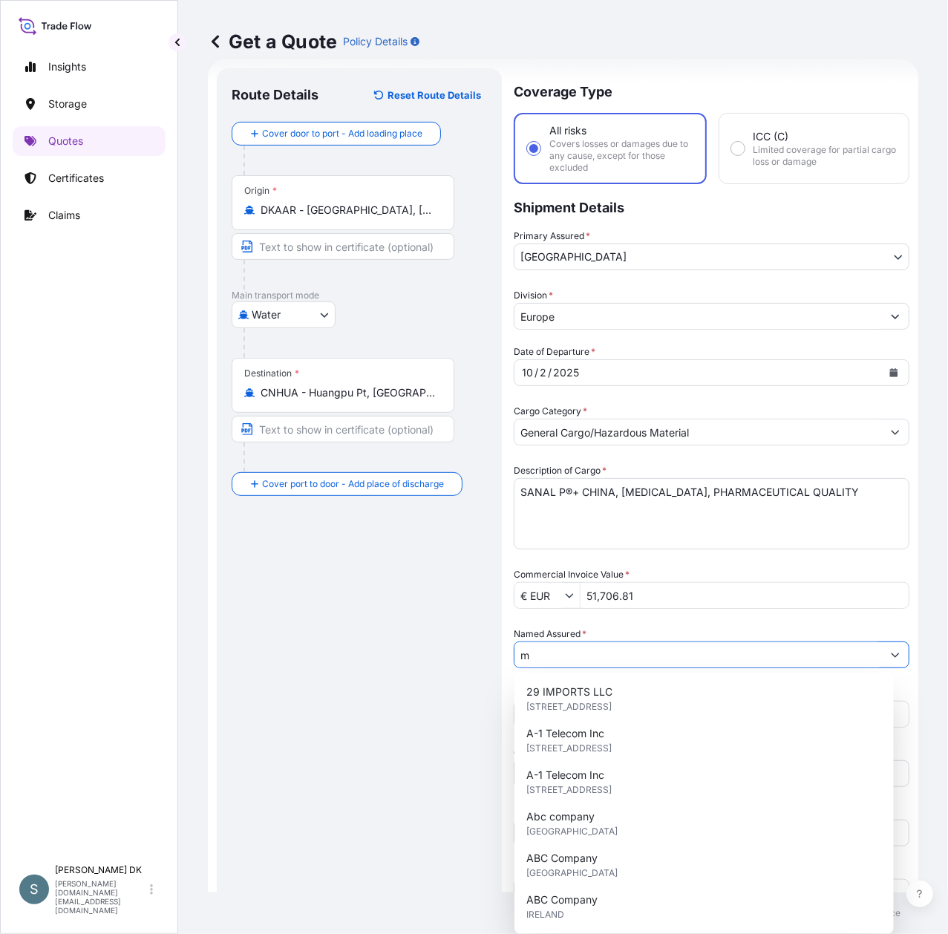
scroll to position [0, 0]
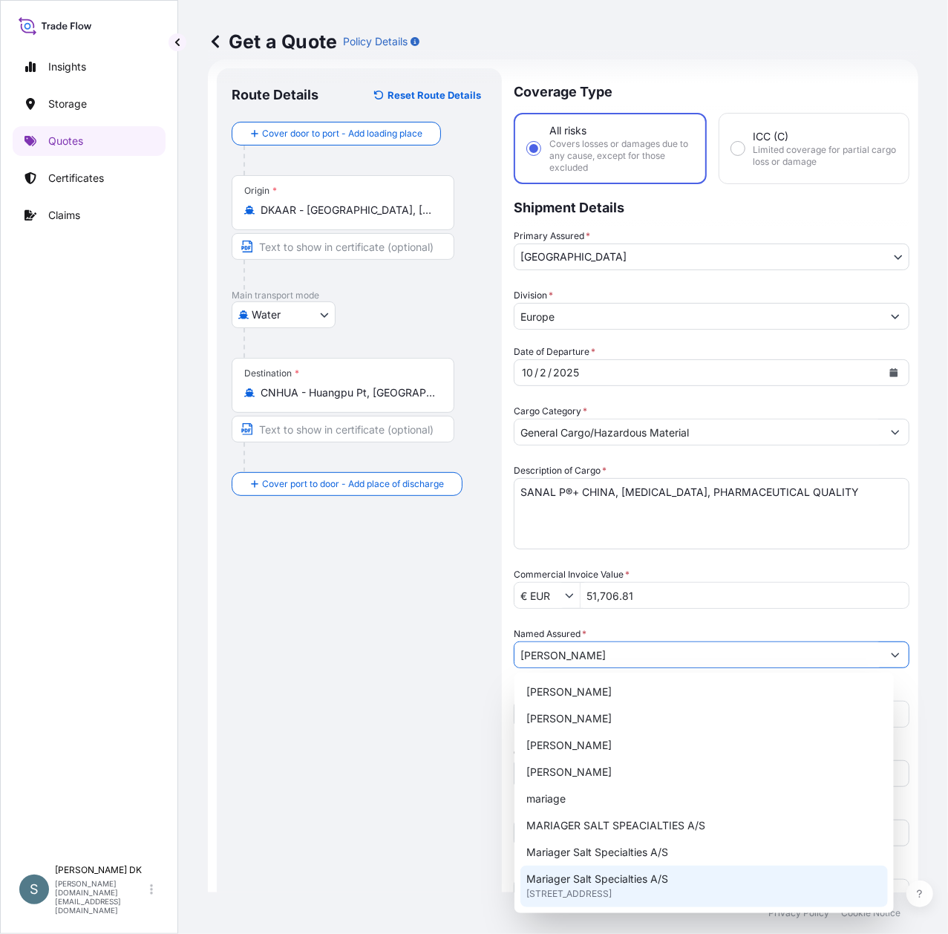
click at [612, 886] on span "[STREET_ADDRESS]" at bounding box center [568, 893] width 85 height 15
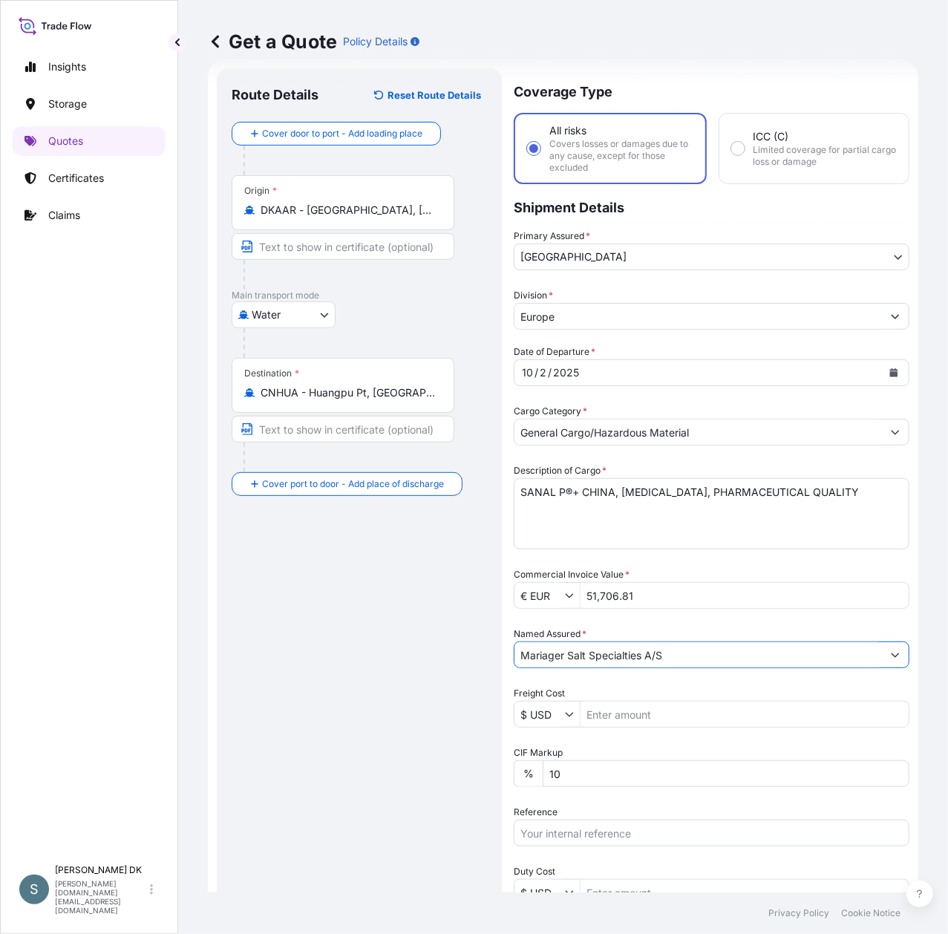
type input "Mariager Salt Specialties A/S"
click at [315, 643] on div "Route Details Reset Route Details Cover door to port - Add loading place Place …" at bounding box center [359, 601] width 255 height 1037
click at [554, 713] on input "$ USD" at bounding box center [539, 714] width 50 height 27
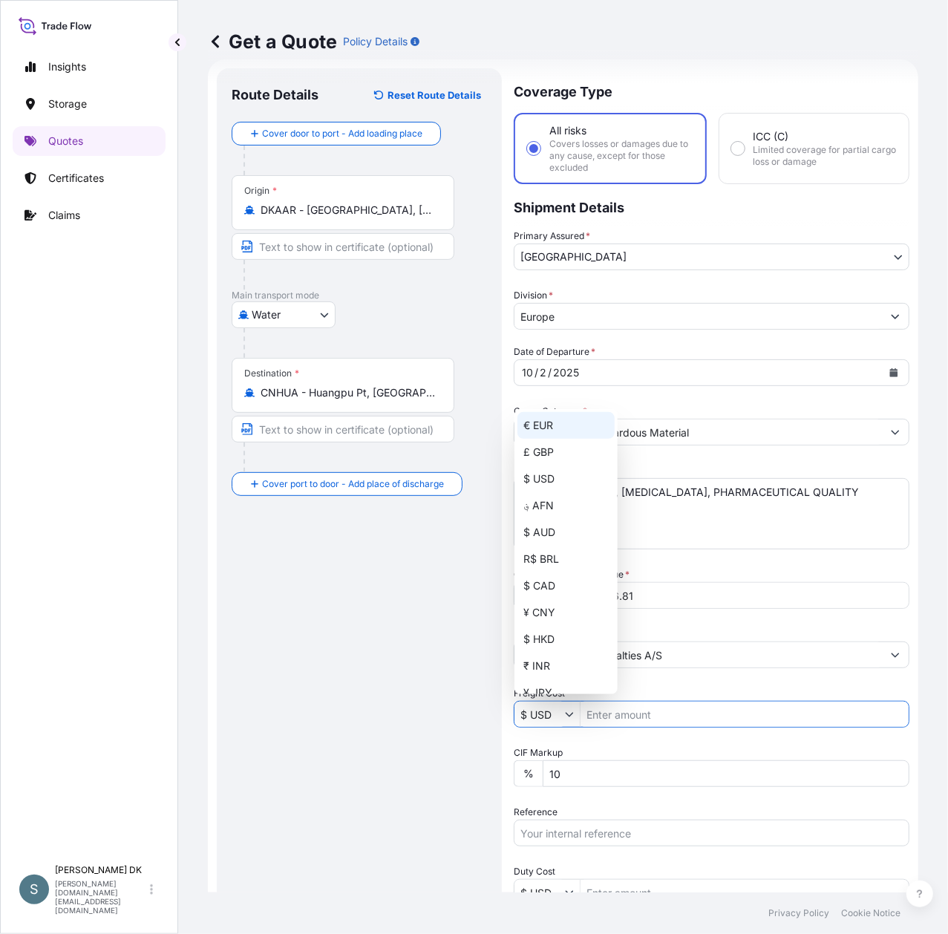
click at [545, 431] on div "€ EUR" at bounding box center [565, 425] width 97 height 27
type input "€ EUR"
click at [748, 533] on textarea "SANAL P®+ CHINA, [MEDICAL_DATA], PHARMACEUTICAL QUALITY" at bounding box center [712, 513] width 396 height 71
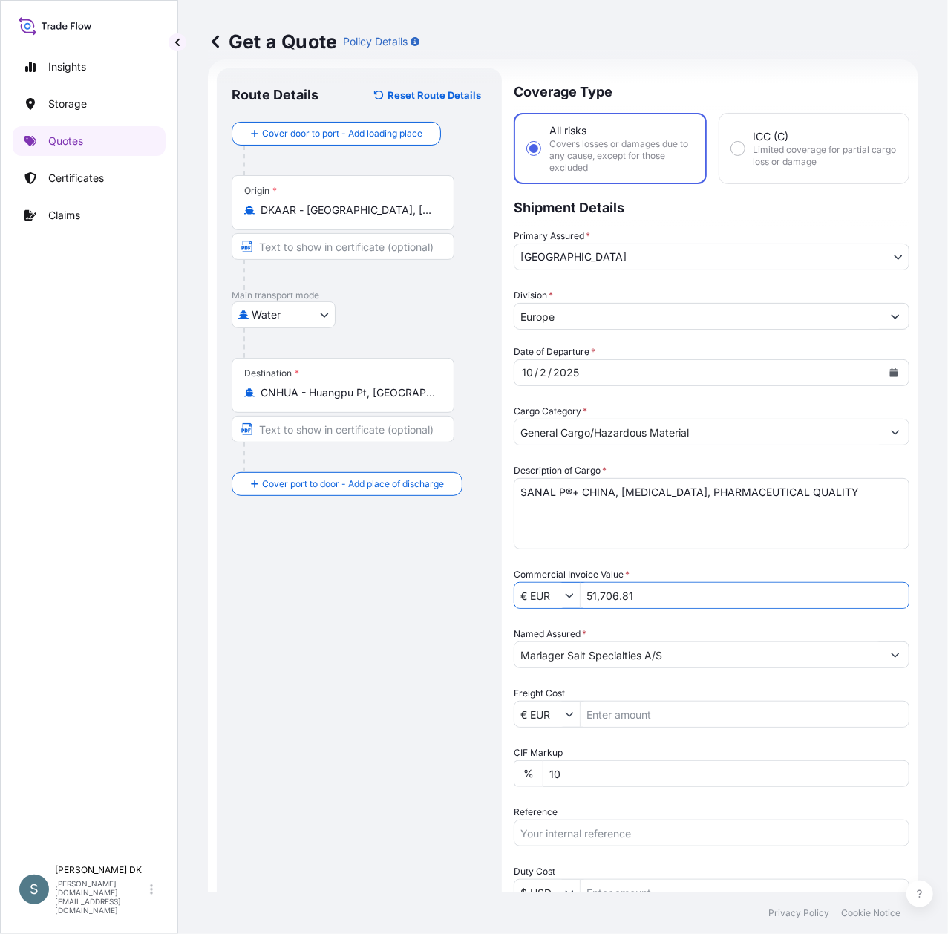
drag, startPoint x: 589, startPoint y: 591, endPoint x: 566, endPoint y: 591, distance: 23.8
click at [566, 591] on div "€ EUR 51,706.81" at bounding box center [712, 595] width 396 height 27
paste input "8288.32088"
type input "8,288.32"
click at [612, 710] on input "Freight Cost" at bounding box center [744, 714] width 328 height 27
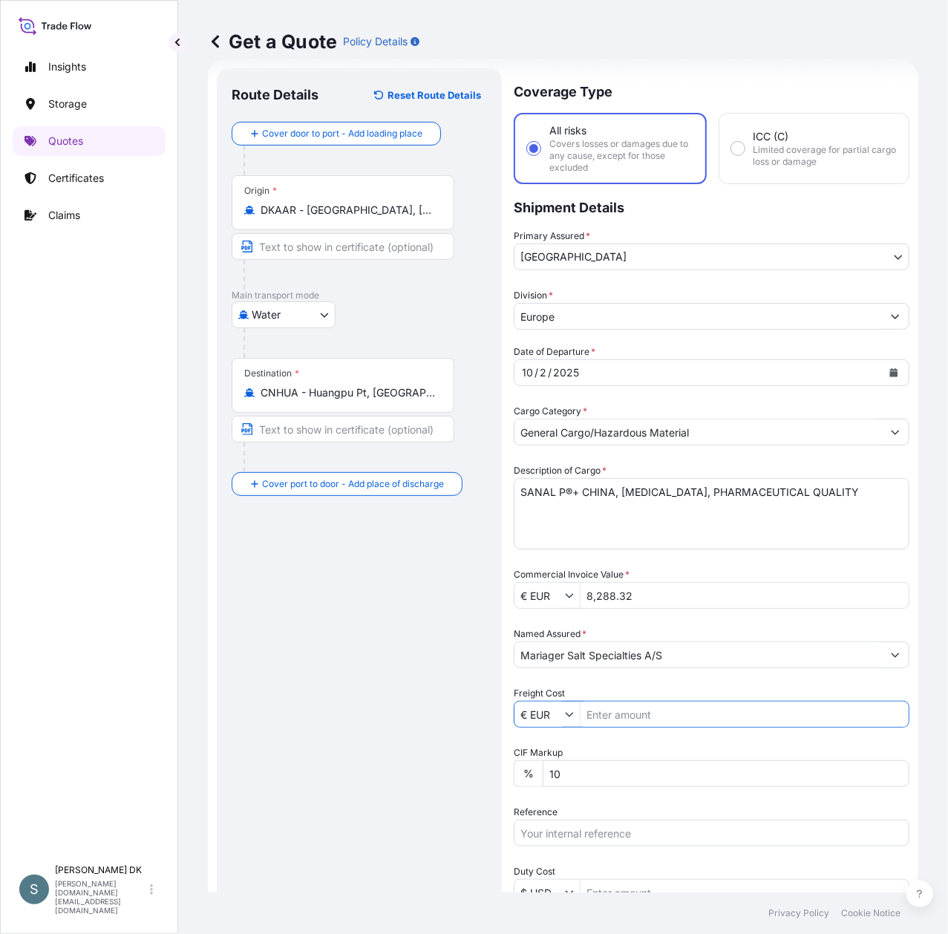
paste input "8288.32088"
type input "8,288.32"
drag, startPoint x: 654, startPoint y: 592, endPoint x: 491, endPoint y: 572, distance: 164.5
click at [491, 572] on form "Route Details Reset Route Details Cover door to port - Add loading place Place …" at bounding box center [563, 601] width 710 height 1084
paste input "51706.809"
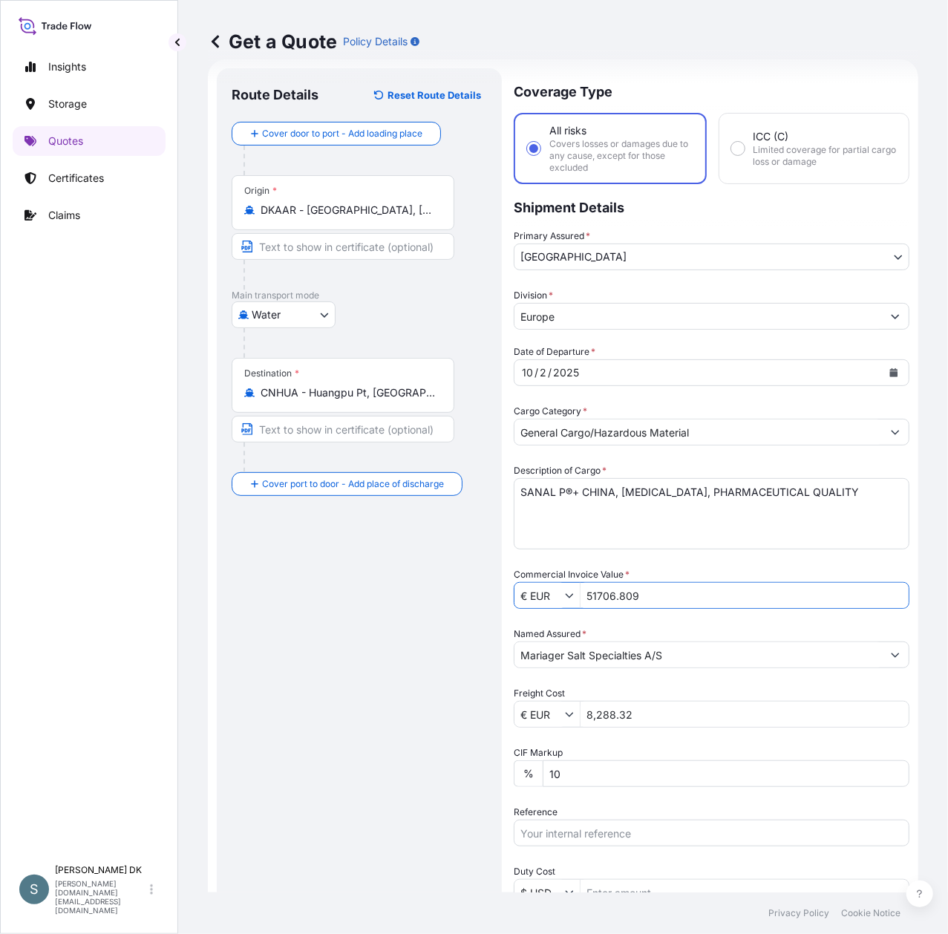
type input "51,706.81"
click at [353, 630] on div "Route Details Reset Route Details Cover door to port - Add loading place Place …" at bounding box center [359, 601] width 255 height 1037
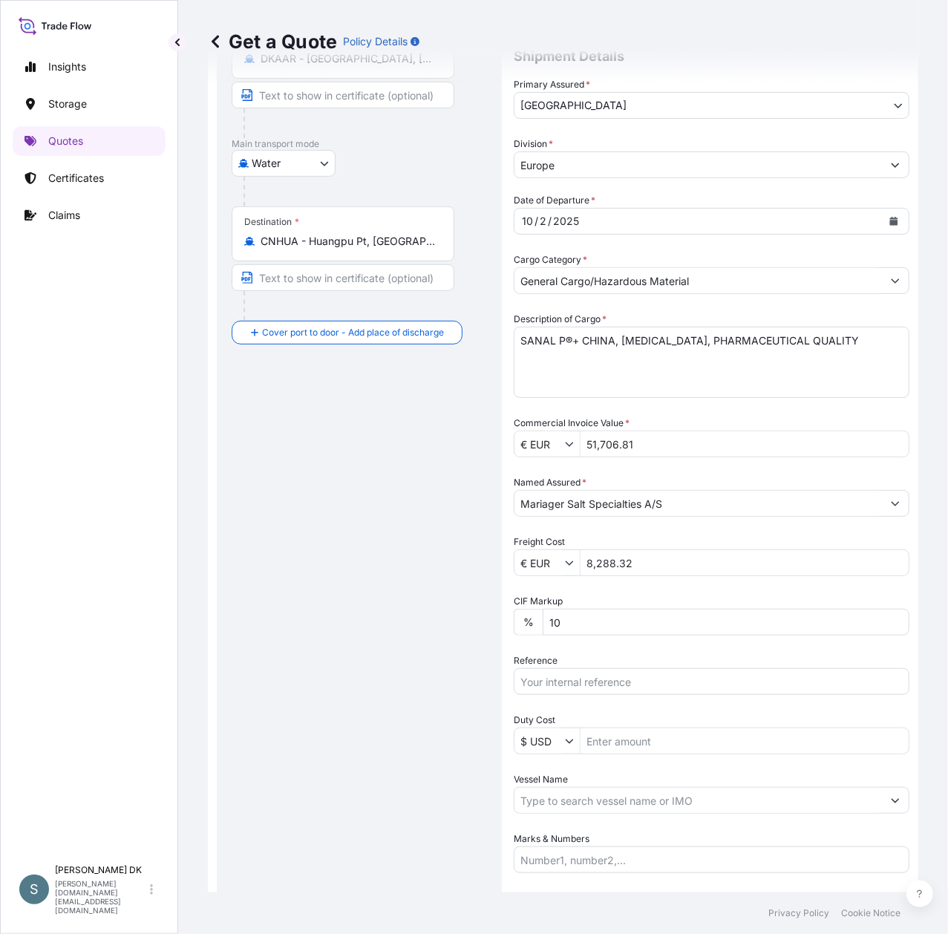
scroll to position [274, 0]
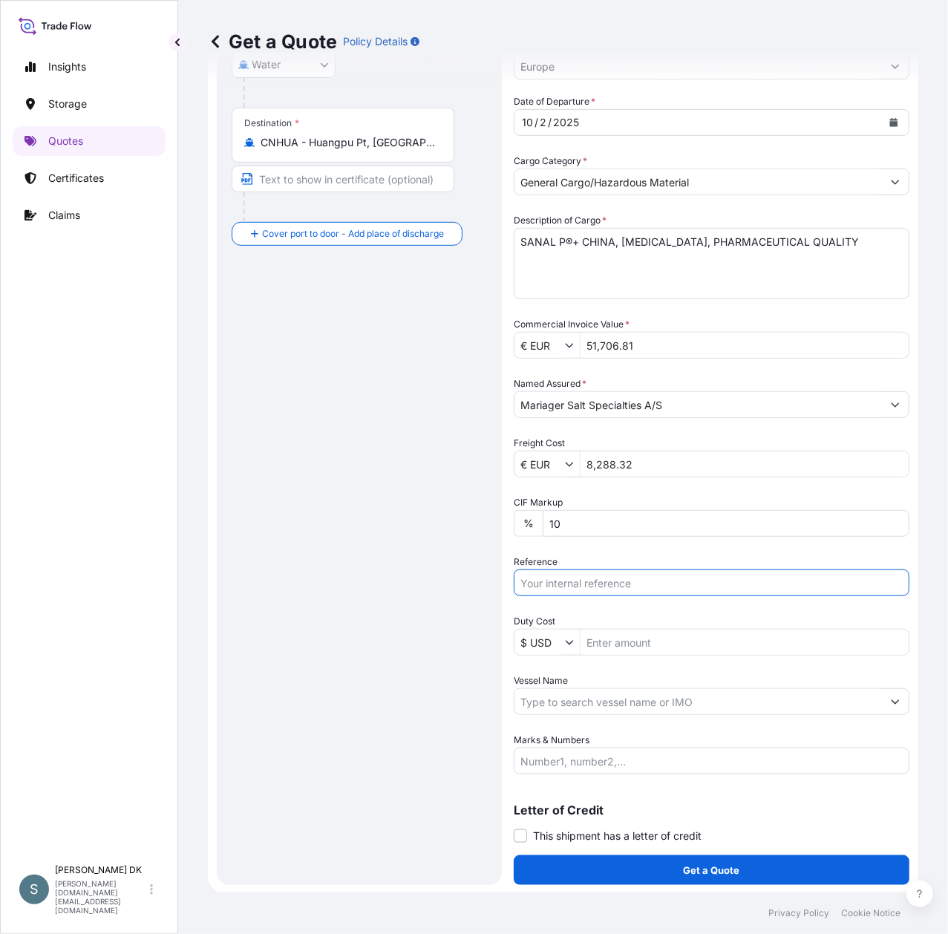
click at [559, 583] on input "Reference" at bounding box center [712, 582] width 396 height 27
paste input "DK1001020982"
click at [618, 580] on input "DK1001020982 -" at bounding box center [712, 582] width 396 height 27
paste input "2527607"
type input "DK1001020982 - 2527607"
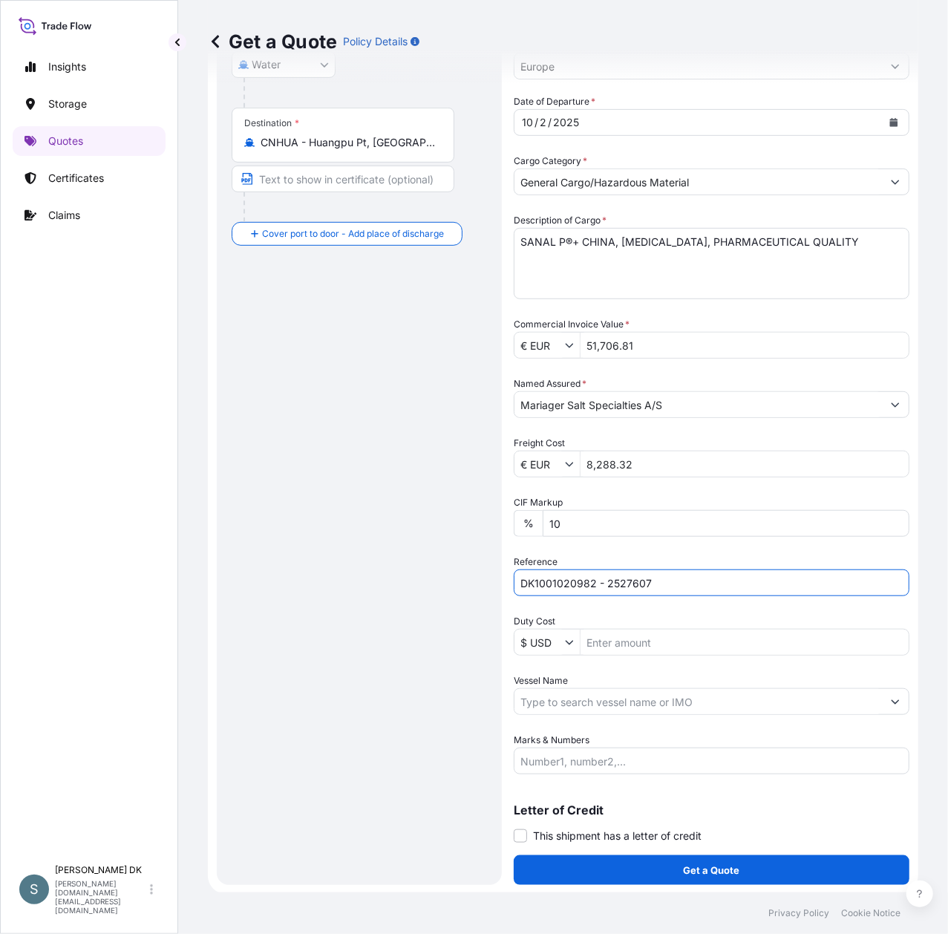
click at [331, 606] on div "Route Details Reset Route Details Cover door to port - Add loading place Place …" at bounding box center [359, 351] width 255 height 1037
click at [585, 699] on input "Vessel Name" at bounding box center [697, 701] width 367 height 27
paste input "MSC [GEOGRAPHIC_DATA]"
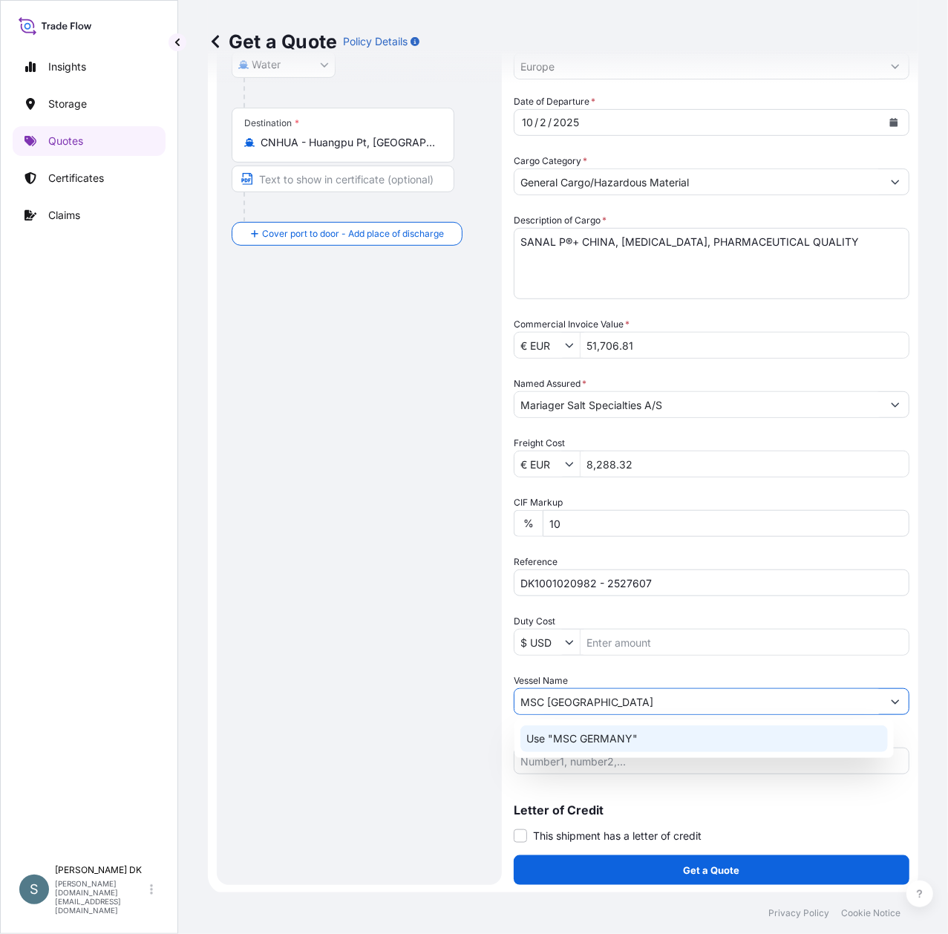
click at [610, 733] on p "Use "MSC GERMANY"" at bounding box center [581, 738] width 111 height 15
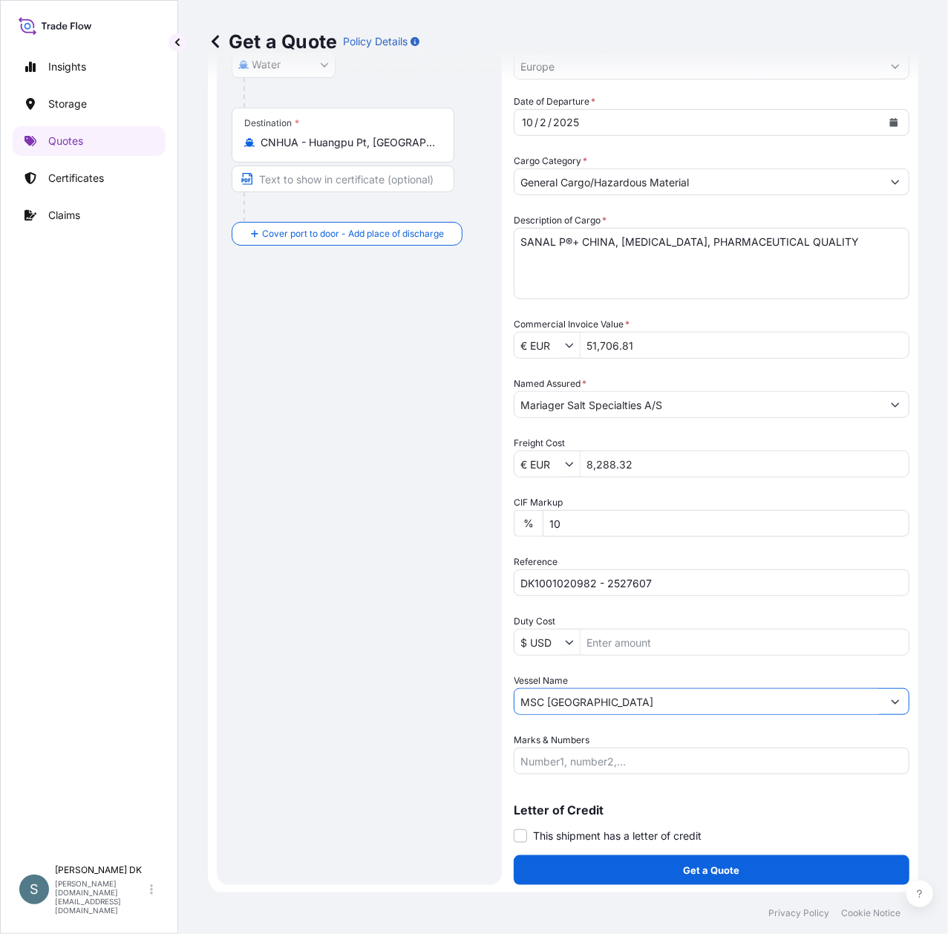
type input "MSC [GEOGRAPHIC_DATA]"
click at [327, 606] on div "Route Details Reset Route Details Cover door to port - Add loading place Place …" at bounding box center [359, 351] width 255 height 1037
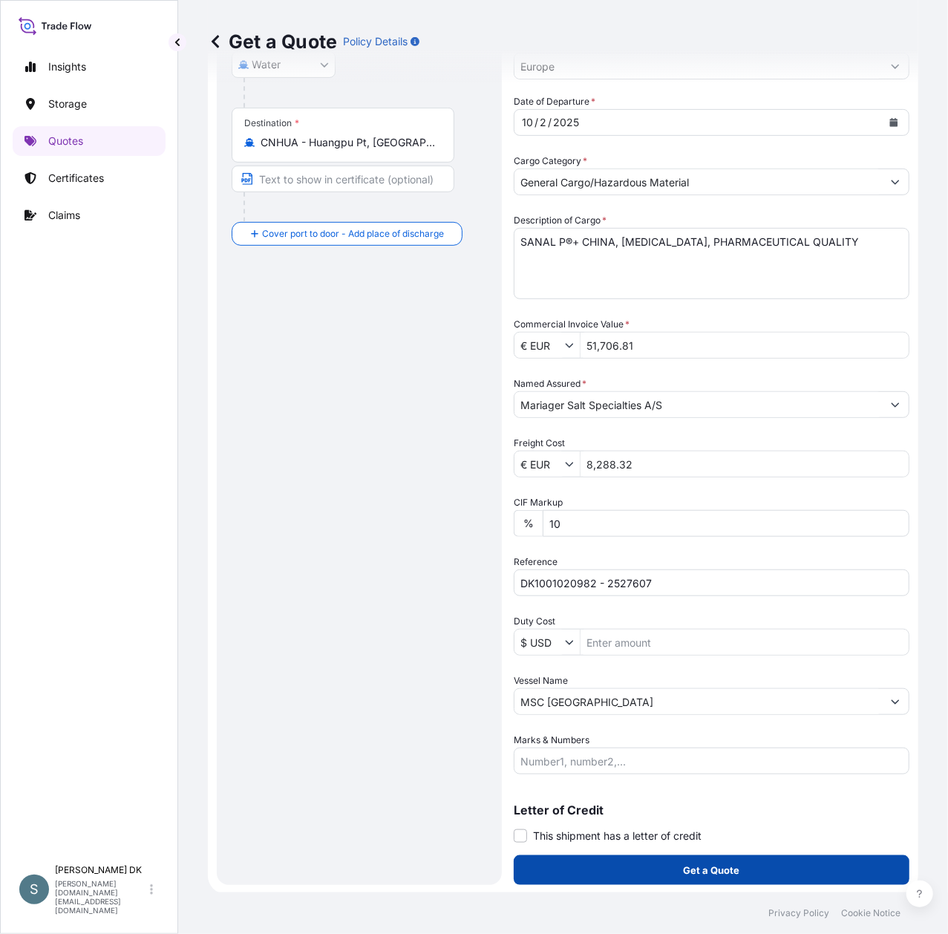
click at [716, 862] on p "Get a Quote" at bounding box center [712, 869] width 56 height 15
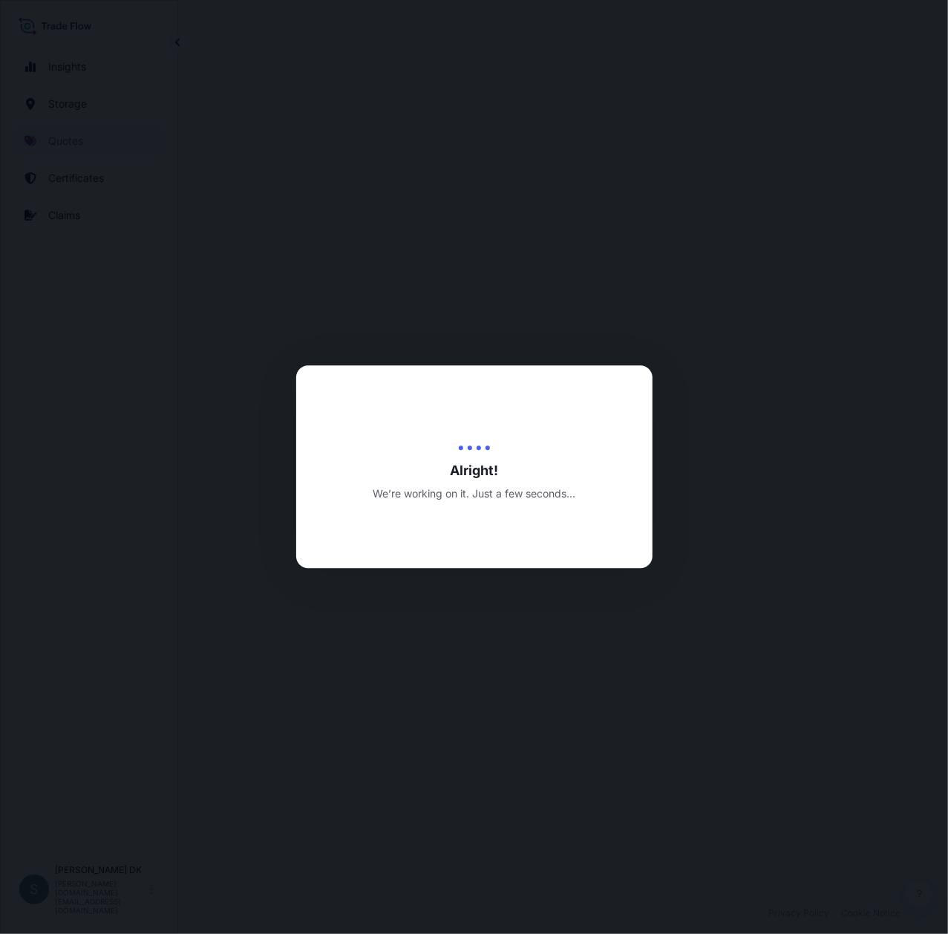
select select "Water"
select select "31589"
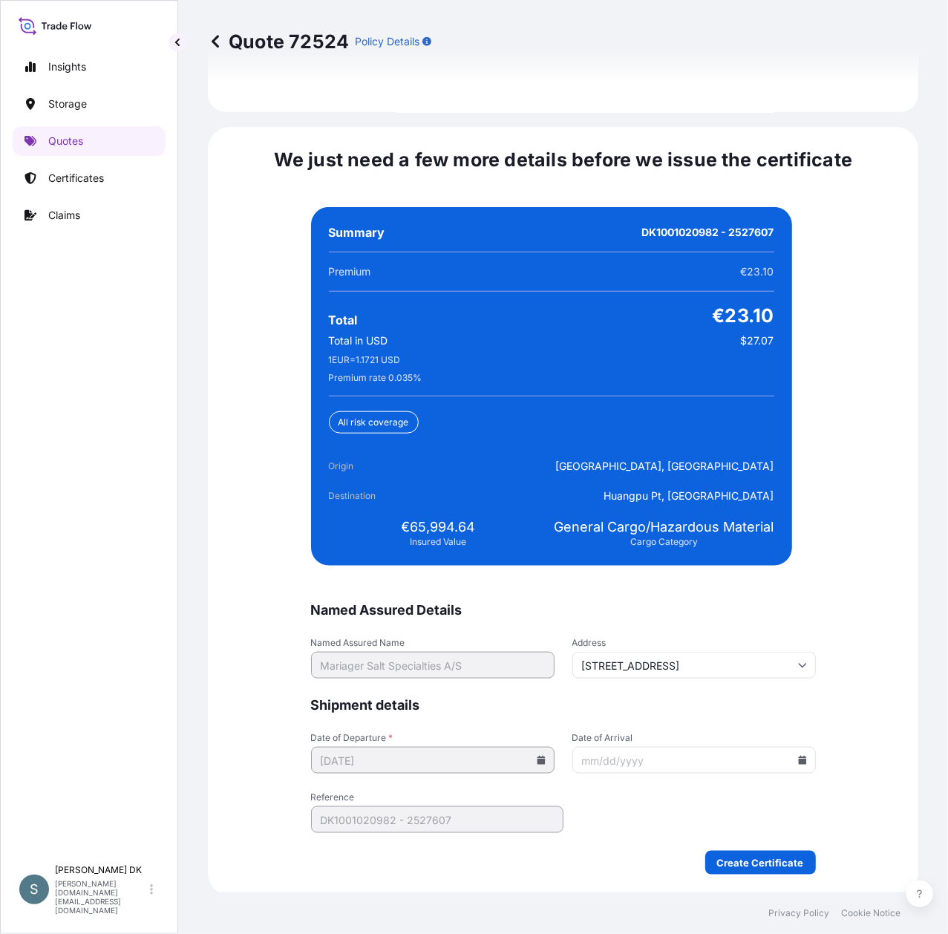
scroll to position [3385, 0]
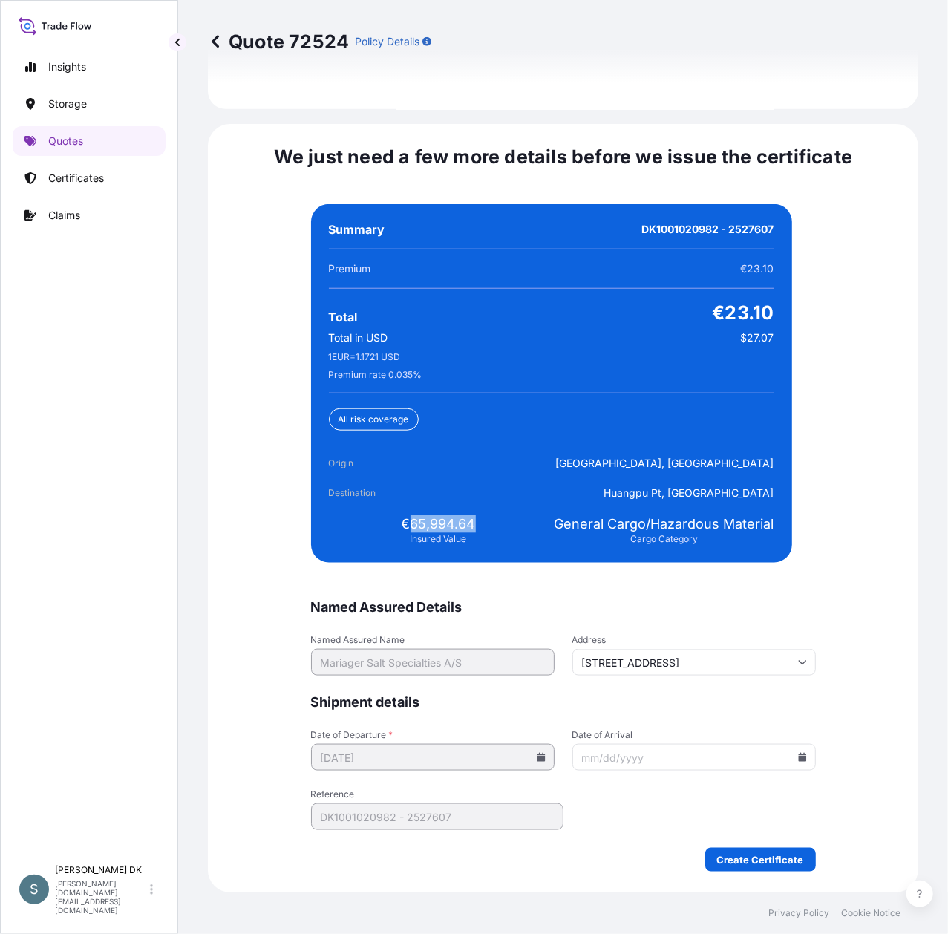
drag, startPoint x: 404, startPoint y: 523, endPoint x: 470, endPoint y: 524, distance: 66.1
click at [470, 524] on div "€65,994.64 Insured Value" at bounding box center [439, 530] width 220 height 30
copy span "65,994.64"
click at [798, 753] on icon at bounding box center [802, 757] width 9 height 9
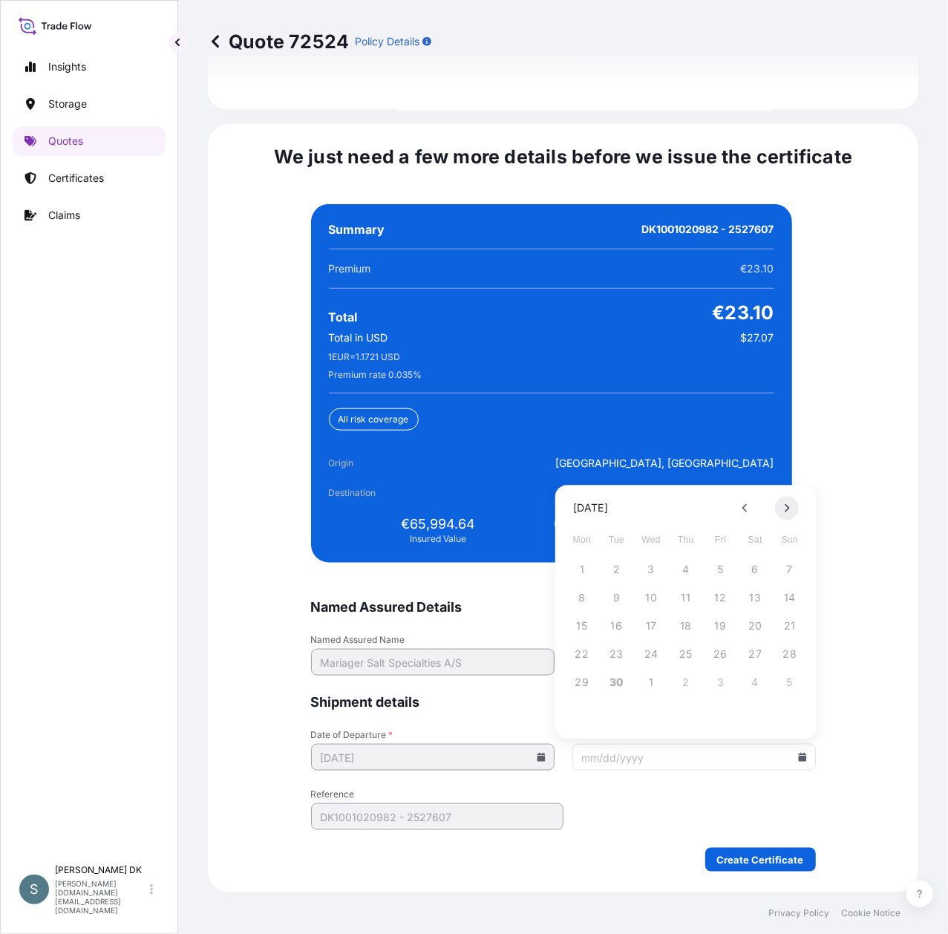
click at [790, 503] on button at bounding box center [787, 508] width 24 height 24
click at [615, 652] on button "18" at bounding box center [617, 654] width 24 height 24
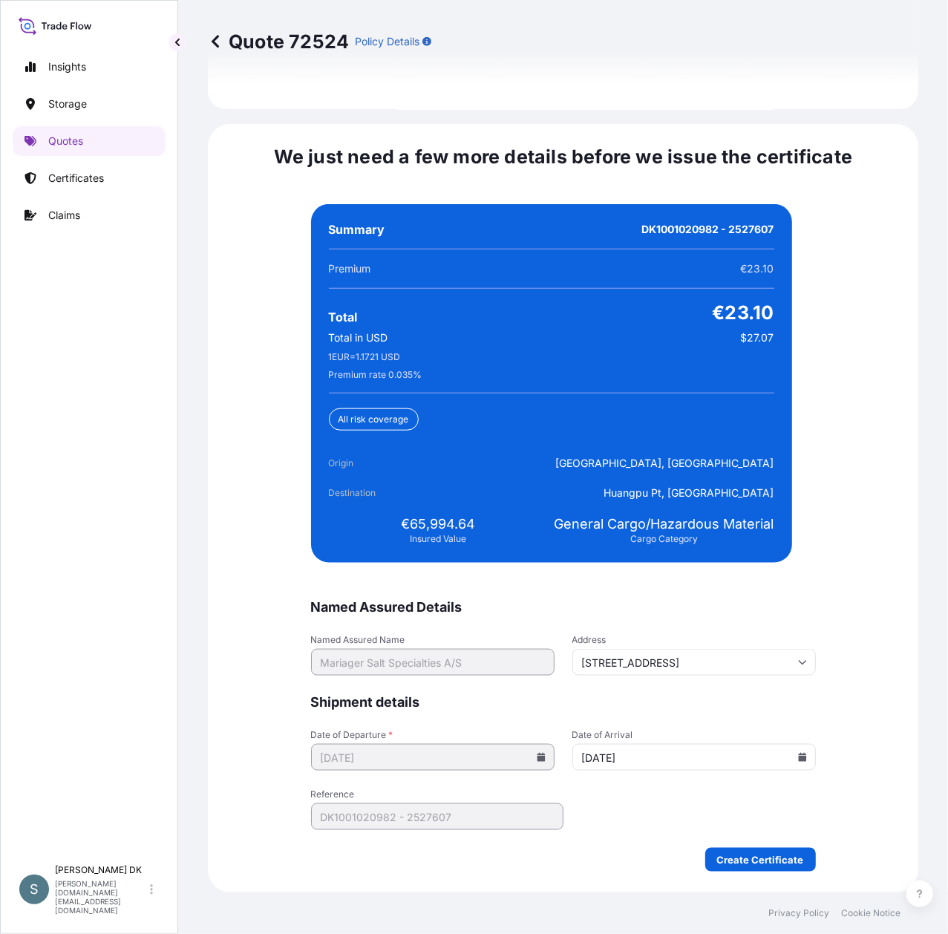
type input "[DATE]"
click at [861, 684] on div "We just need a few more details before we issue the certificate Named Assured D…" at bounding box center [563, 508] width 710 height 768
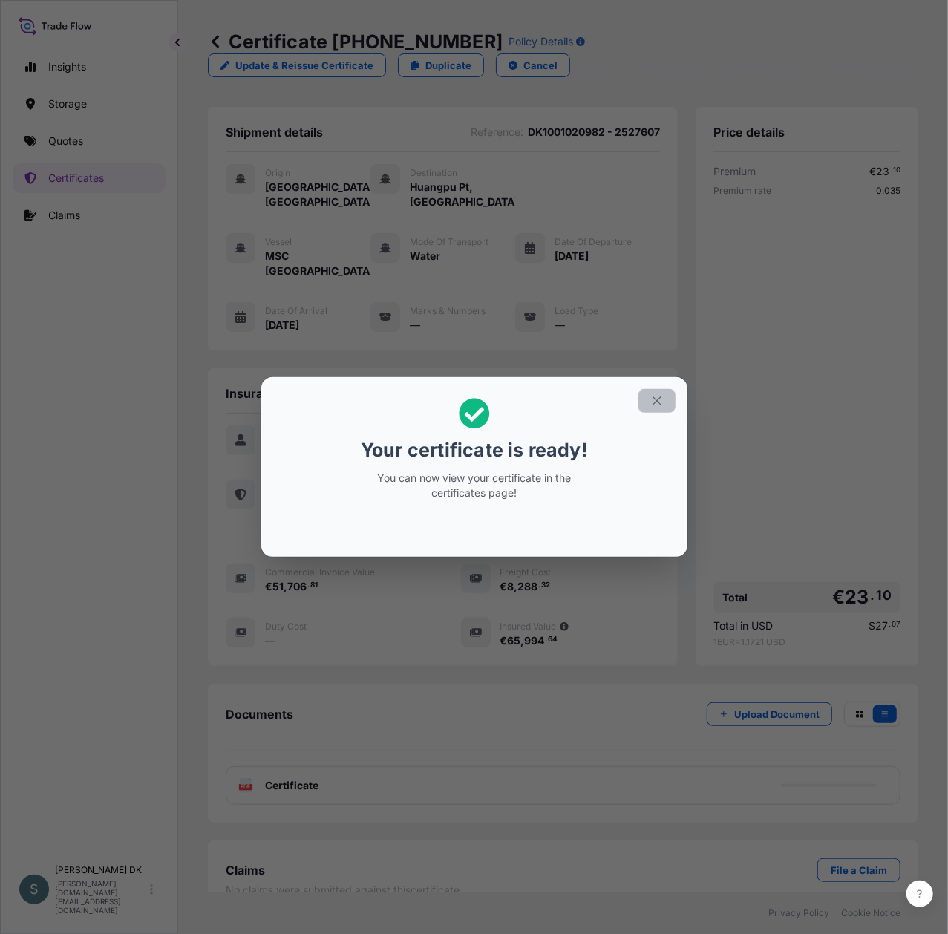
click at [655, 394] on icon "button" at bounding box center [656, 400] width 13 height 13
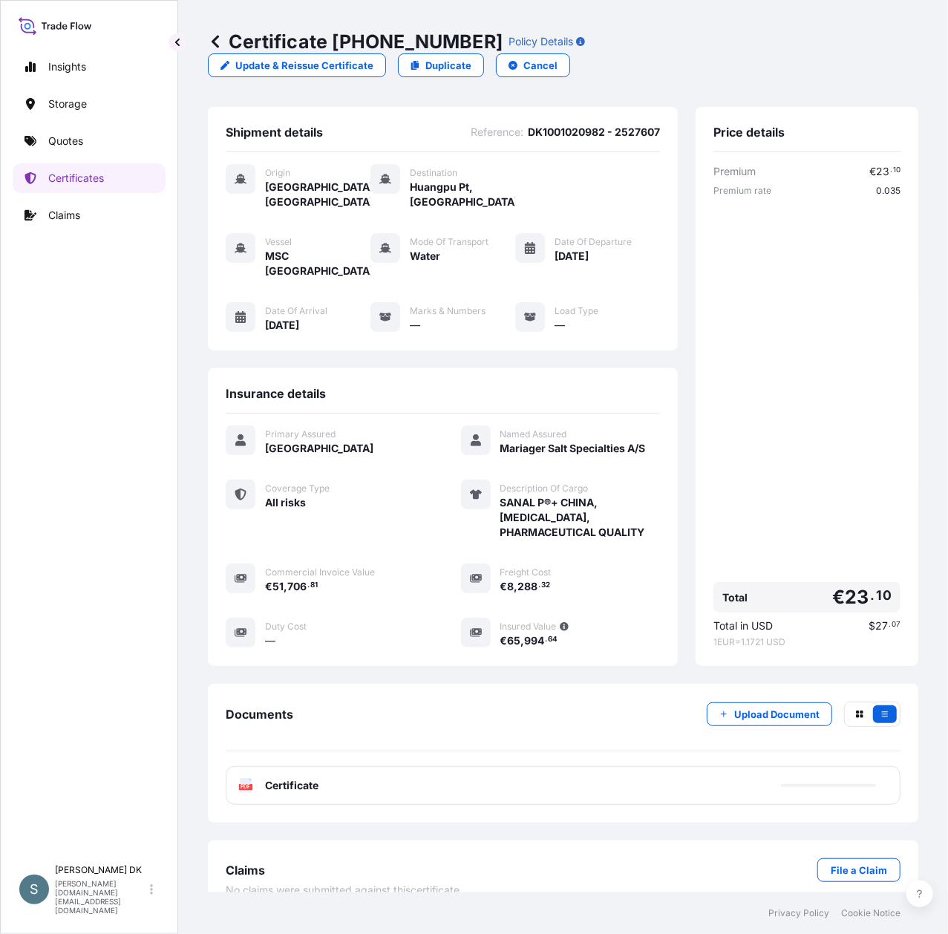
click at [429, 766] on div "PDF Certificate" at bounding box center [563, 785] width 675 height 39
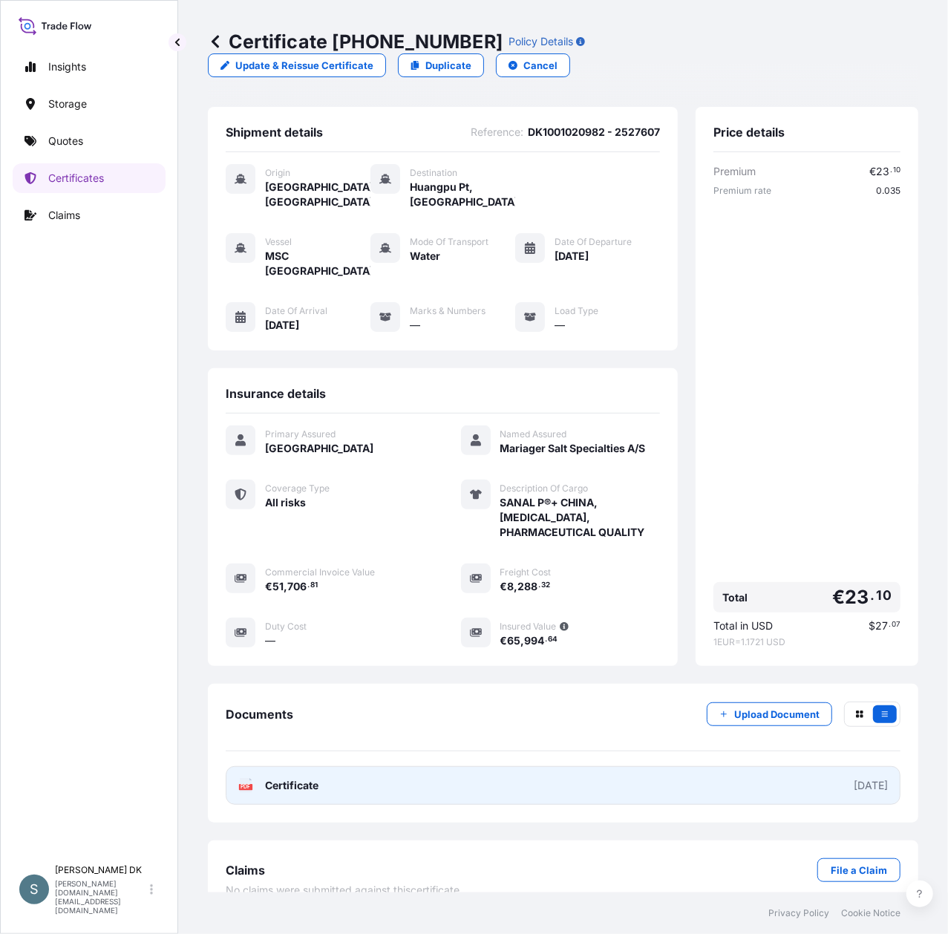
click at [521, 766] on link "PDF Certificate [DATE]" at bounding box center [563, 785] width 675 height 39
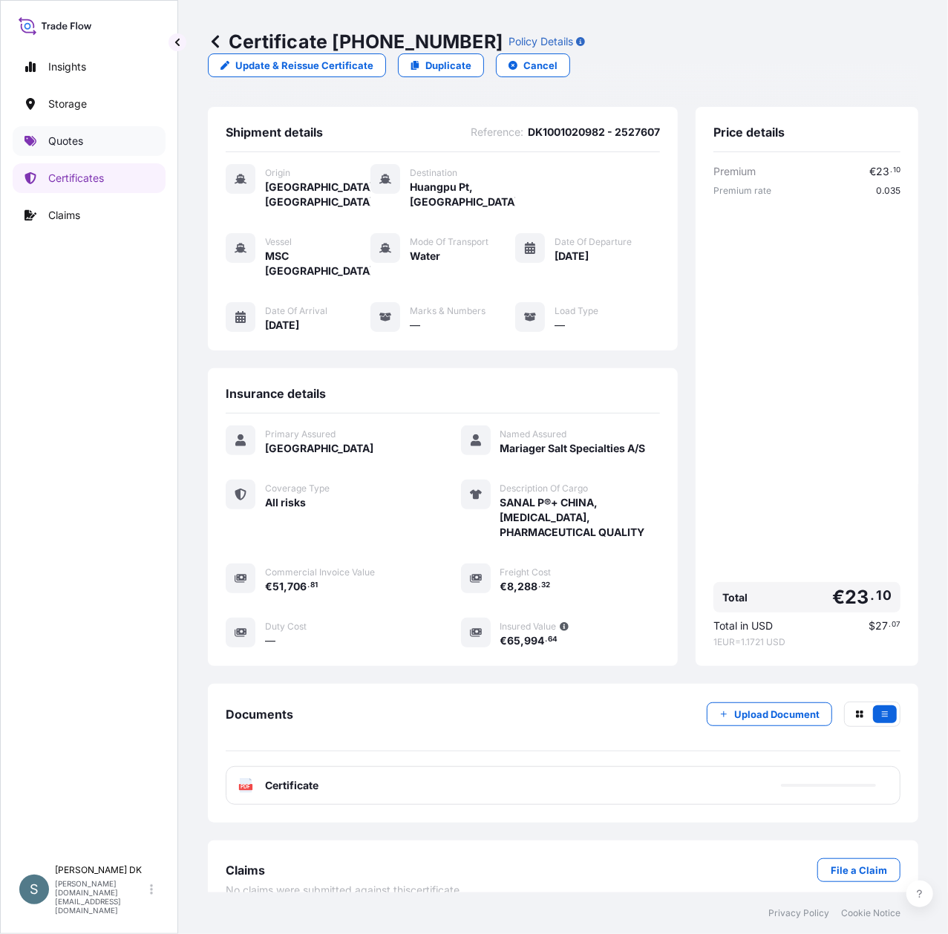
click at [74, 134] on p "Quotes" at bounding box center [65, 141] width 35 height 15
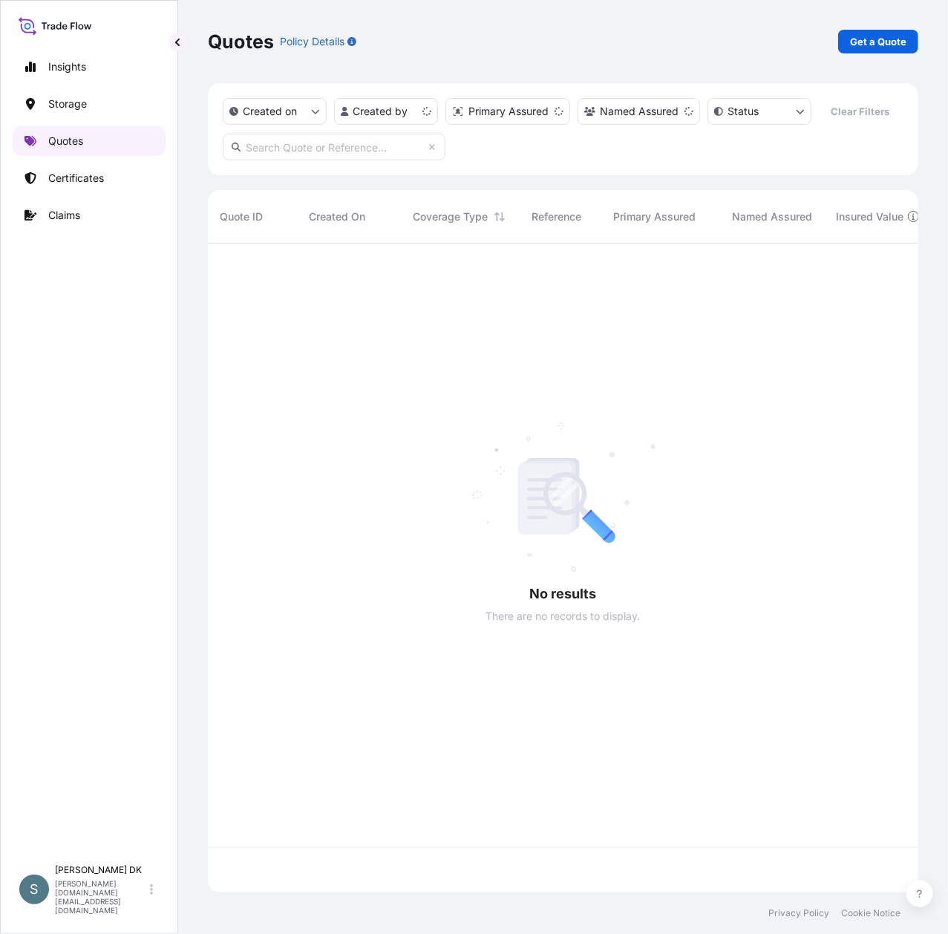
scroll to position [610, 695]
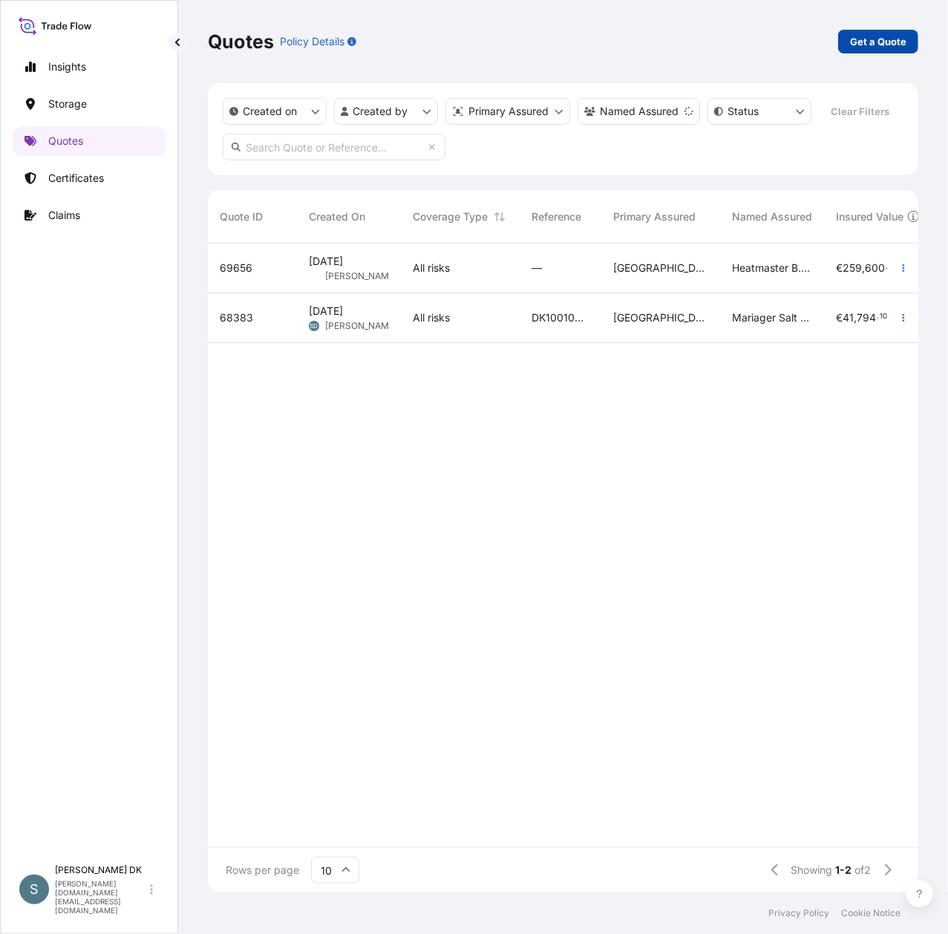
click at [882, 43] on p "Get a Quote" at bounding box center [878, 41] width 56 height 15
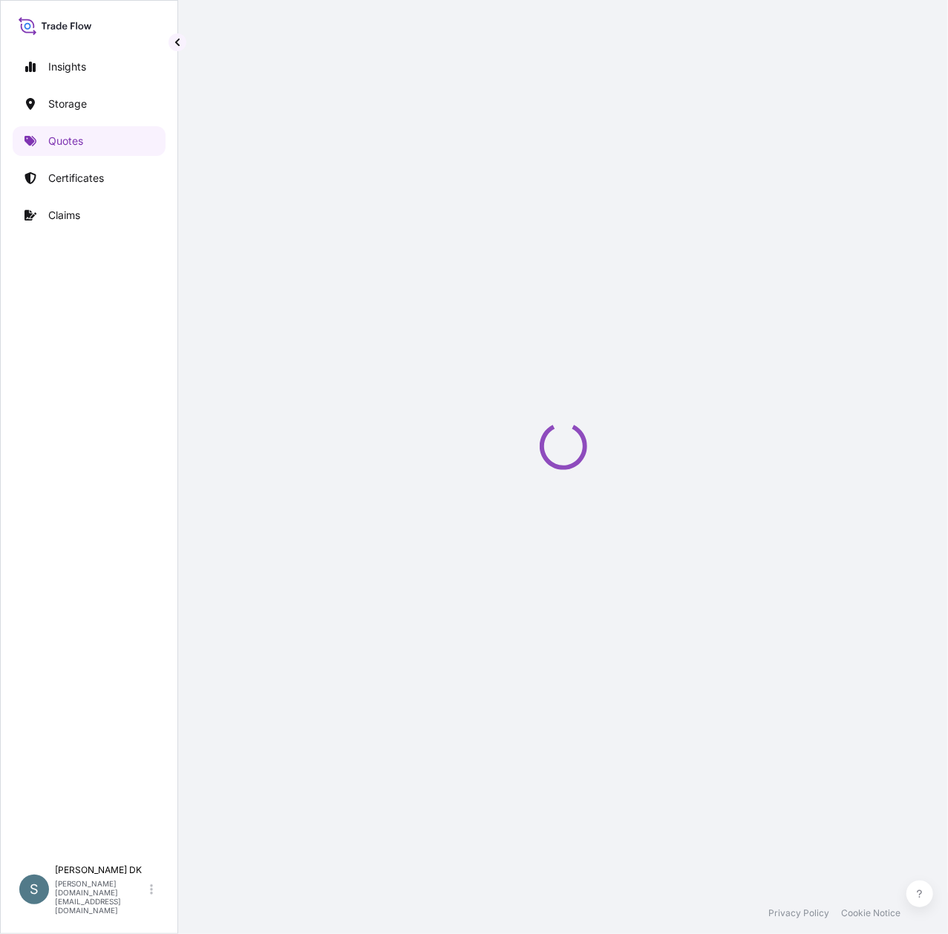
scroll to position [24, 0]
select select "Water"
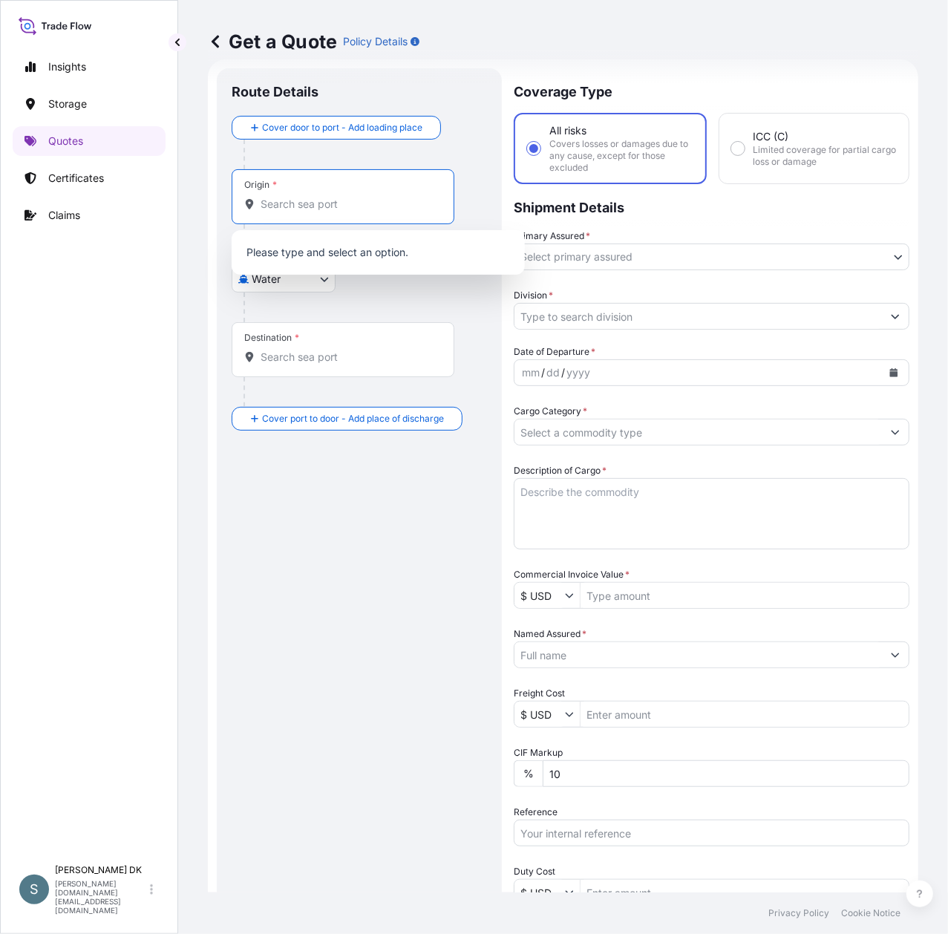
click at [310, 199] on input "Origin *" at bounding box center [348, 204] width 175 height 15
paste input "DKAAR"
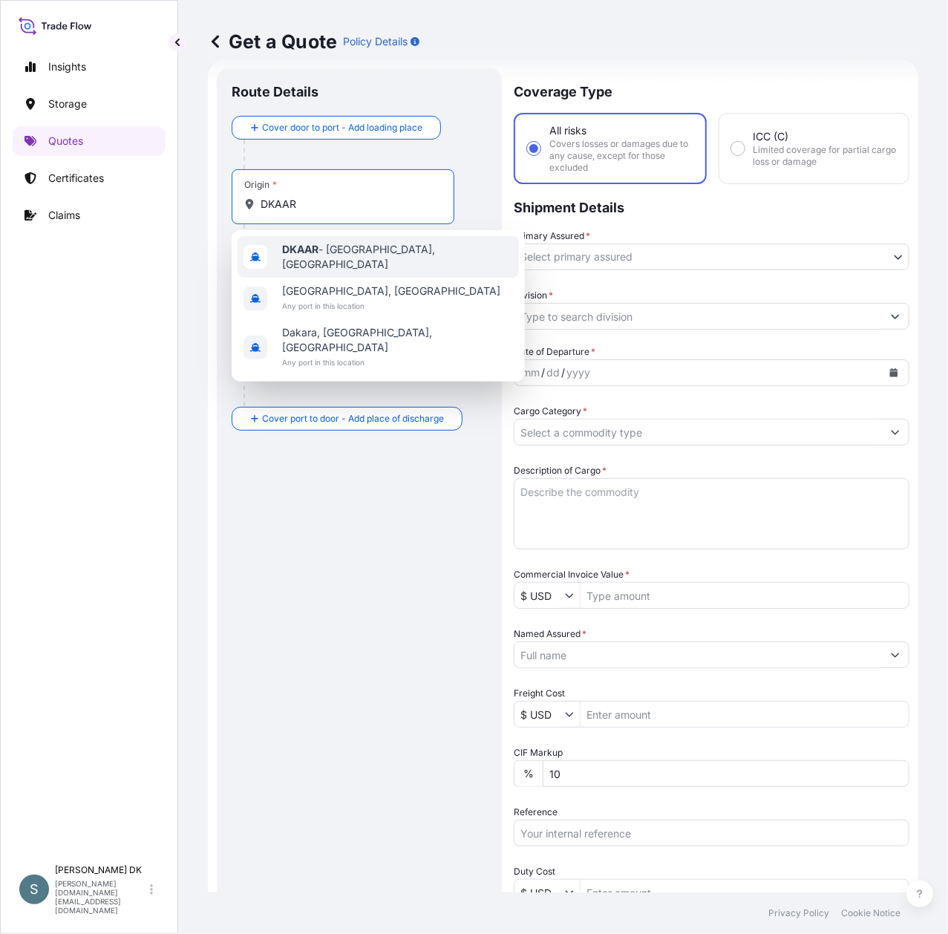
click at [342, 259] on span "DKAAR - [GEOGRAPHIC_DATA], [GEOGRAPHIC_DATA]" at bounding box center [397, 257] width 231 height 30
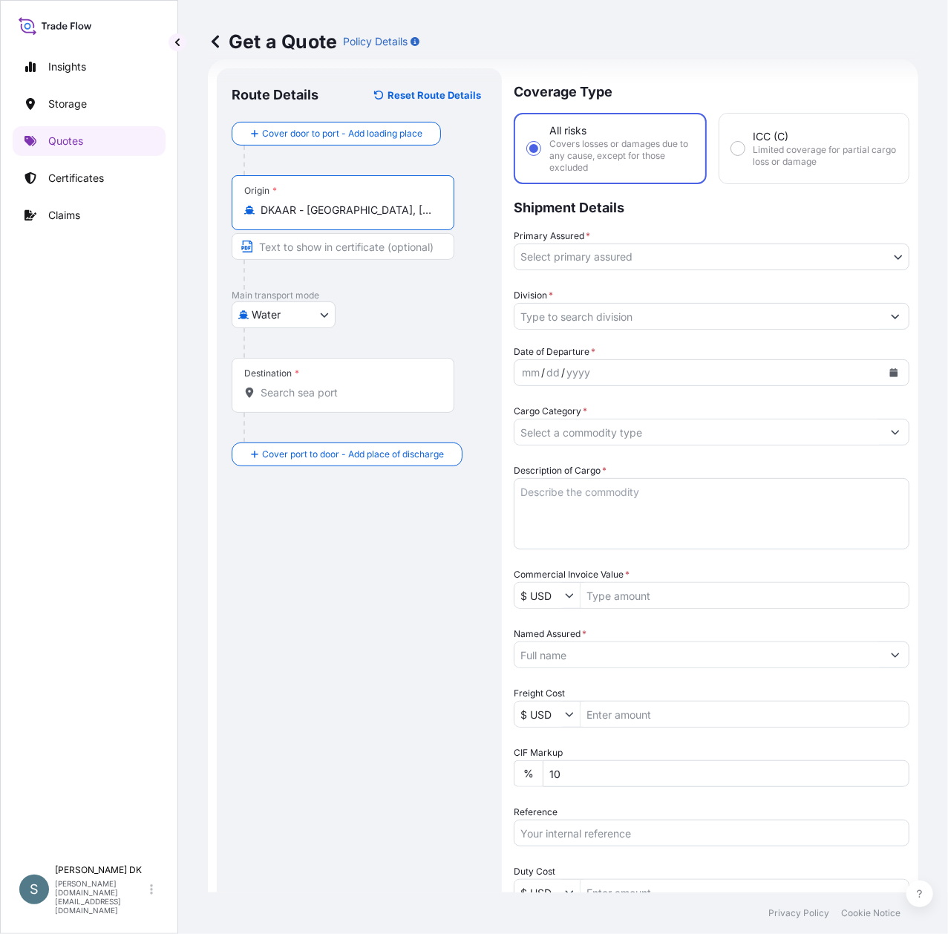
type input "DKAAR - [GEOGRAPHIC_DATA], [GEOGRAPHIC_DATA]"
click at [321, 393] on input "Destination *" at bounding box center [348, 392] width 175 height 15
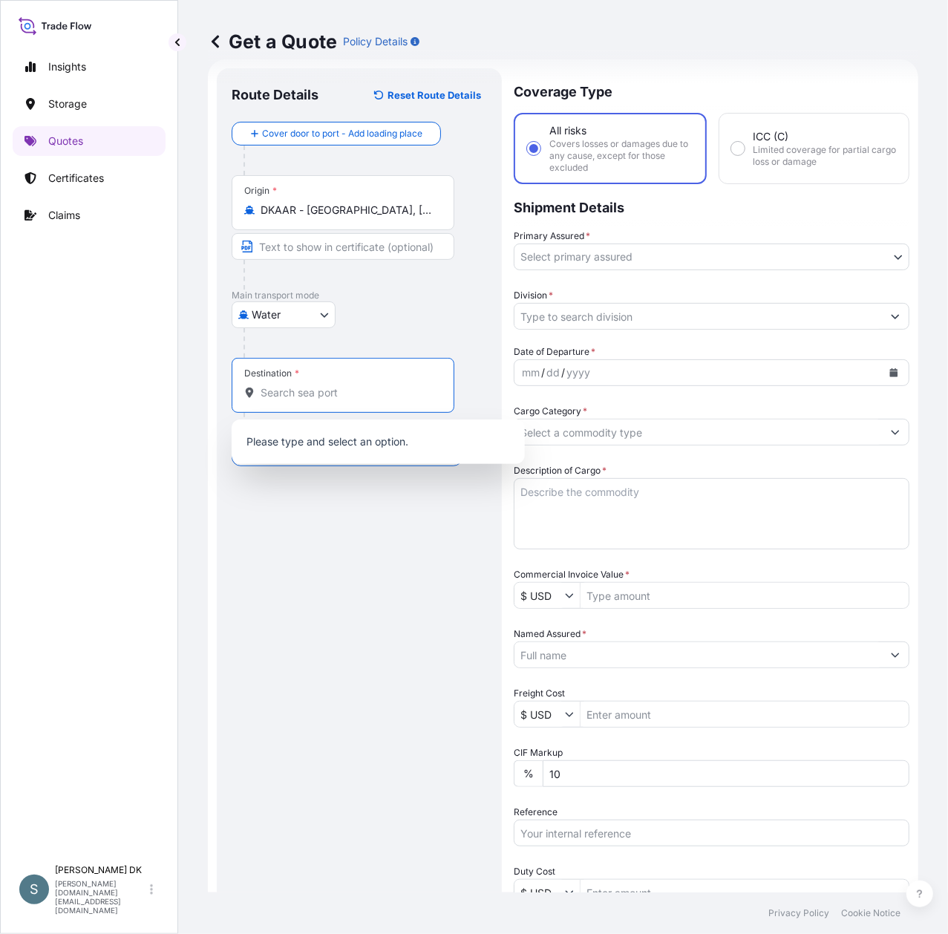
paste input "CNWEI"
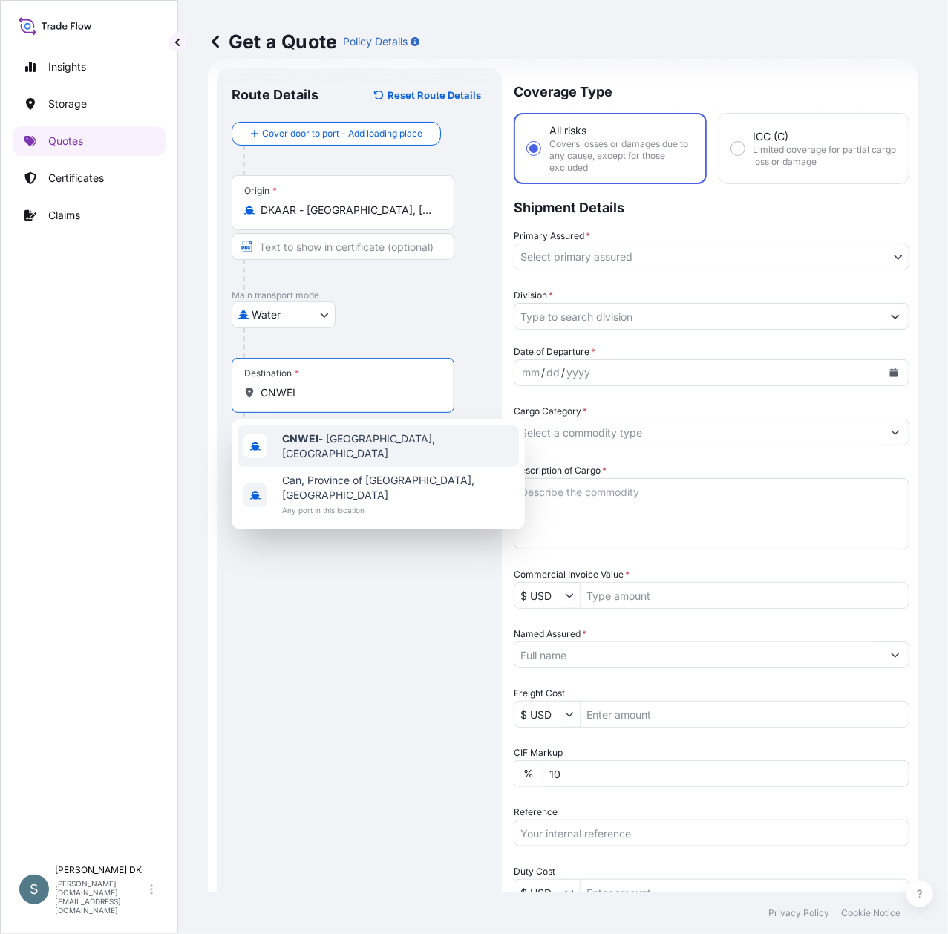
click at [327, 437] on span "CNWEI - [GEOGRAPHIC_DATA], [GEOGRAPHIC_DATA]" at bounding box center [397, 446] width 231 height 30
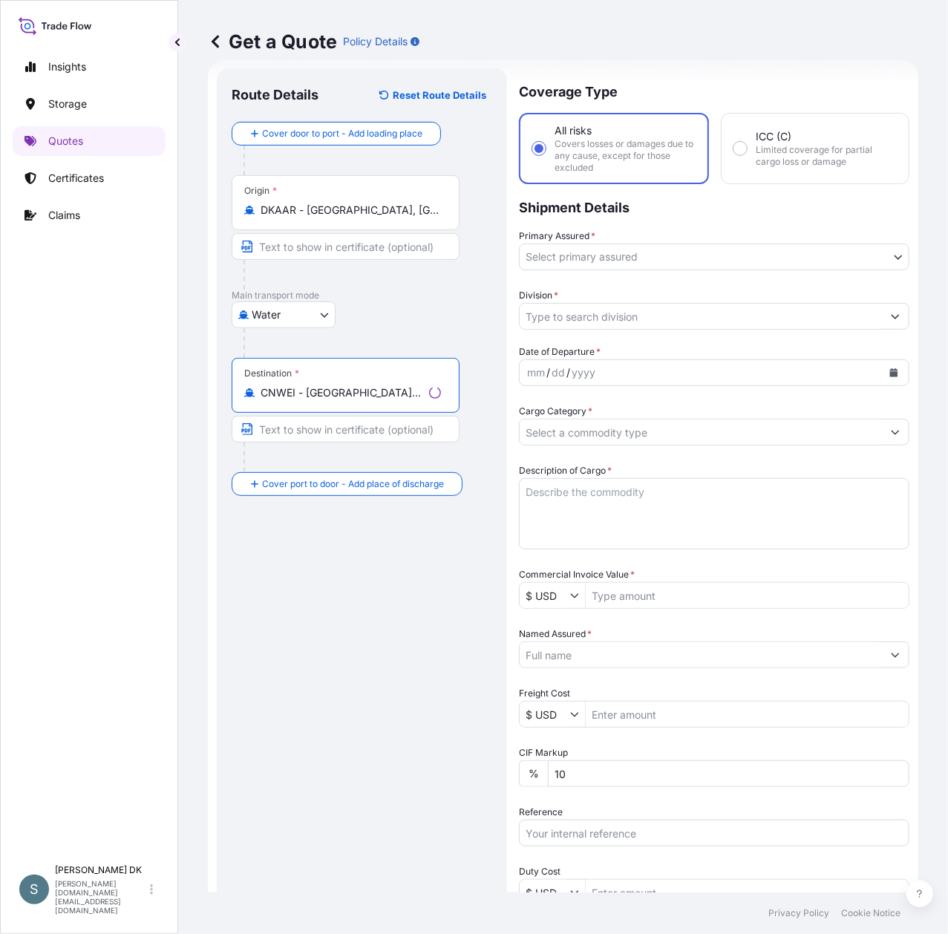
type input "CNWEI - [GEOGRAPHIC_DATA], [GEOGRAPHIC_DATA]"
click at [335, 629] on div "Route Details Reset Route Details Cover door to port - Add loading place Place …" at bounding box center [362, 601] width 261 height 1037
click at [609, 265] on body "3 options available. 0 options available. 2 options available. Insights Storage…" at bounding box center [474, 467] width 948 height 934
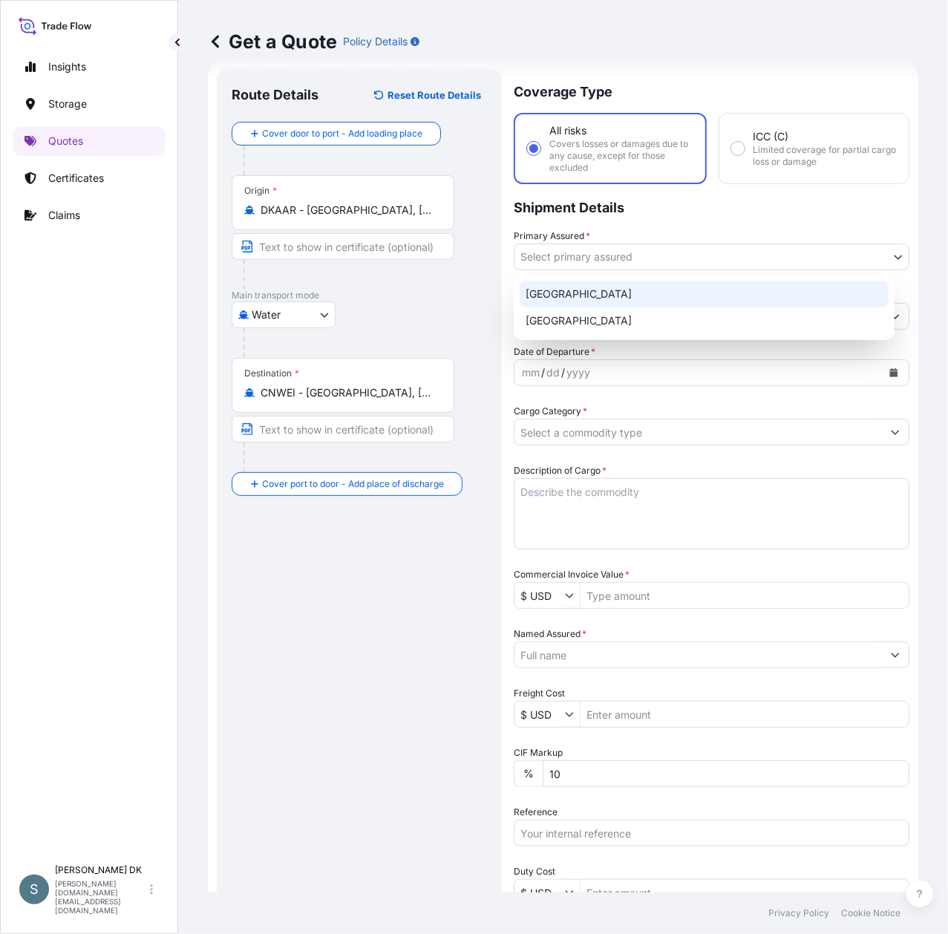
click at [585, 292] on div "[GEOGRAPHIC_DATA]" at bounding box center [704, 294] width 369 height 27
select select "31589"
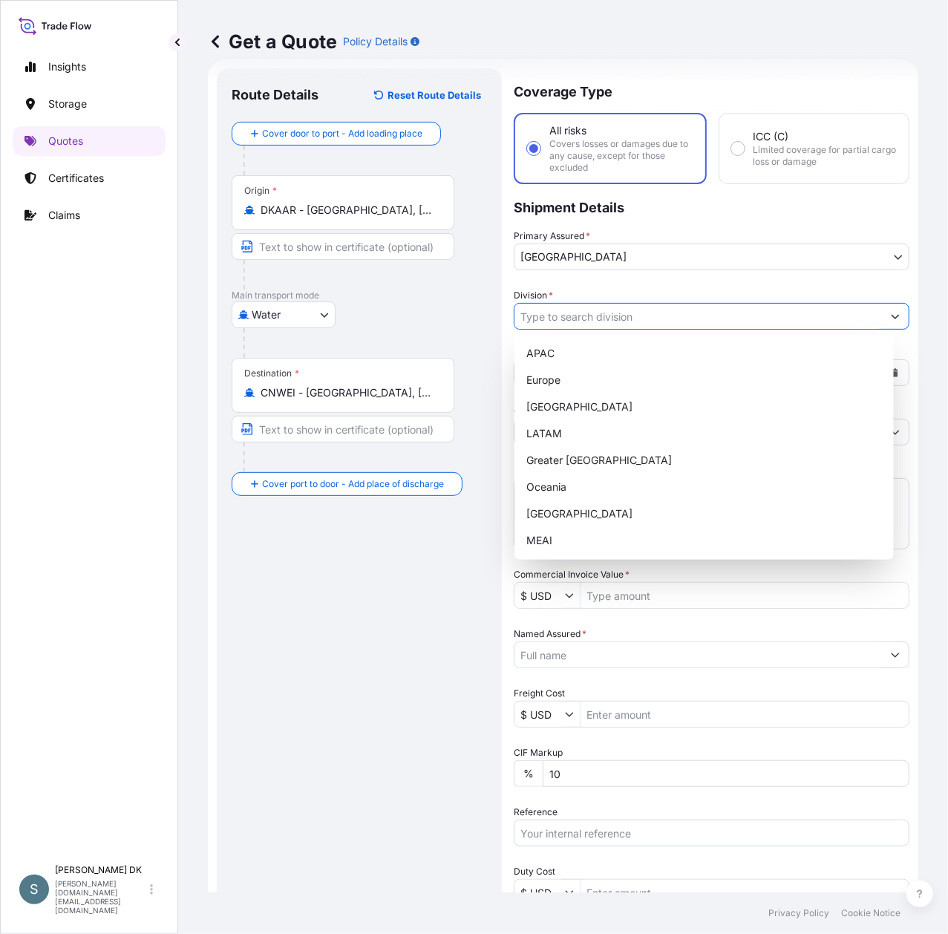
click at [619, 315] on input "Division *" at bounding box center [697, 316] width 367 height 27
click at [563, 383] on div "Europe" at bounding box center [703, 380] width 367 height 27
type input "Europe"
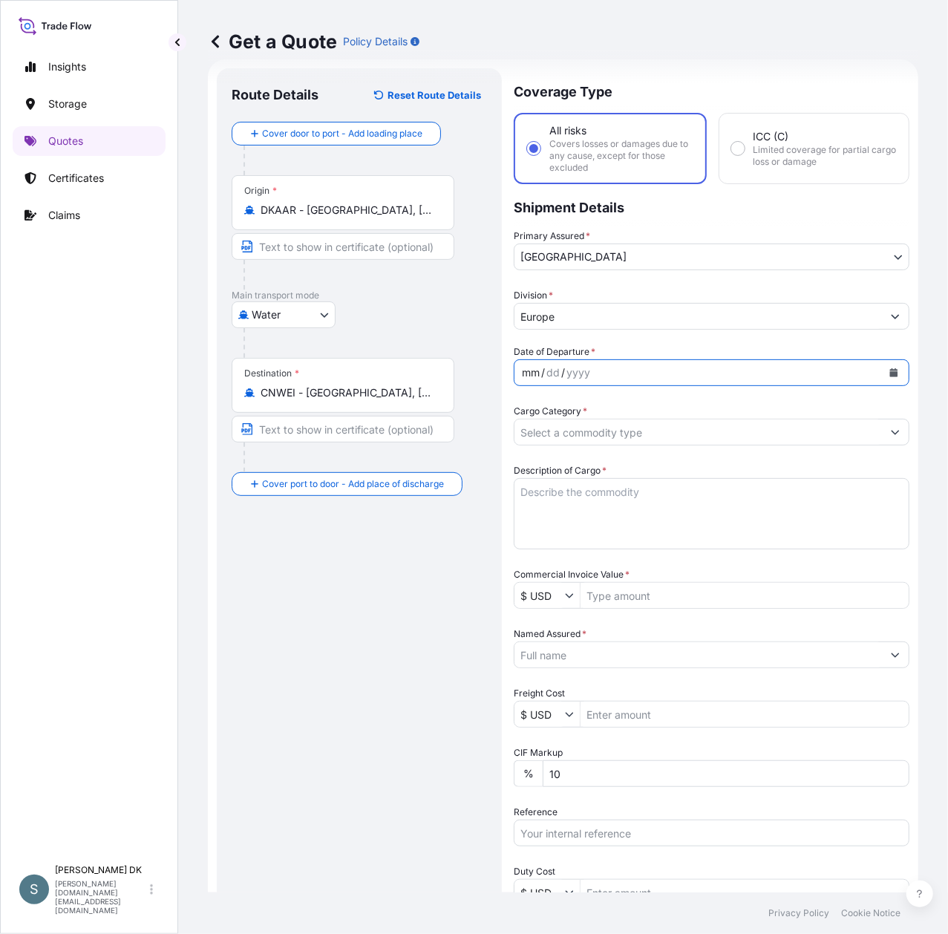
click at [626, 375] on div "mm / dd / yyyy" at bounding box center [697, 372] width 367 height 27
click at [890, 371] on icon "Calendar" at bounding box center [894, 372] width 8 height 9
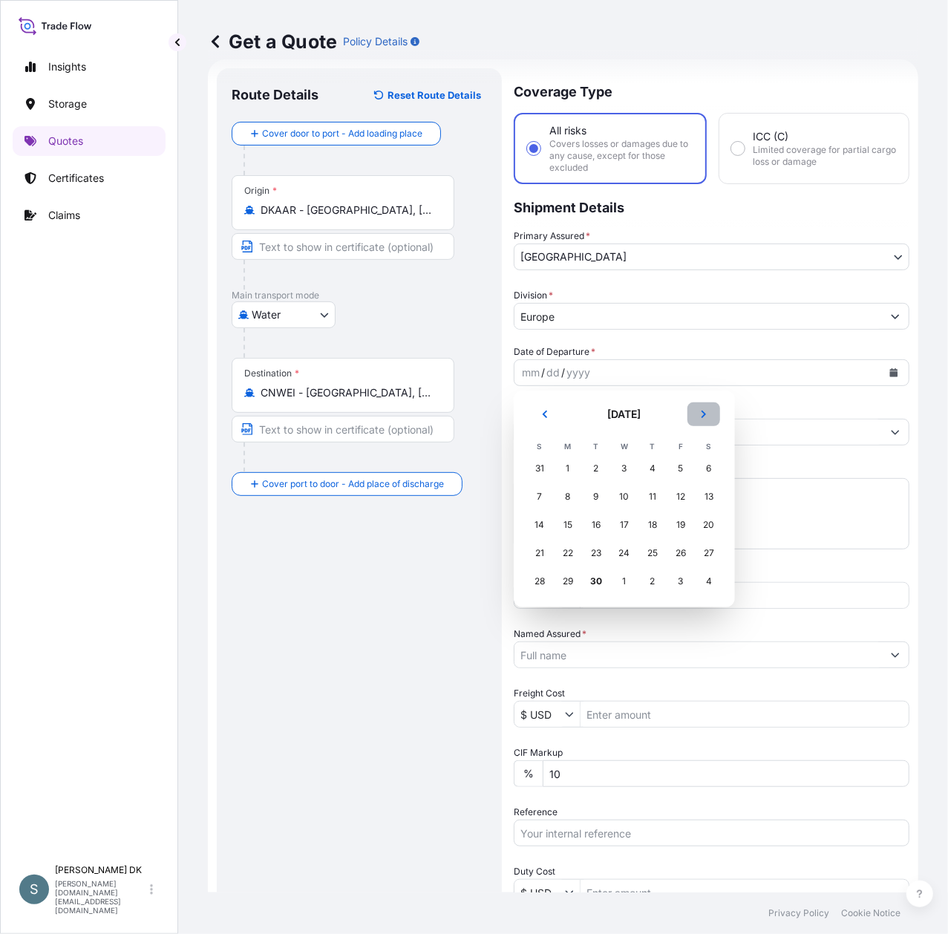
click at [710, 419] on button "Next" at bounding box center [703, 414] width 33 height 24
click at [714, 471] on div "4" at bounding box center [708, 468] width 27 height 27
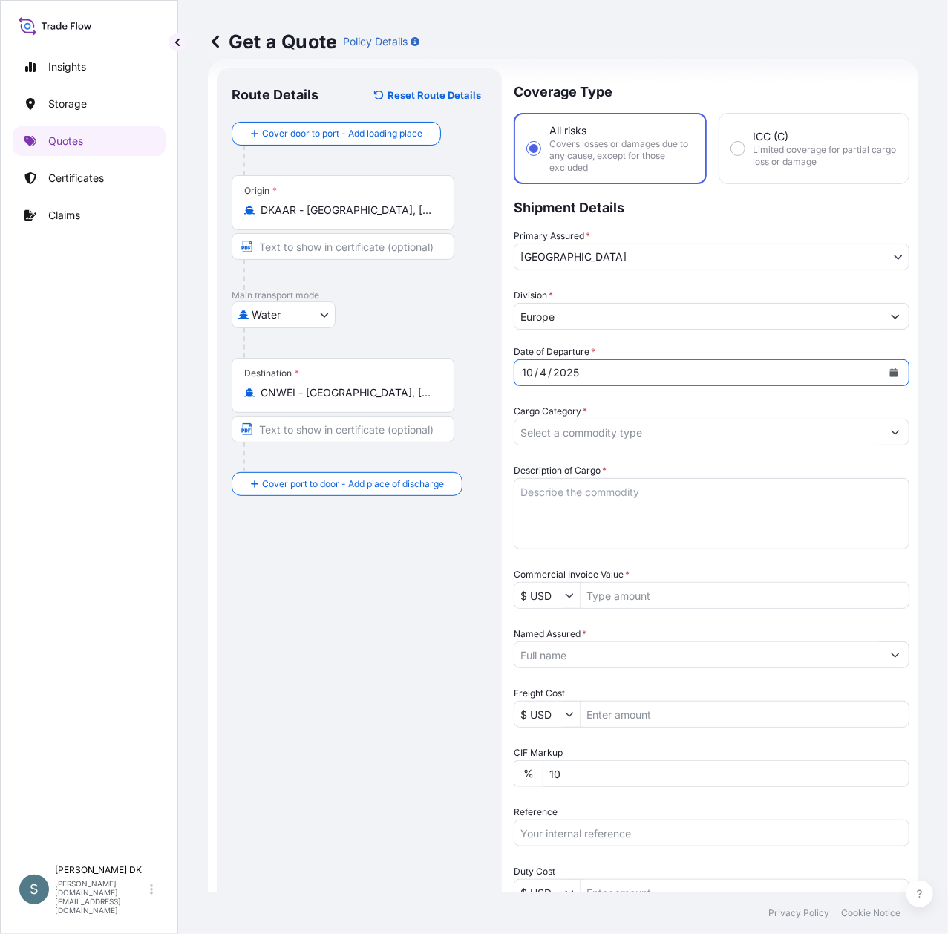
click at [822, 435] on input "Cargo Category *" at bounding box center [697, 432] width 367 height 27
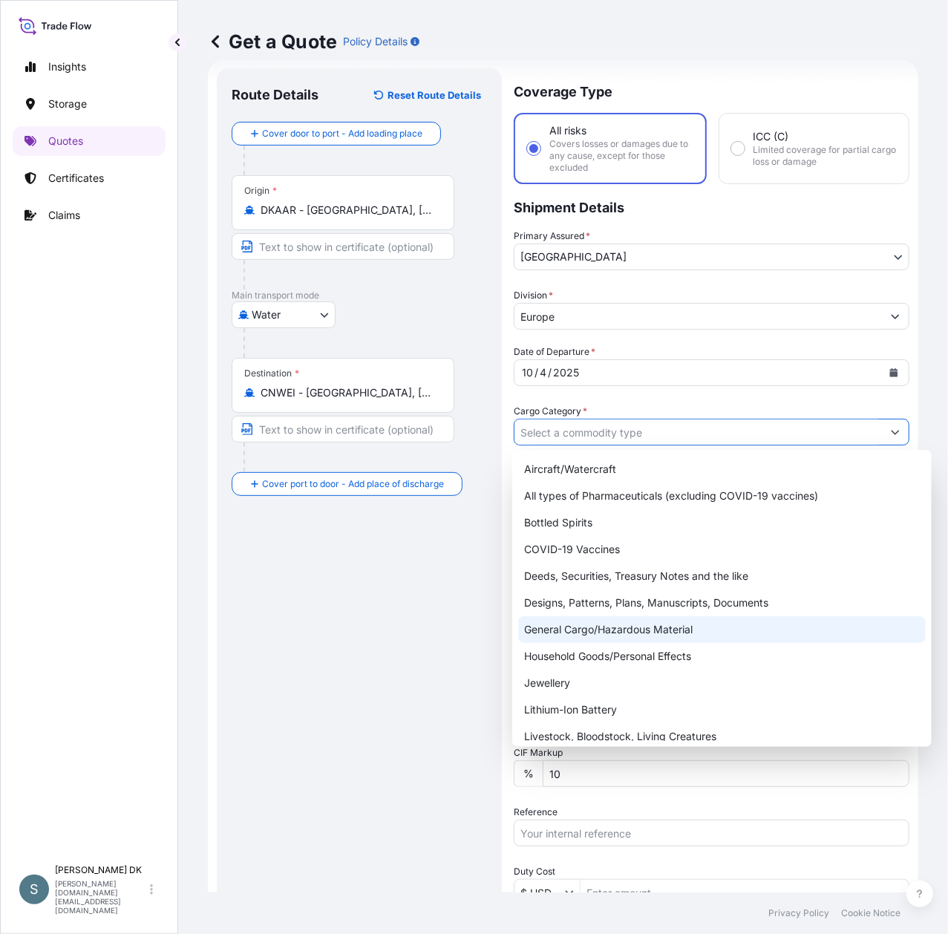
click at [634, 631] on div "General Cargo/Hazardous Material" at bounding box center [721, 629] width 407 height 27
type input "General Cargo/Hazardous Material"
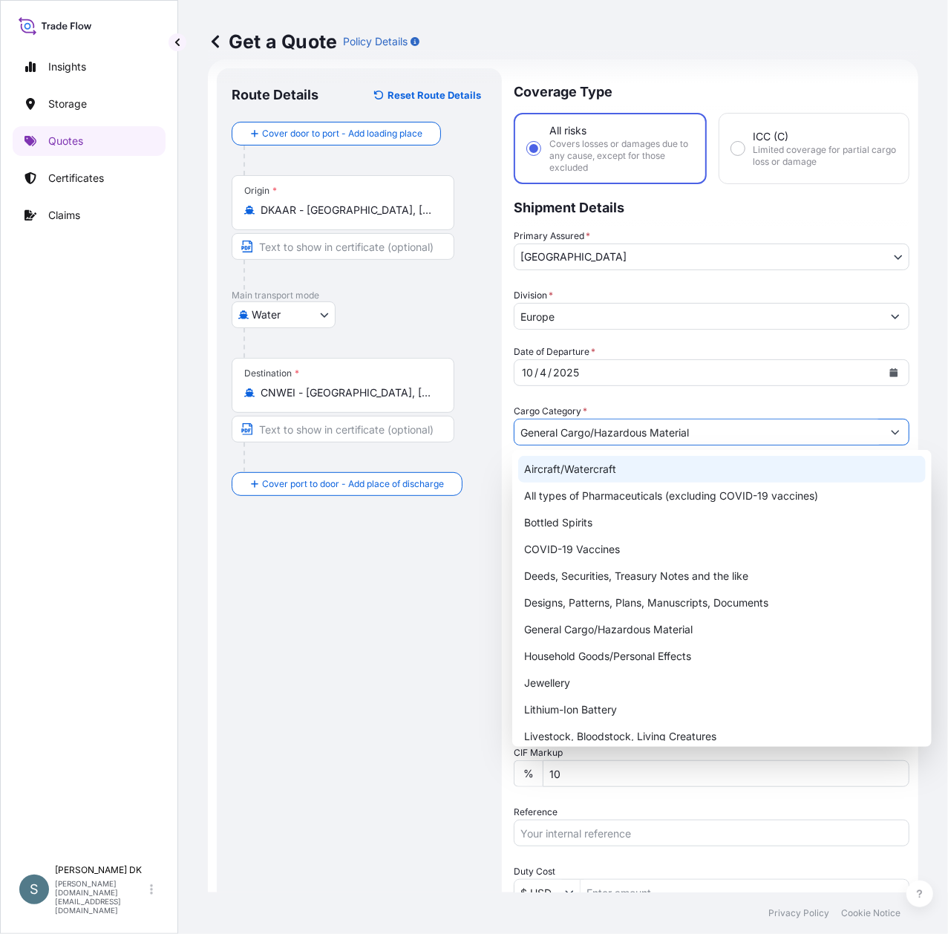
click at [710, 433] on input "General Cargo/Hazardous Material" at bounding box center [697, 432] width 367 height 27
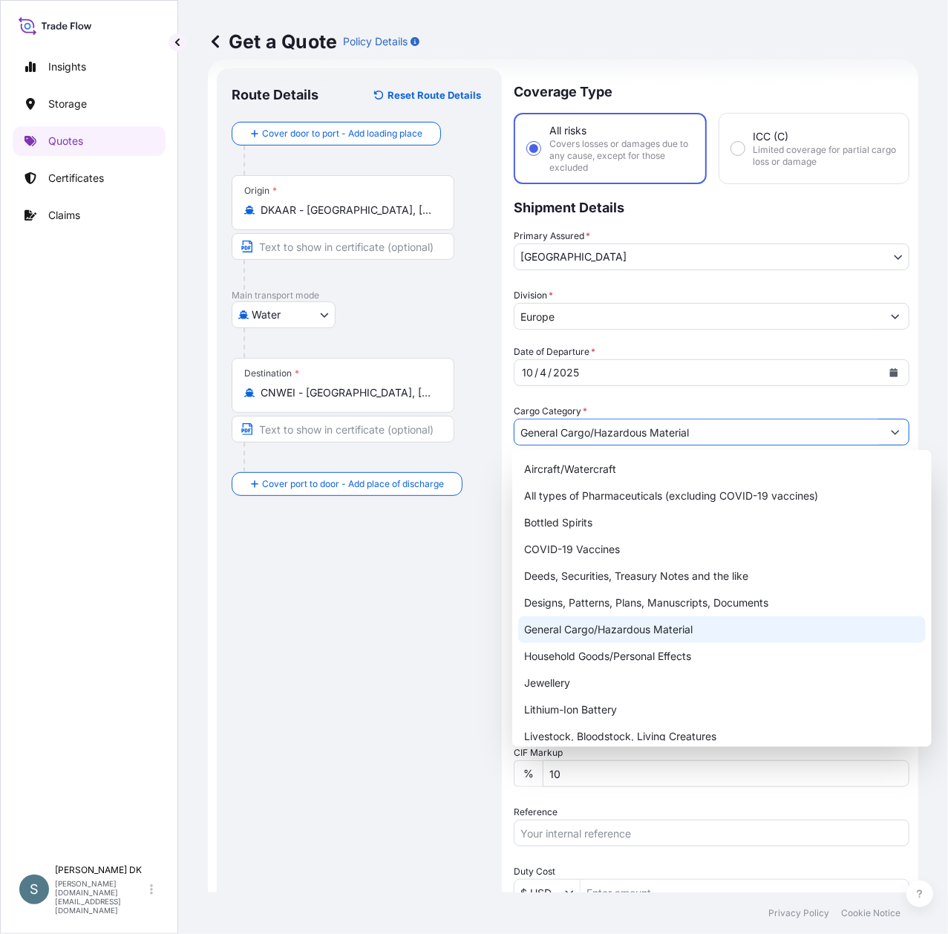
click at [621, 628] on div "General Cargo/Hazardous Material" at bounding box center [721, 629] width 407 height 27
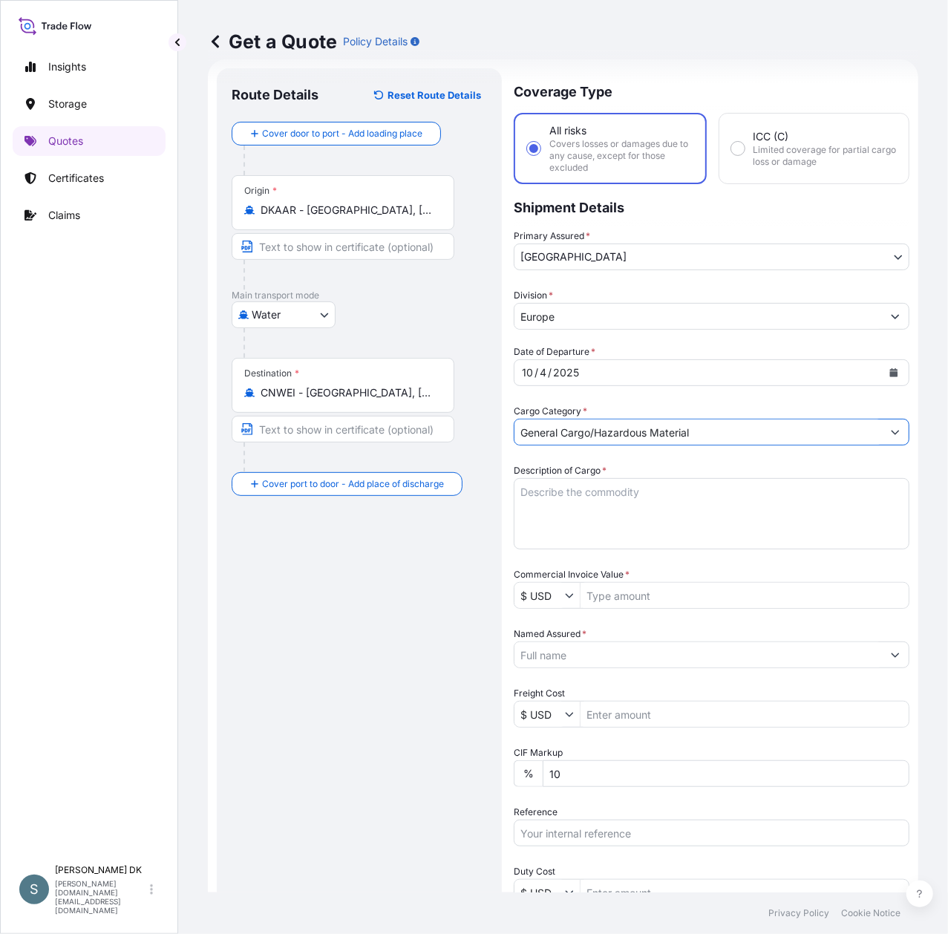
click at [580, 488] on textarea "Description of Cargo *" at bounding box center [712, 513] width 396 height 71
paste textarea "SANAL P®+ CHINA, [MEDICAL_DATA], PHARMACEUTICAL QUALITY"
click at [520, 503] on textarea "SANAL P®+ CHINA, [MEDICAL_DATA], PHARMACEUTICAL QUALITY" at bounding box center [712, 513] width 396 height 71
type textarea "SANAL P®+ CHINA, [MEDICAL_DATA], PHARMACEUTICAL QUALITY"
click at [545, 592] on input "$ USD" at bounding box center [539, 595] width 50 height 27
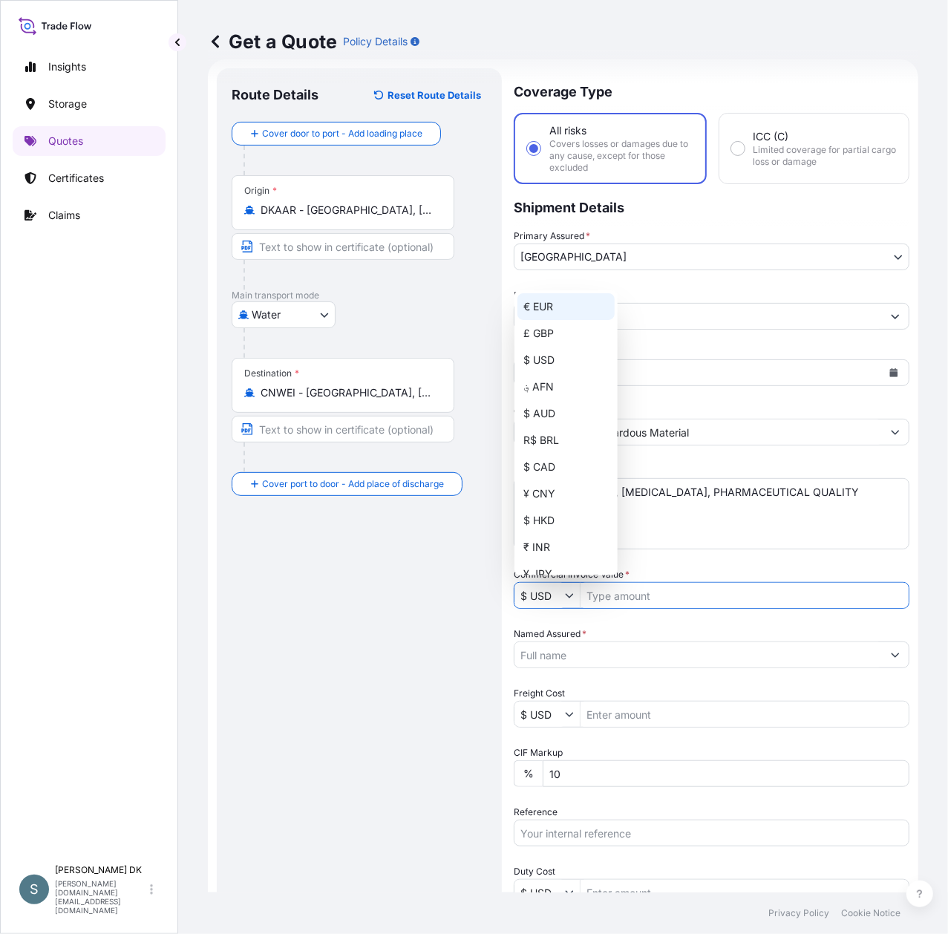
click at [545, 307] on div "€ EUR" at bounding box center [565, 306] width 97 height 27
type input "€ EUR"
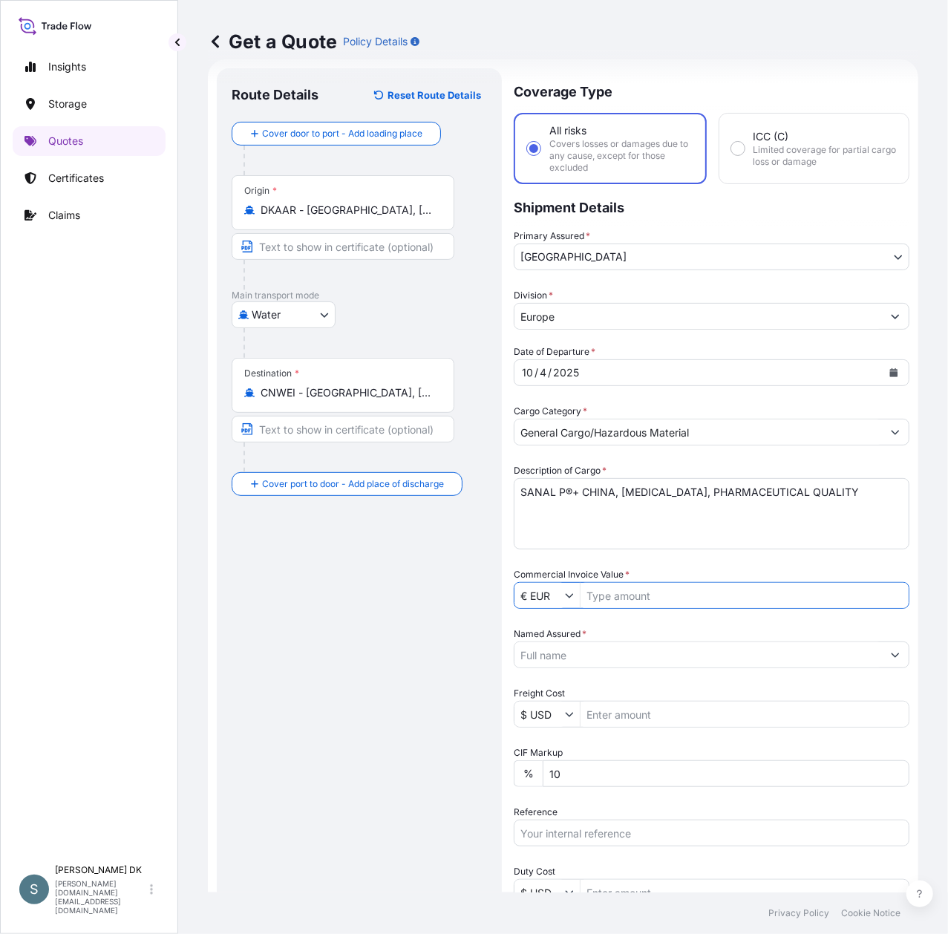
click at [407, 696] on div "Route Details Reset Route Details Cover door to port - Add loading place Place …" at bounding box center [359, 601] width 255 height 1037
click at [625, 589] on input "Commercial Invoice Value *" at bounding box center [744, 595] width 328 height 27
paste input "58496.592"
type input "58,496.59"
click at [348, 592] on div "Route Details Reset Route Details Cover door to port - Add loading place Place …" at bounding box center [359, 601] width 255 height 1037
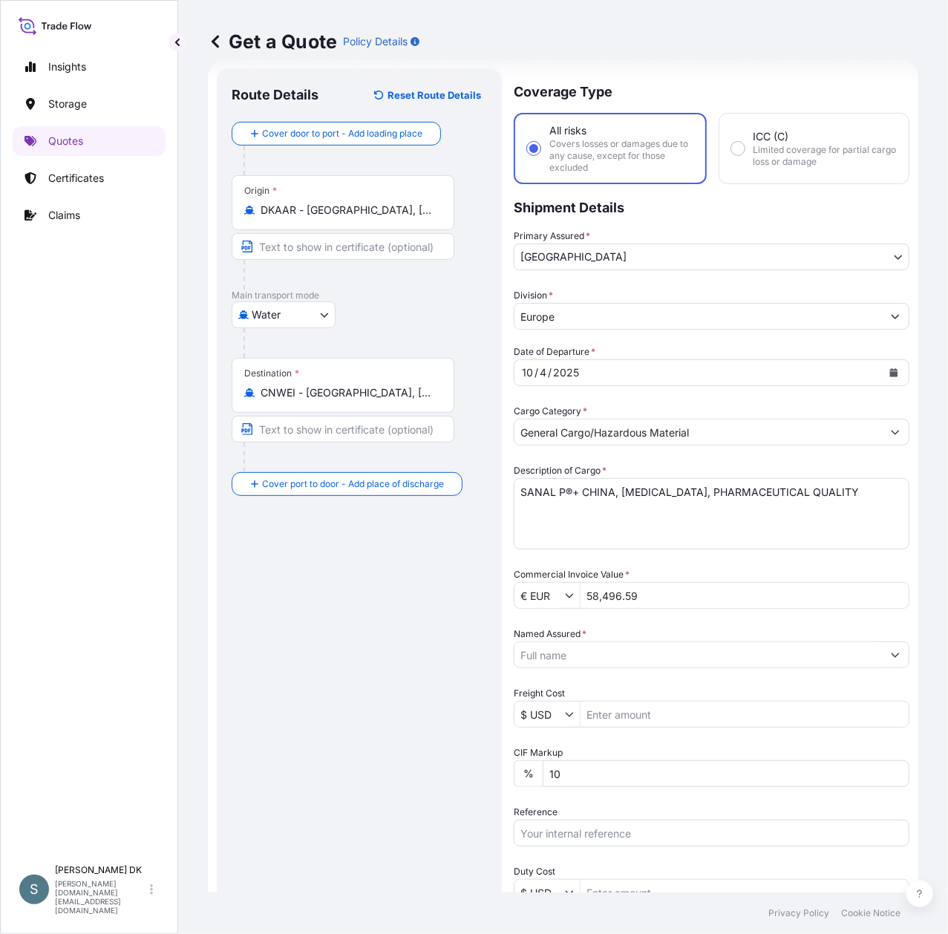
click at [639, 649] on input "Named Assured *" at bounding box center [697, 654] width 367 height 27
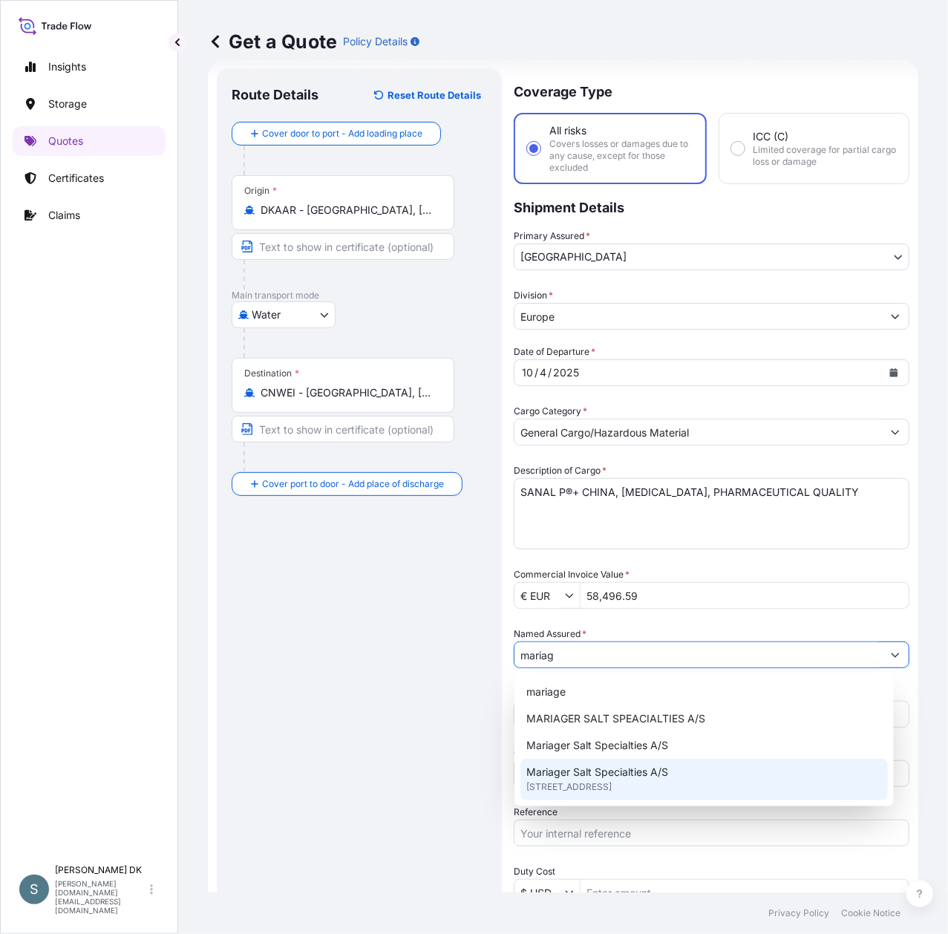
click at [634, 772] on span "Mariager Salt Specialties A/S" at bounding box center [597, 772] width 142 height 15
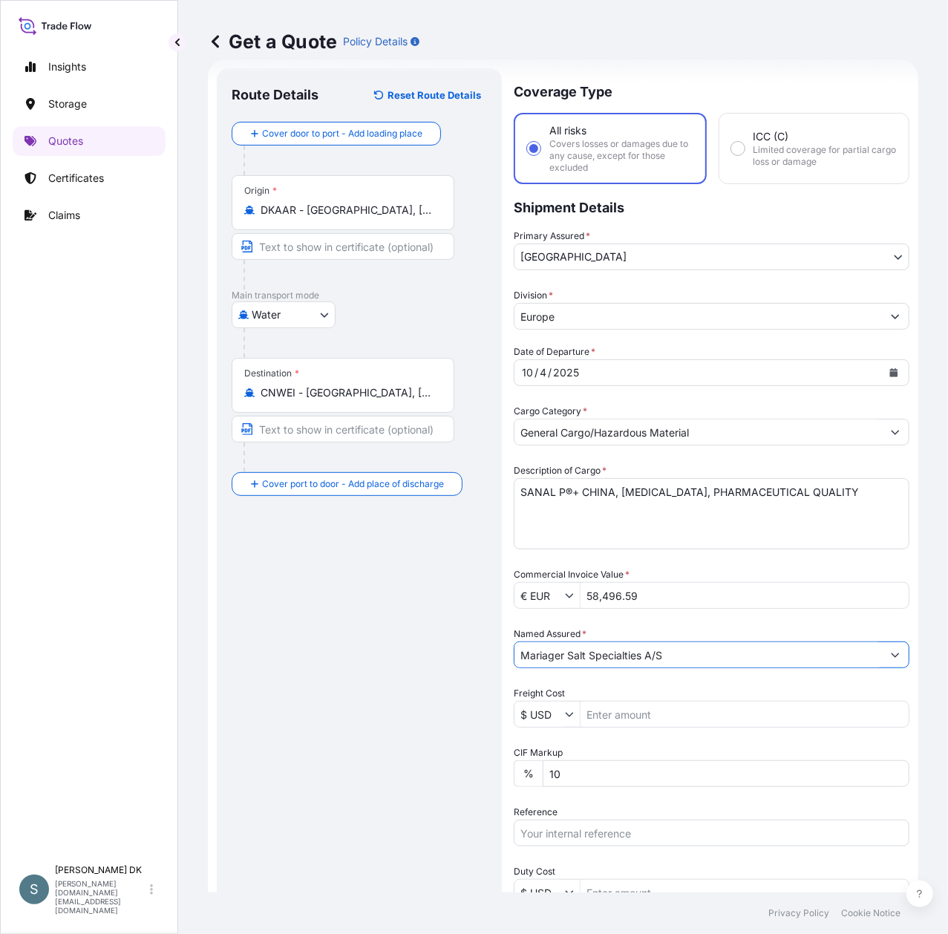
type input "Mariager Salt Specialties A/S"
click at [350, 680] on div "Route Details Reset Route Details Cover door to port - Add loading place Place …" at bounding box center [359, 601] width 255 height 1037
click at [554, 719] on input "$ USD" at bounding box center [539, 714] width 50 height 27
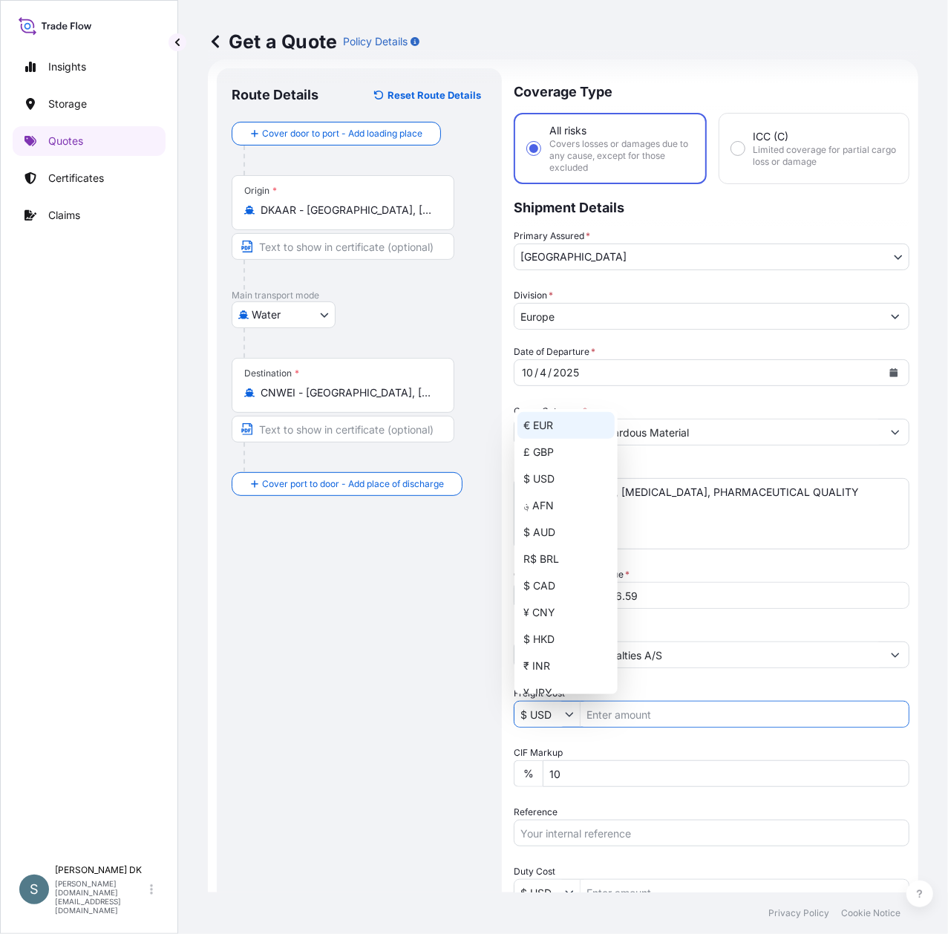
click at [547, 433] on div "€ EUR" at bounding box center [565, 425] width 97 height 27
type input "€ EUR"
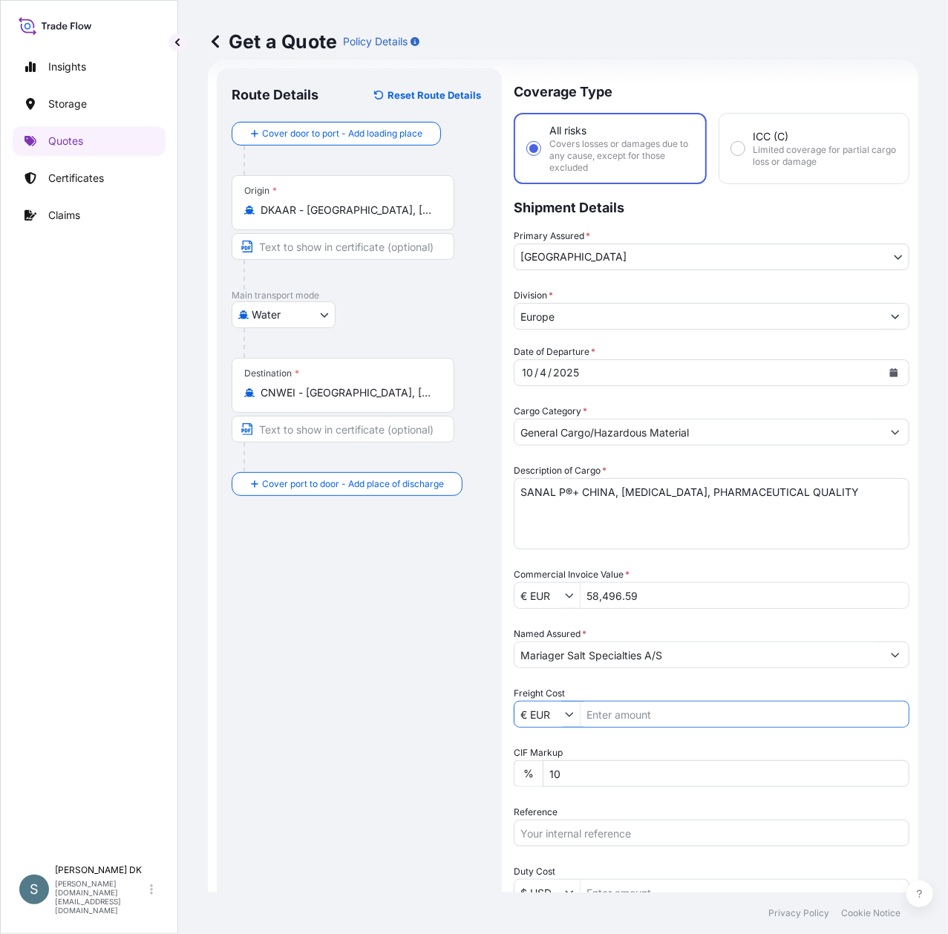
click at [365, 663] on div "Route Details Reset Route Details Cover door to port - Add loading place Place …" at bounding box center [359, 601] width 255 height 1037
click at [670, 705] on input "Freight Cost" at bounding box center [744, 714] width 328 height 27
paste input "8900.06663"
type input "8,900.07"
click at [298, 609] on div "Route Details Reset Route Details Cover door to port - Add loading place Place …" at bounding box center [359, 601] width 255 height 1037
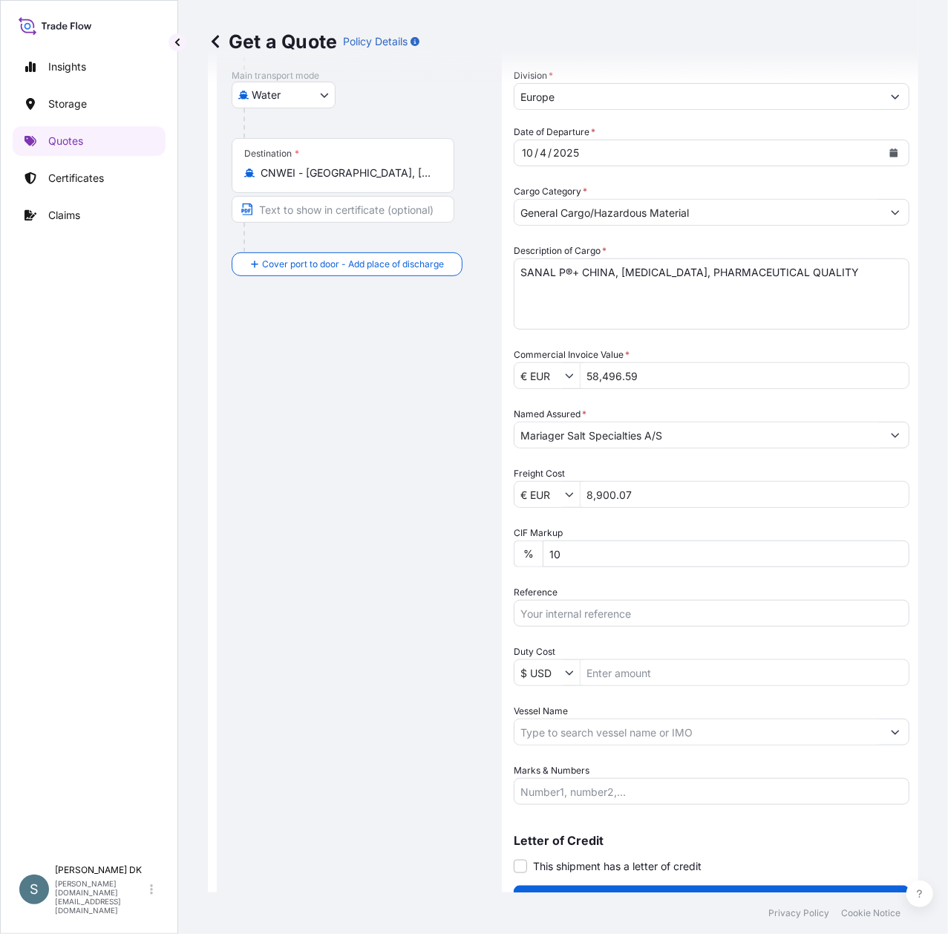
scroll to position [274, 0]
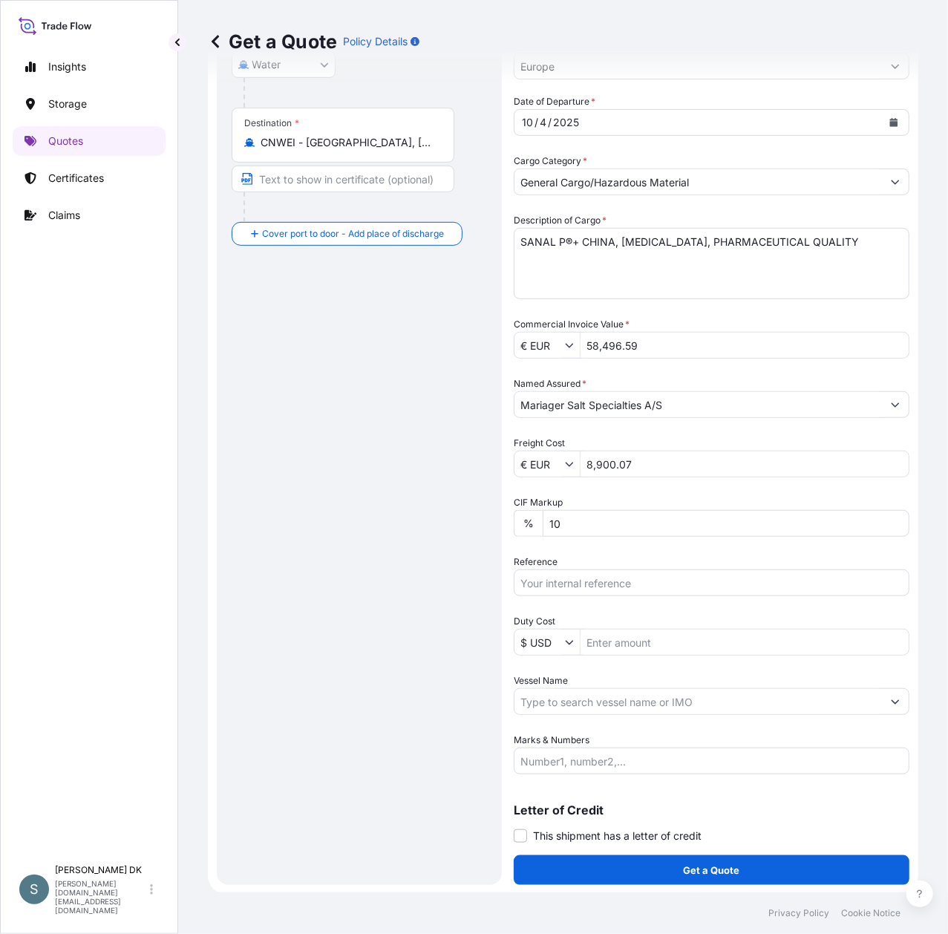
click at [344, 431] on div "Route Details Reset Route Details Cover door to port - Add loading place Place …" at bounding box center [359, 351] width 255 height 1037
click at [549, 693] on input "Vessel Name" at bounding box center [697, 701] width 367 height 27
paste input "DK1001021141"
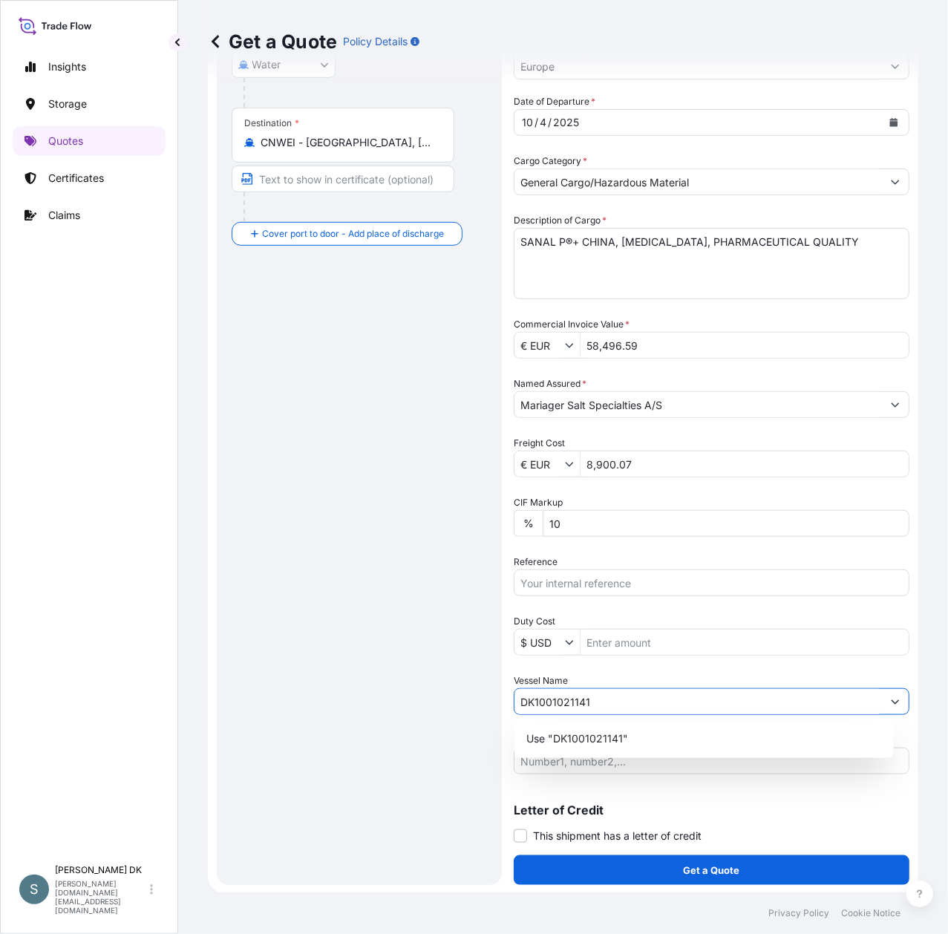
type input "DK1001021141"
click at [565, 572] on input "Reference" at bounding box center [712, 582] width 396 height 27
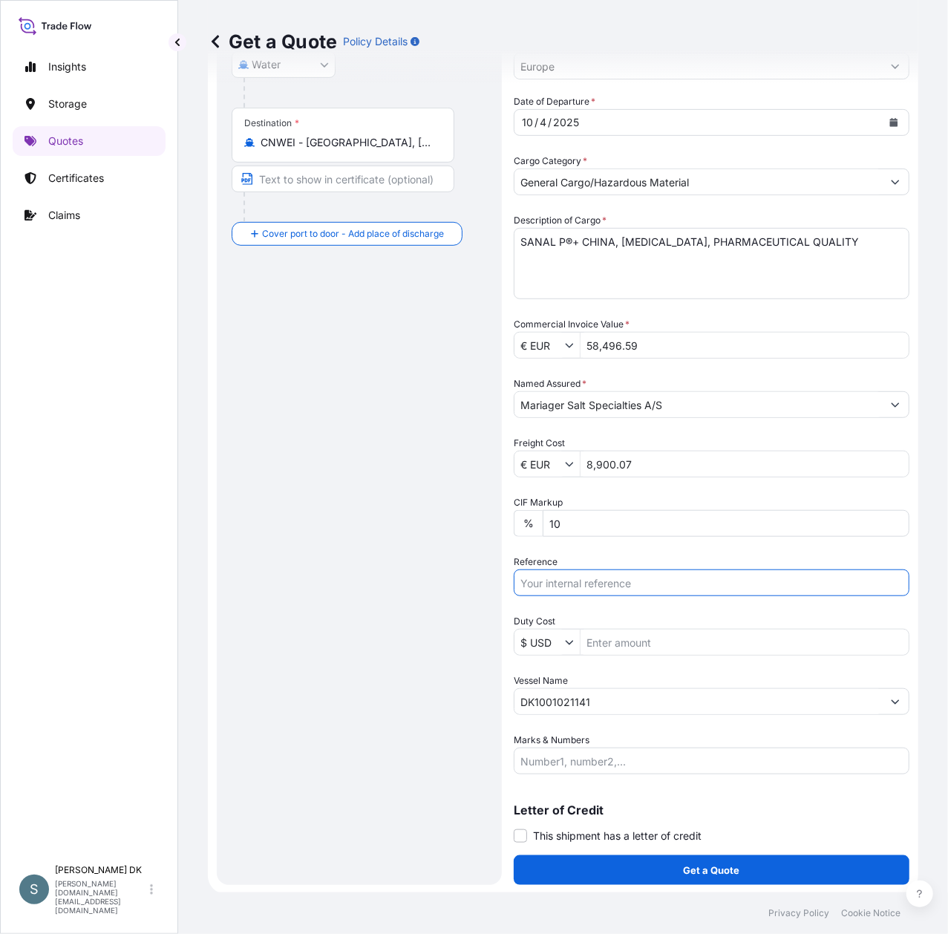
paste input "DK1001021141"
click at [621, 586] on input "DK1001021141 -" at bounding box center [712, 582] width 396 height 27
paste input "2616182"
type input "DK1001021141 - 2616182"
click at [330, 603] on div "Route Details Reset Route Details Cover door to port - Add loading place Place …" at bounding box center [359, 351] width 255 height 1037
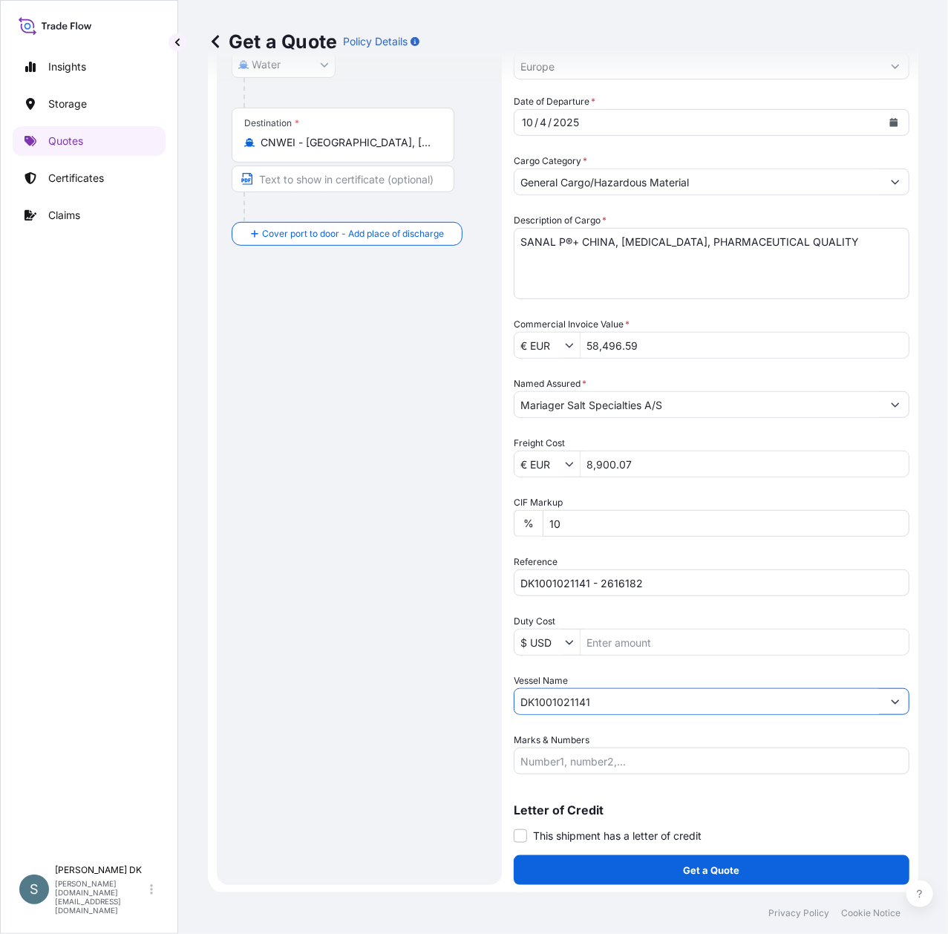
drag, startPoint x: 621, startPoint y: 702, endPoint x: 441, endPoint y: 687, distance: 181.0
click at [441, 687] on form "Route Details Reset Route Details Cover door to port - Add loading place Place …" at bounding box center [563, 351] width 710 height 1084
paste input "CONTAINERSHIPS VIII"
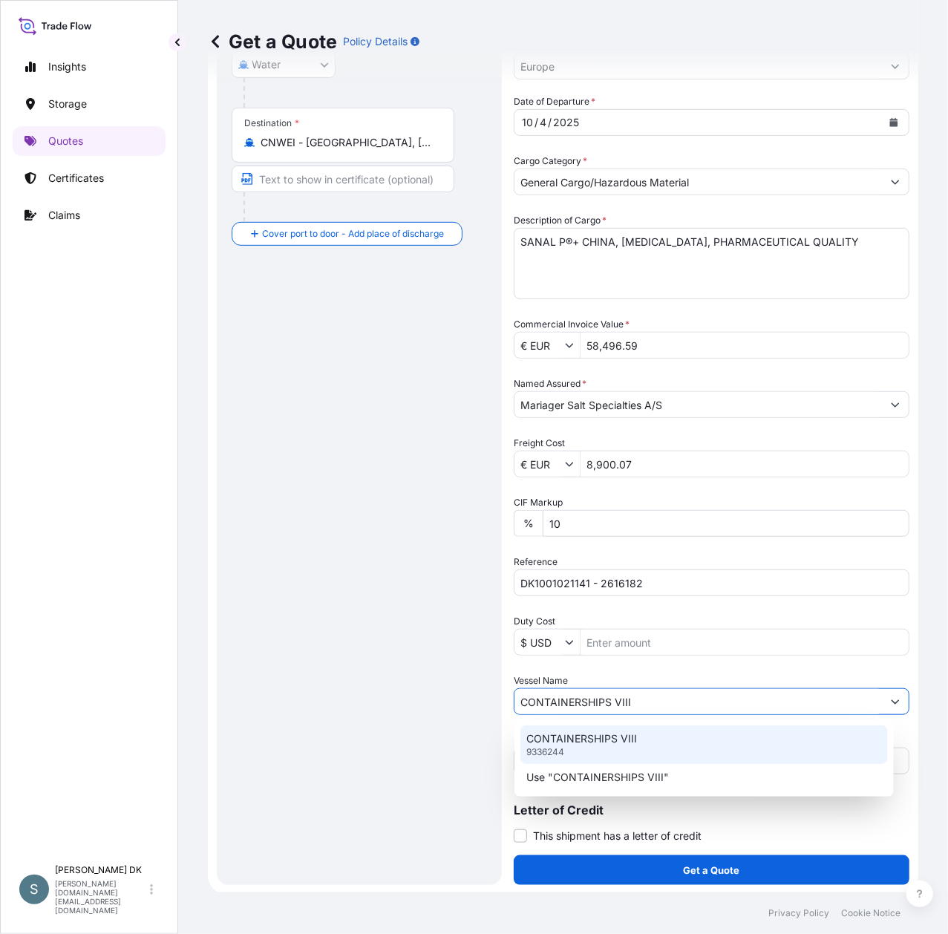
click at [737, 752] on div "CONTAINERSHIPS VIII 9336244" at bounding box center [703, 744] width 367 height 39
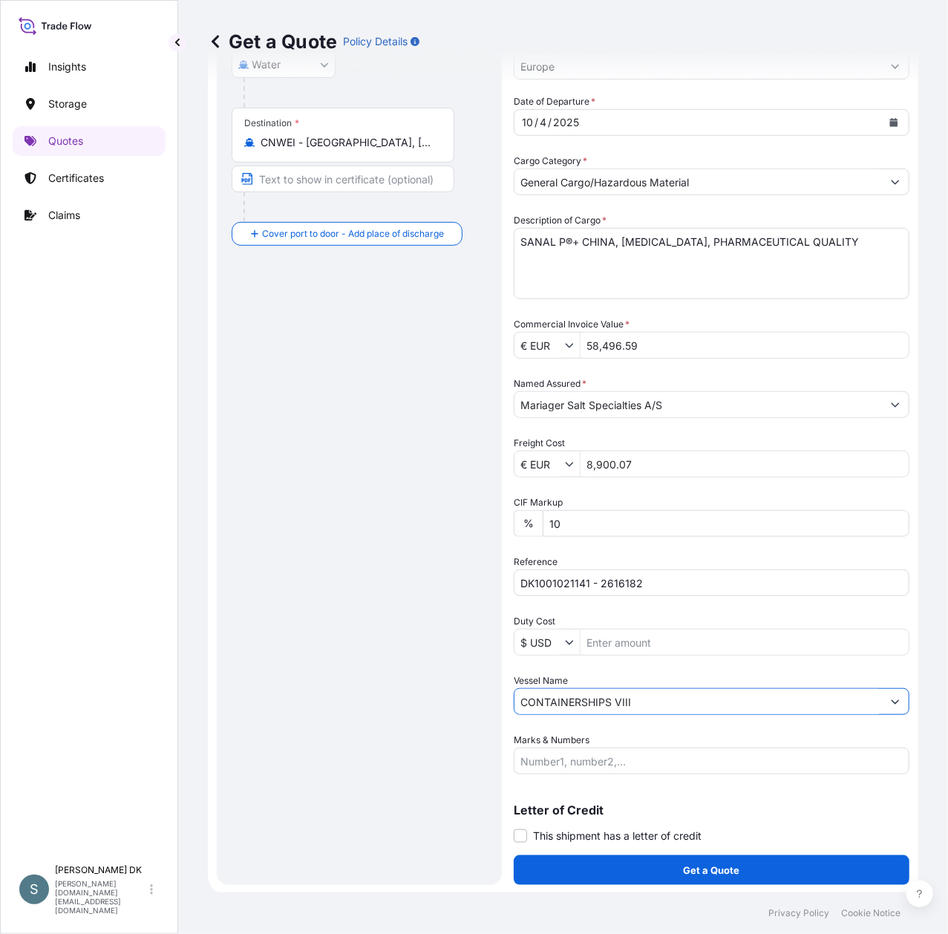
type input "CONTAINERSHIPS VIII"
click at [334, 664] on div "Route Details Reset Route Details Cover door to port - Add loading place Place …" at bounding box center [359, 351] width 255 height 1037
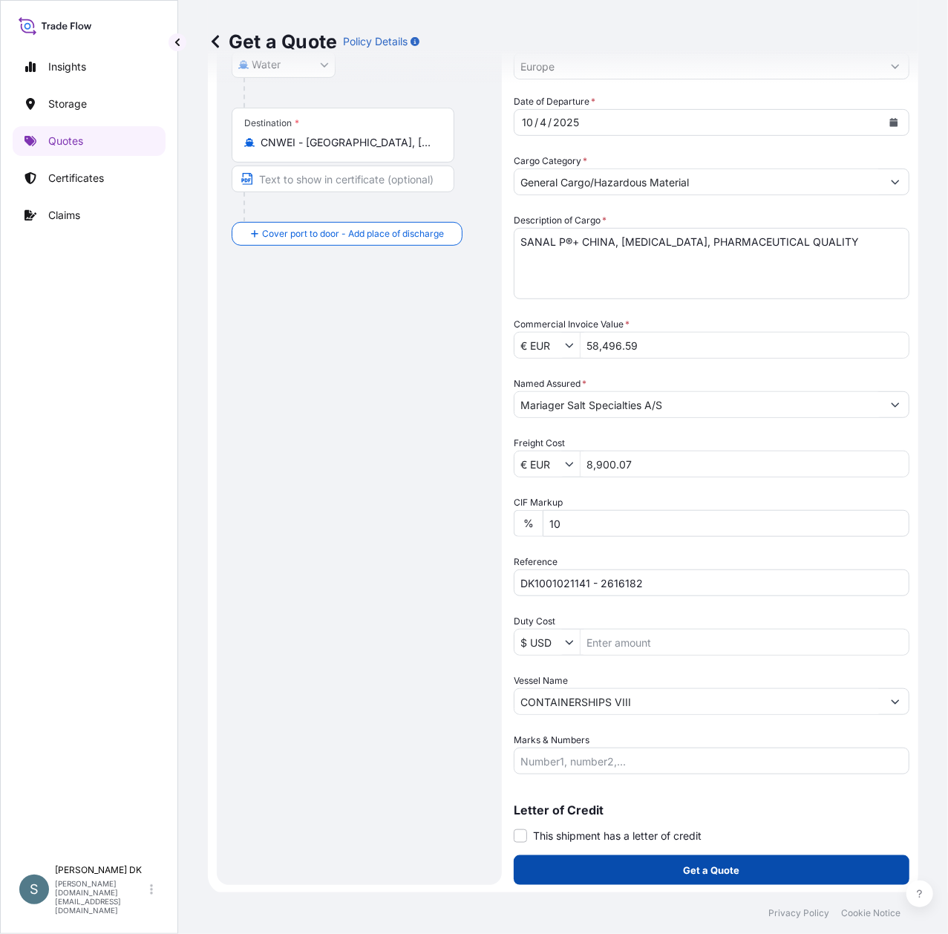
click at [763, 867] on button "Get a Quote" at bounding box center [712, 870] width 396 height 30
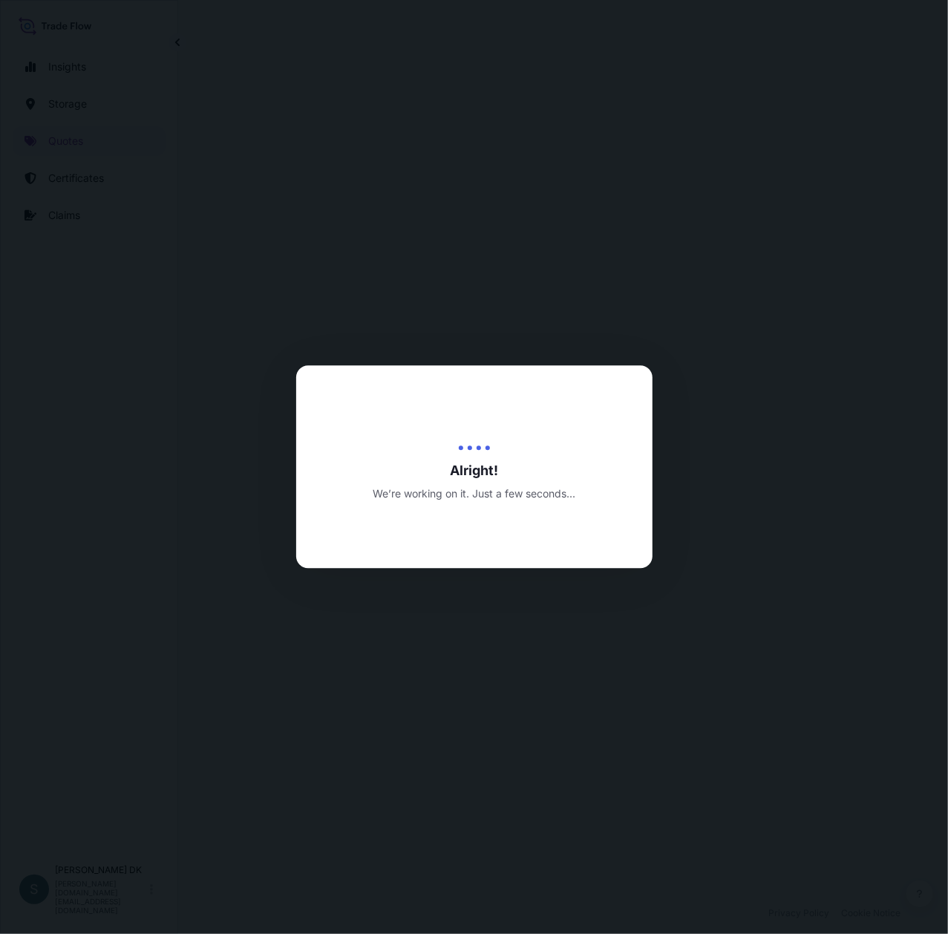
select select "Water"
select select "31589"
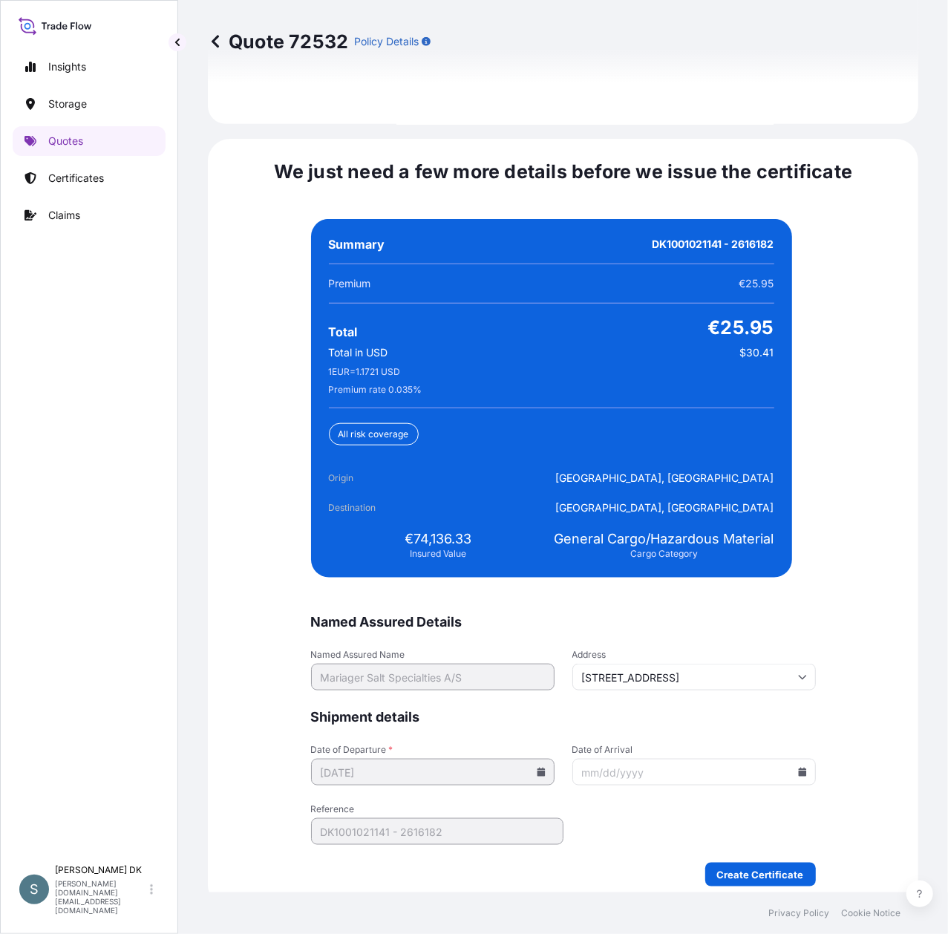
scroll to position [3385, 0]
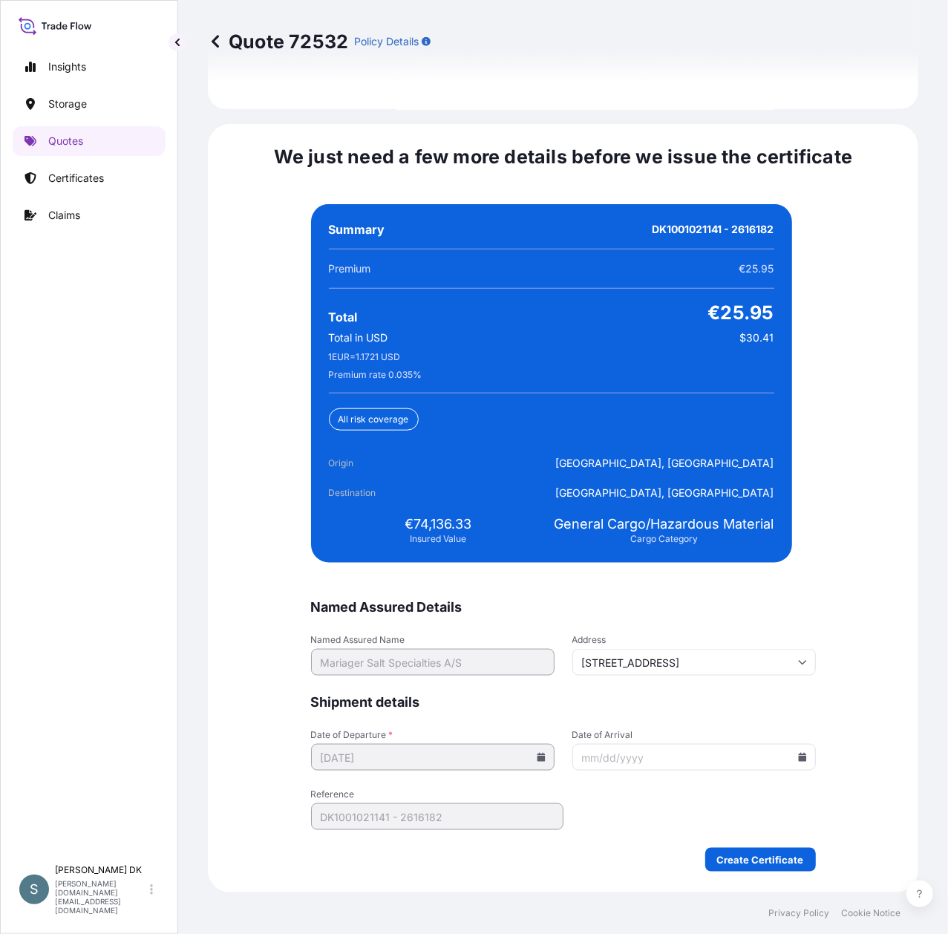
click at [798, 757] on icon at bounding box center [802, 757] width 9 height 9
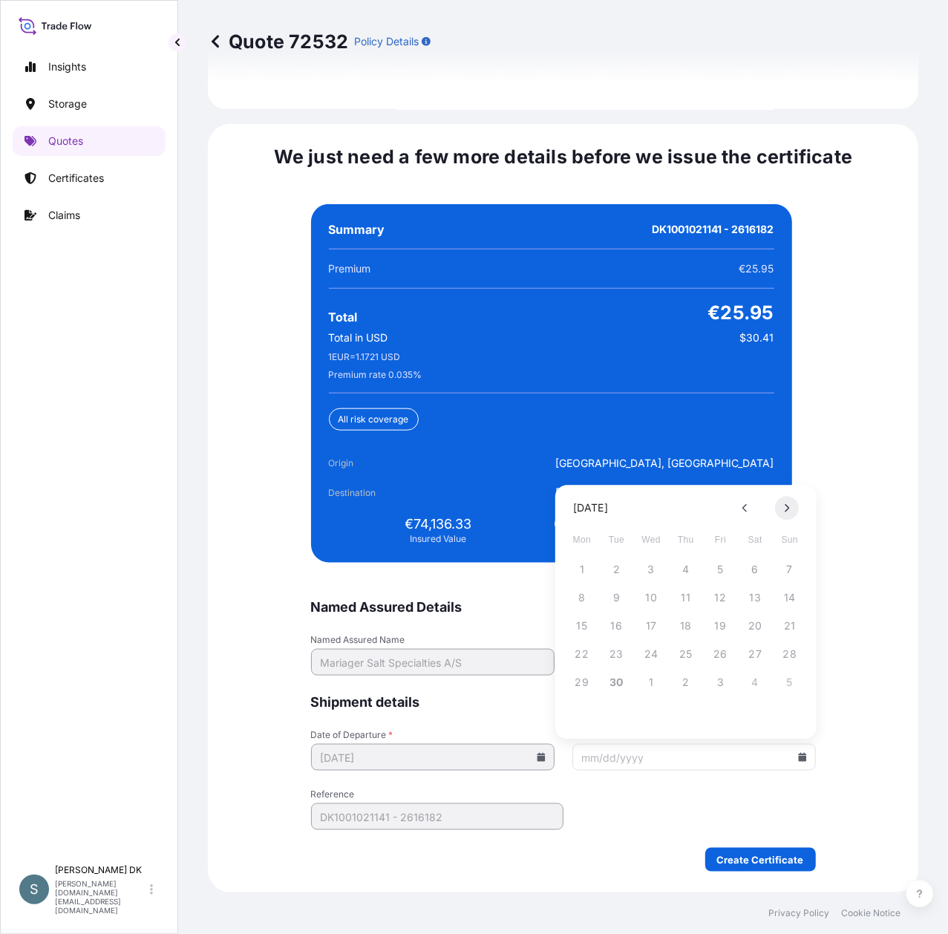
click at [788, 511] on icon at bounding box center [787, 507] width 6 height 9
click at [719, 603] on button "12" at bounding box center [721, 598] width 24 height 24
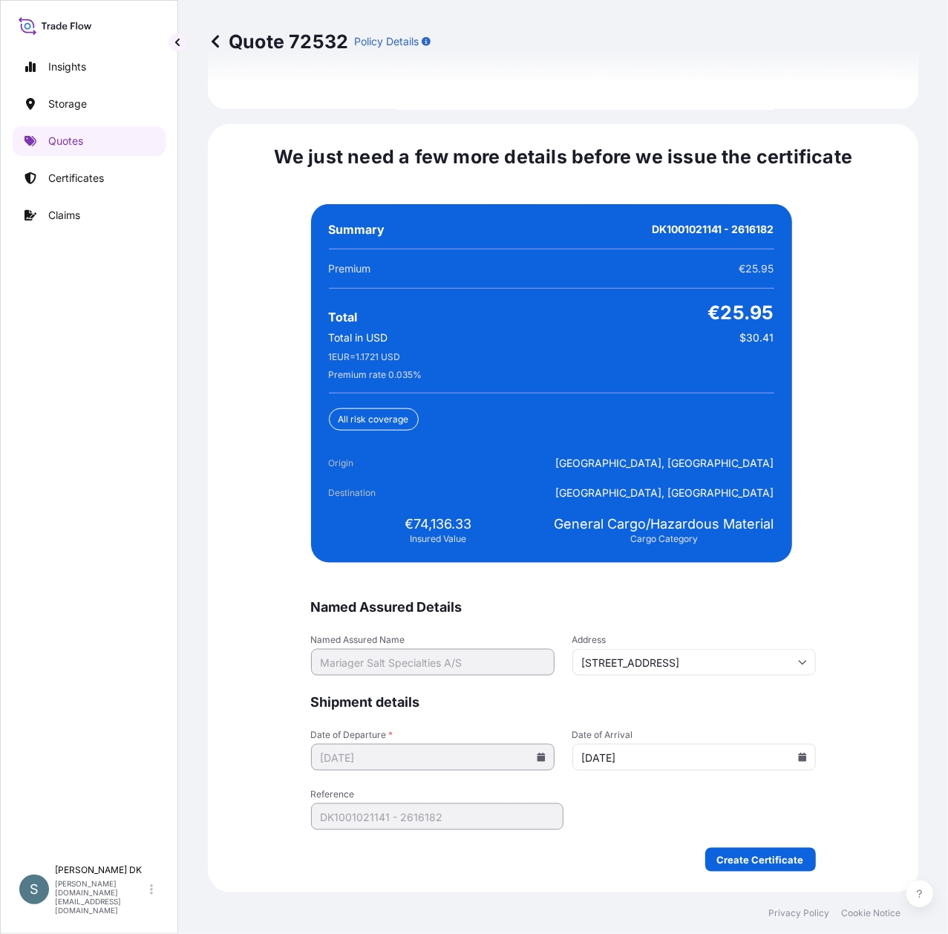
click at [796, 762] on input "[DATE]" at bounding box center [693, 757] width 243 height 27
click at [798, 757] on icon at bounding box center [802, 757] width 8 height 9
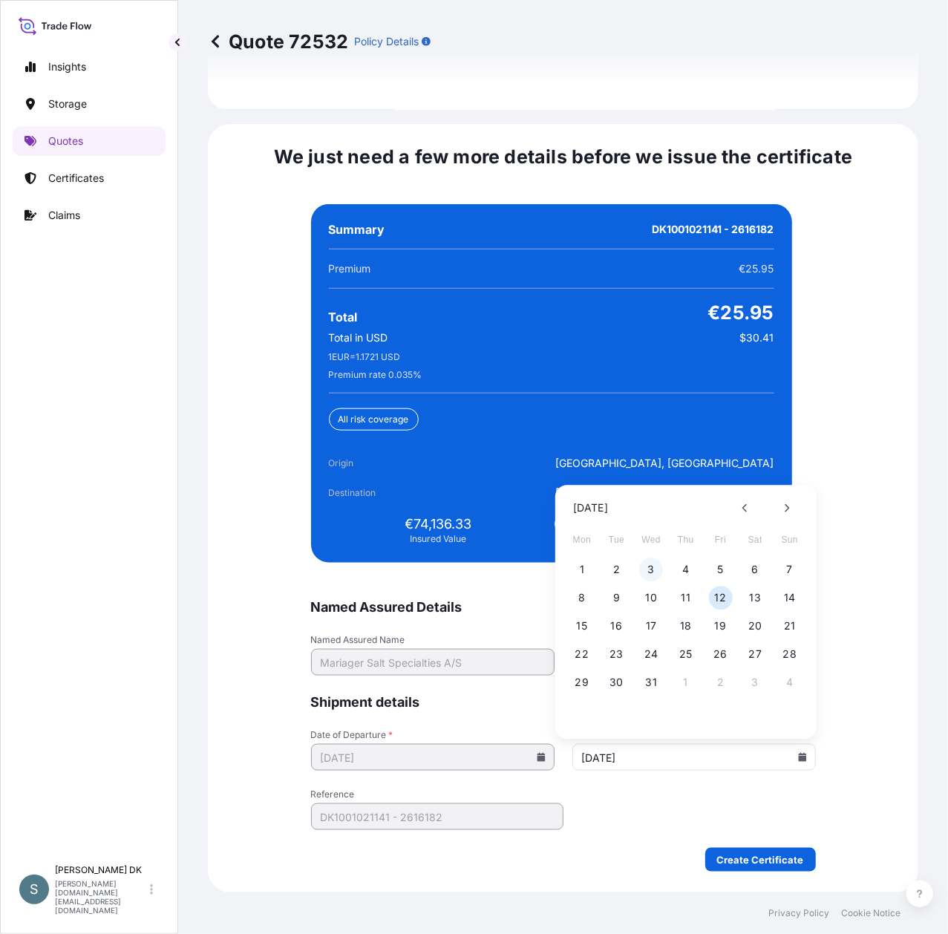
click at [652, 576] on button "3" at bounding box center [651, 569] width 24 height 24
type input "[DATE]"
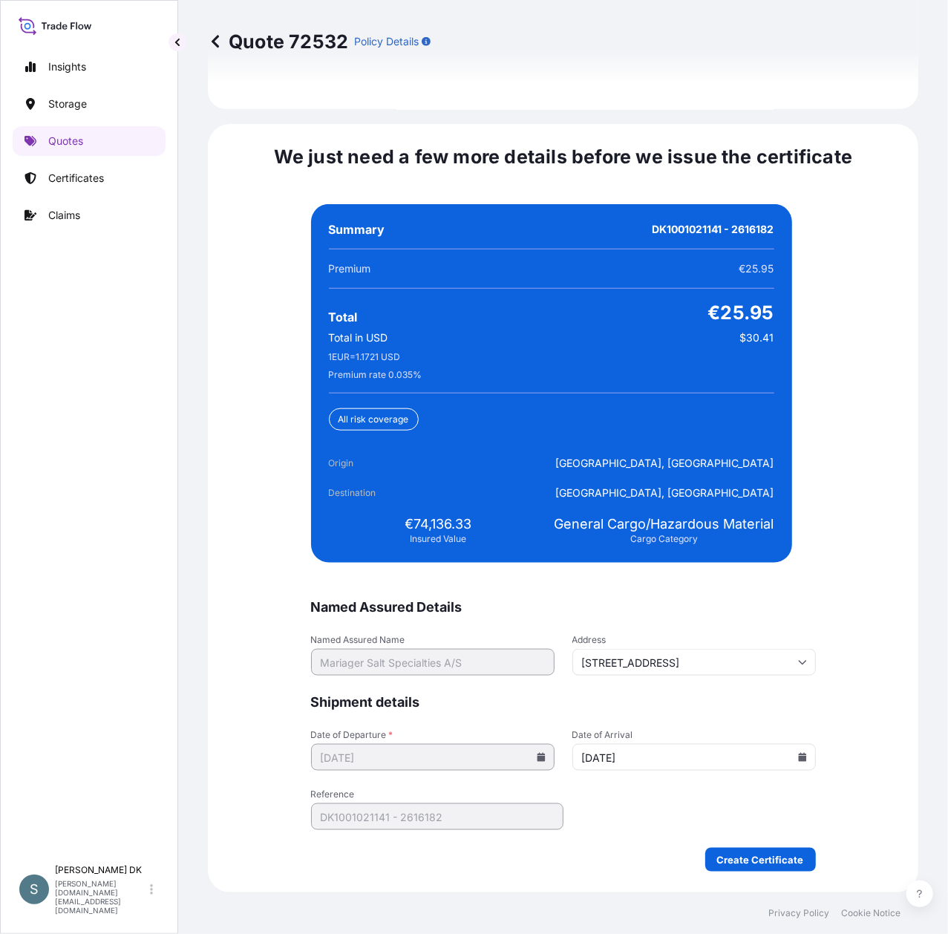
click at [886, 695] on div "We just need a few more details before we issue the certificate Named Assured D…" at bounding box center [563, 508] width 710 height 768
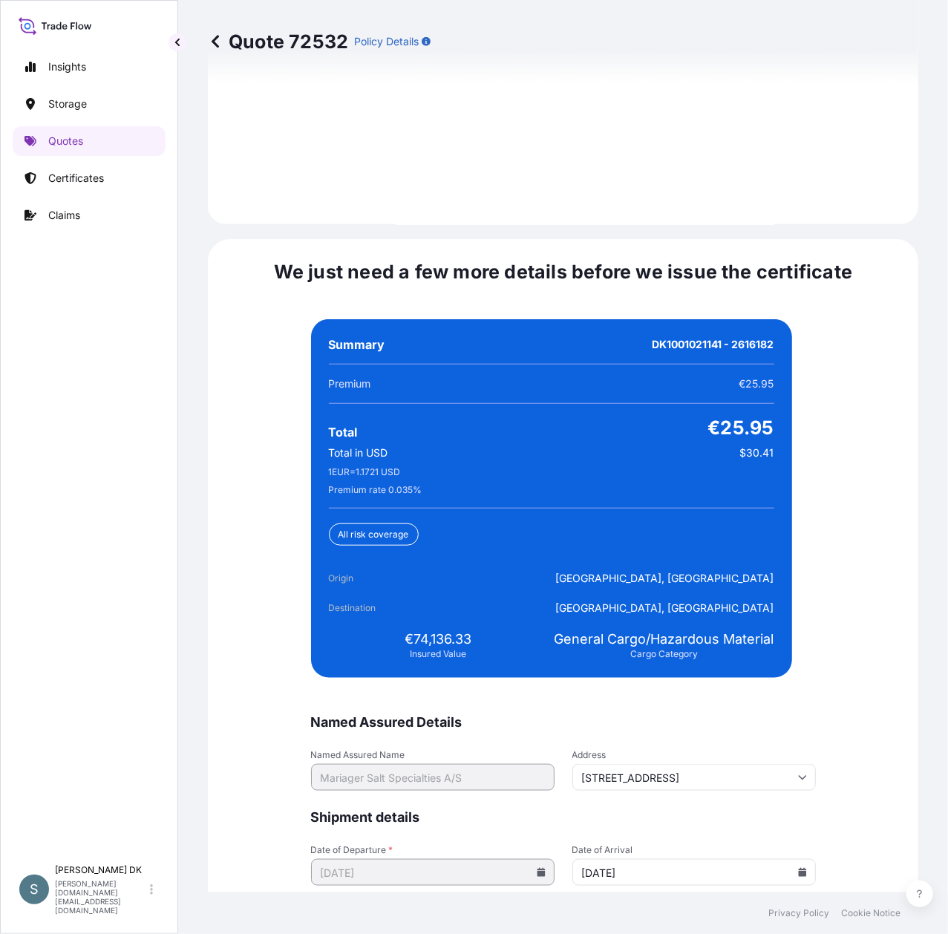
scroll to position [3385, 0]
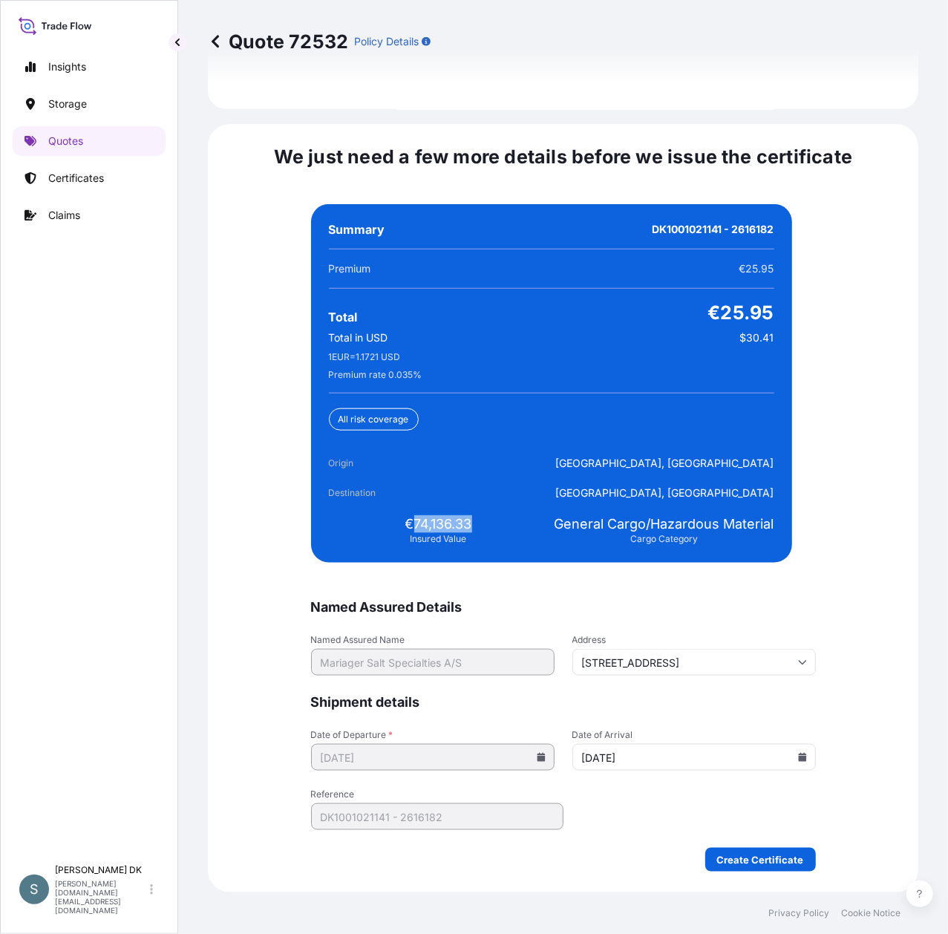
drag, startPoint x: 407, startPoint y: 523, endPoint x: 468, endPoint y: 523, distance: 60.1
click at [468, 523] on div "€74,136.33 Insured Value" at bounding box center [439, 530] width 220 height 30
copy span "74,136.33"
click at [876, 619] on div "We just need a few more details before we issue the certificate Named Assured D…" at bounding box center [563, 508] width 710 height 768
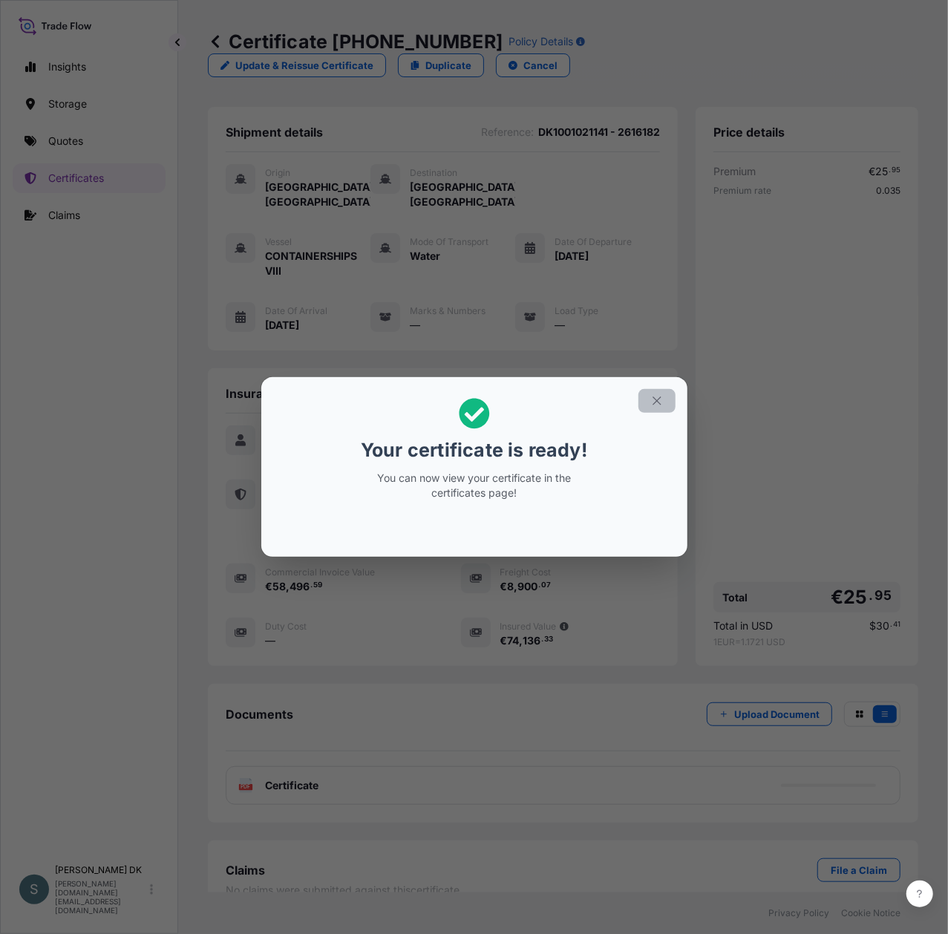
click at [659, 401] on icon "button" at bounding box center [656, 400] width 13 height 13
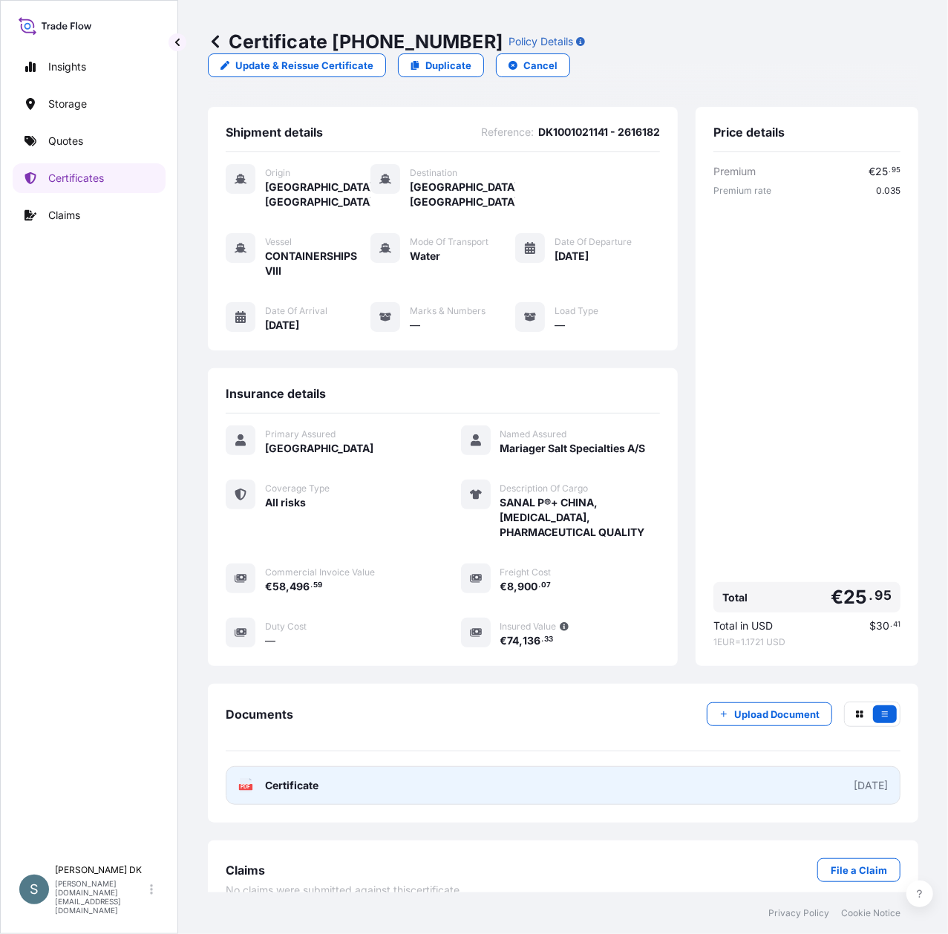
click at [505, 766] on link "PDF Certificate [DATE]" at bounding box center [563, 785] width 675 height 39
